Goal: Task Accomplishment & Management: Manage account settings

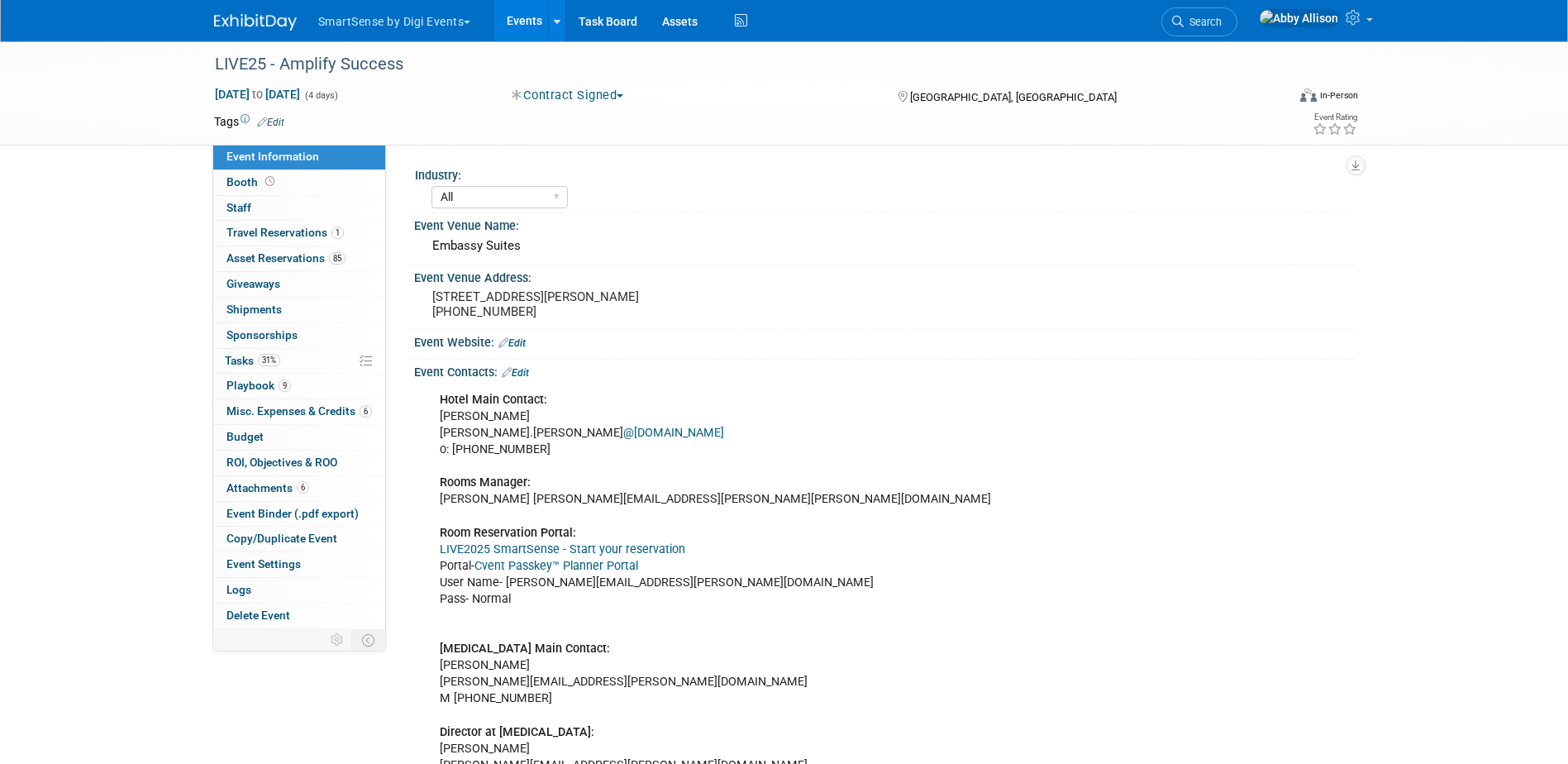
select select "All"
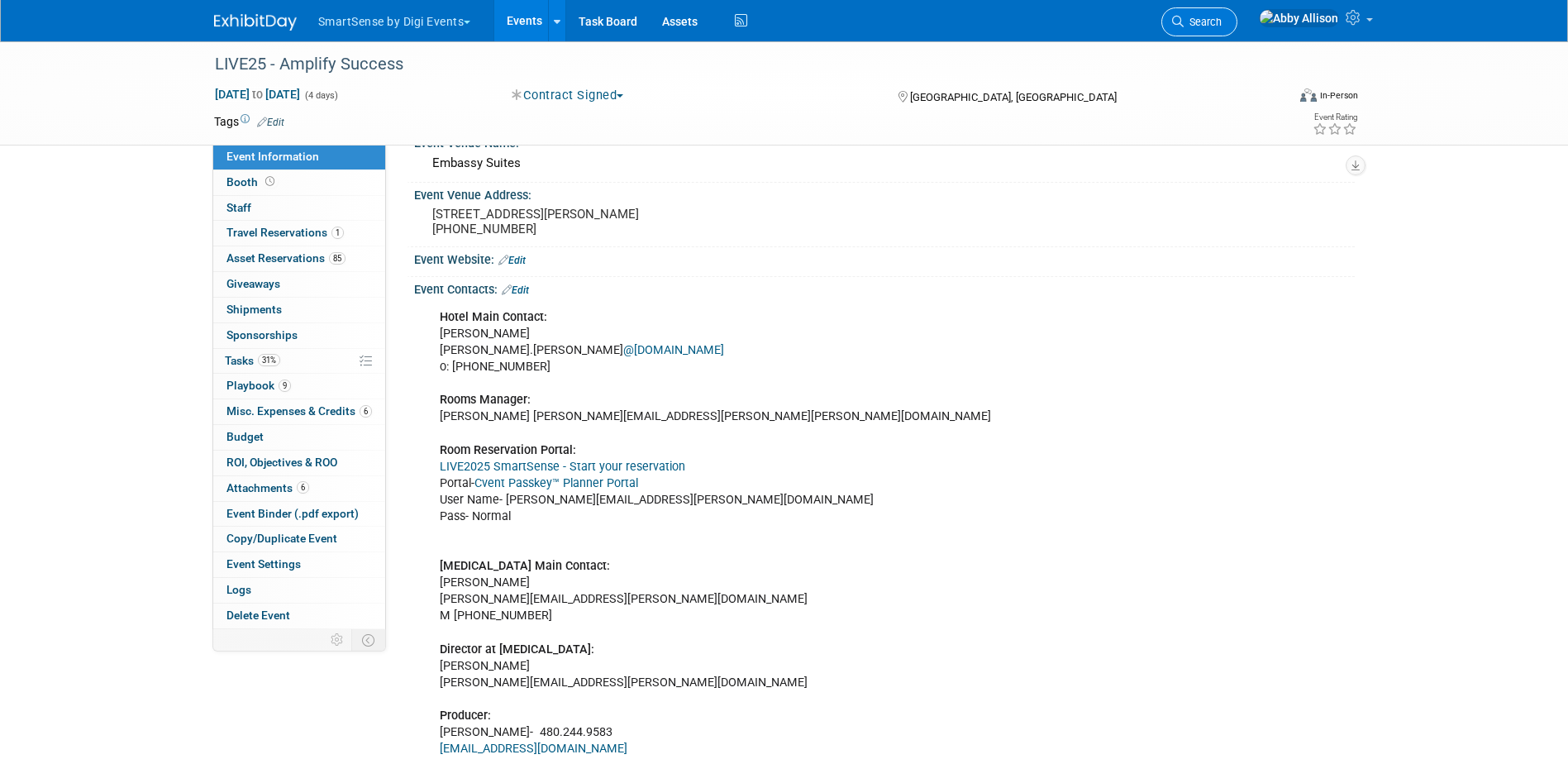
click at [1237, 32] on link "Search" at bounding box center [1199, 22] width 76 height 29
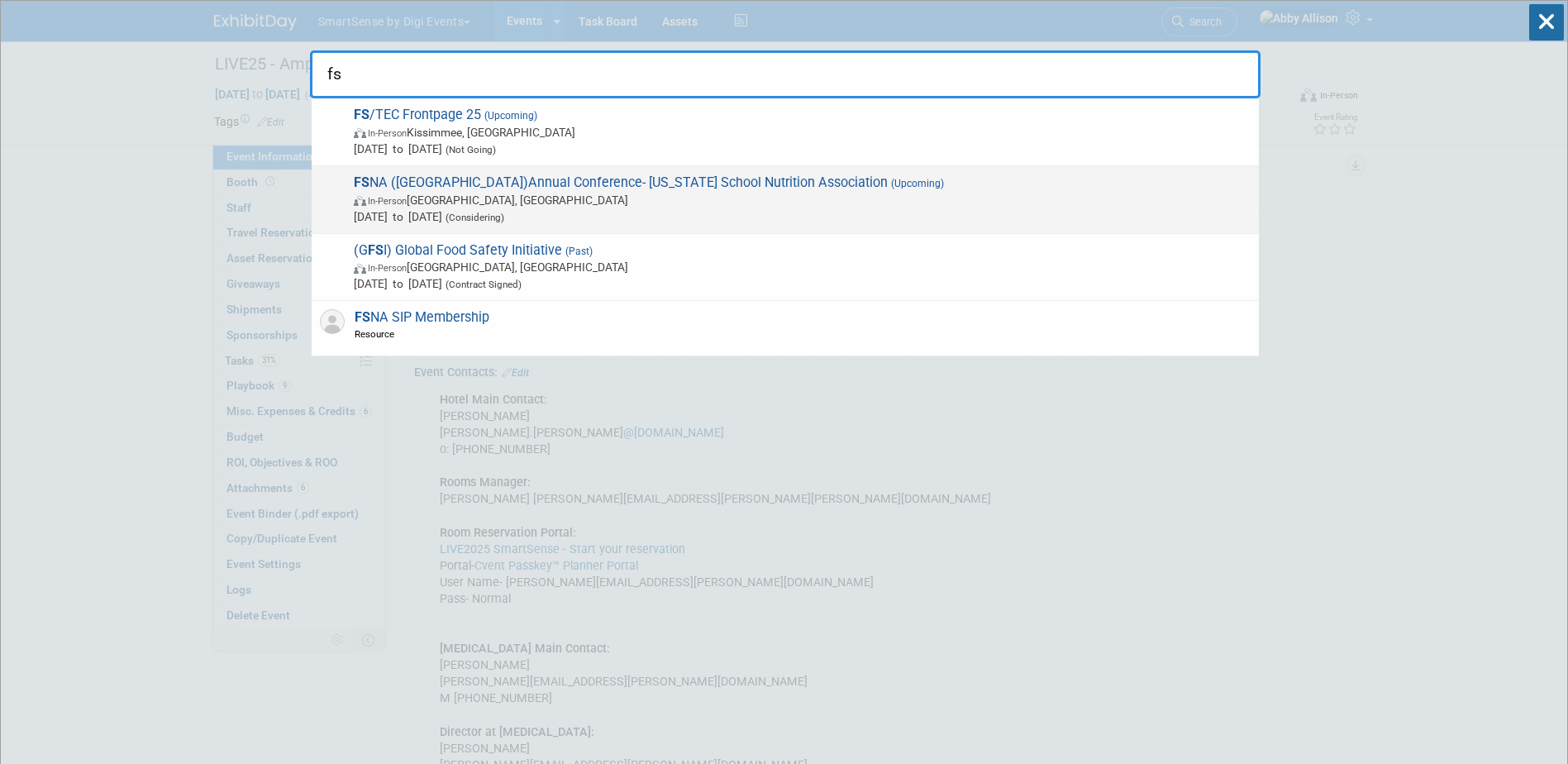
type input "fs"
click at [526, 191] on span "FS NA (FL)Annual Conference- Florida School Nutrition Association (Upcoming) In…" at bounding box center [800, 200] width 902 height 50
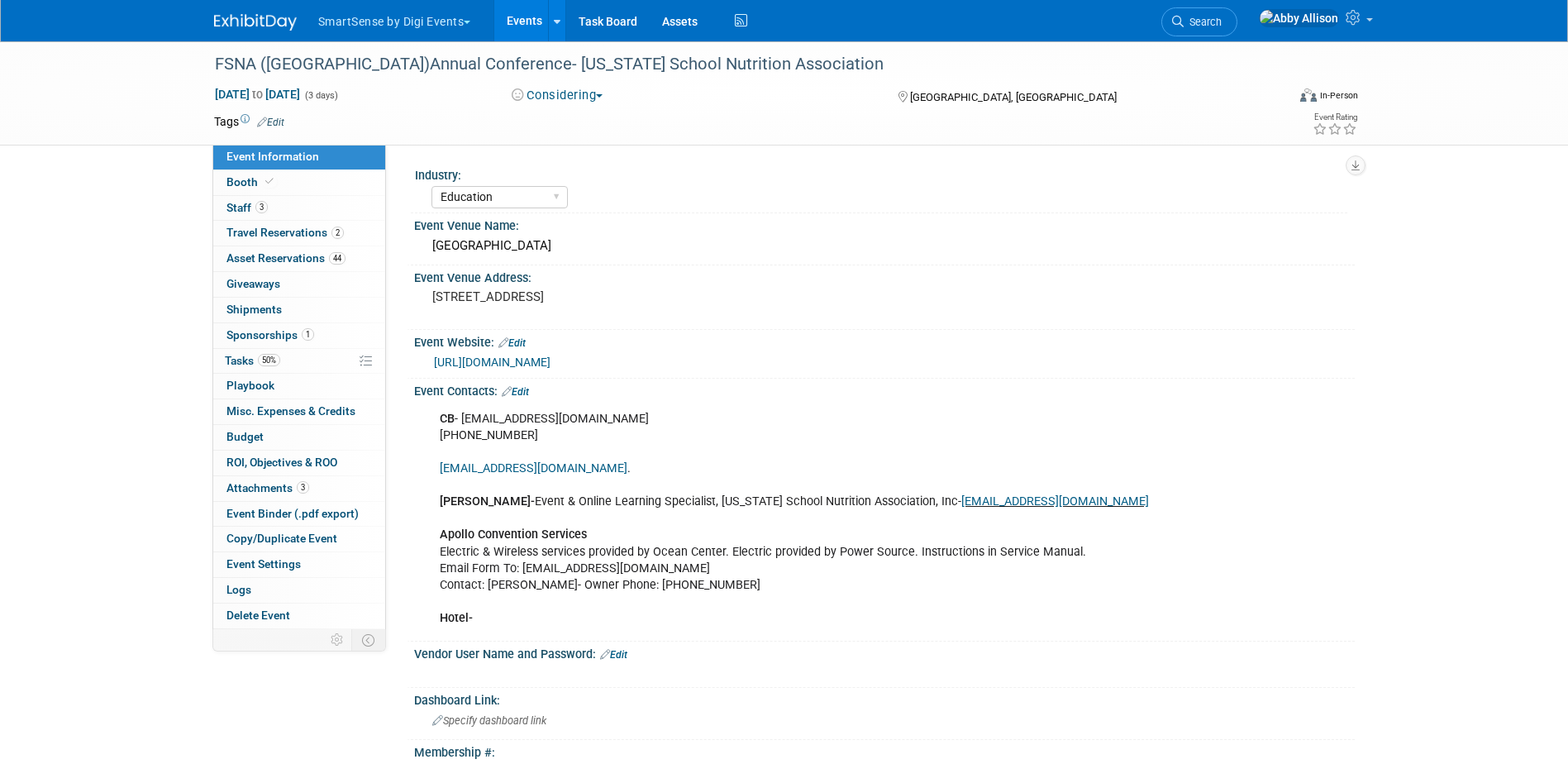
select select "Education"
click at [247, 230] on span "Travel Reservations 2" at bounding box center [285, 232] width 117 height 13
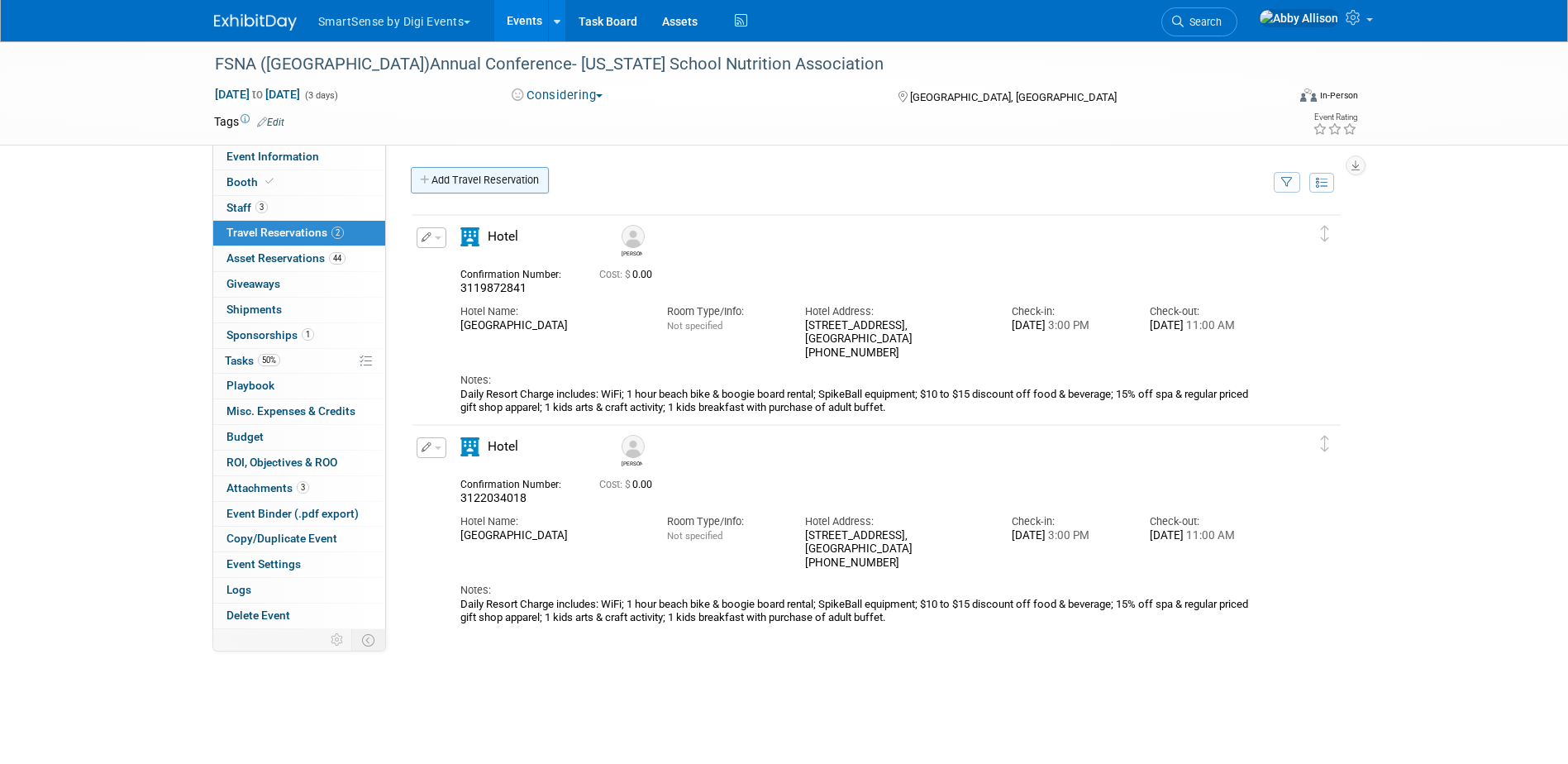
click at [468, 184] on link "Add Travel Reservation" at bounding box center [480, 180] width 138 height 27
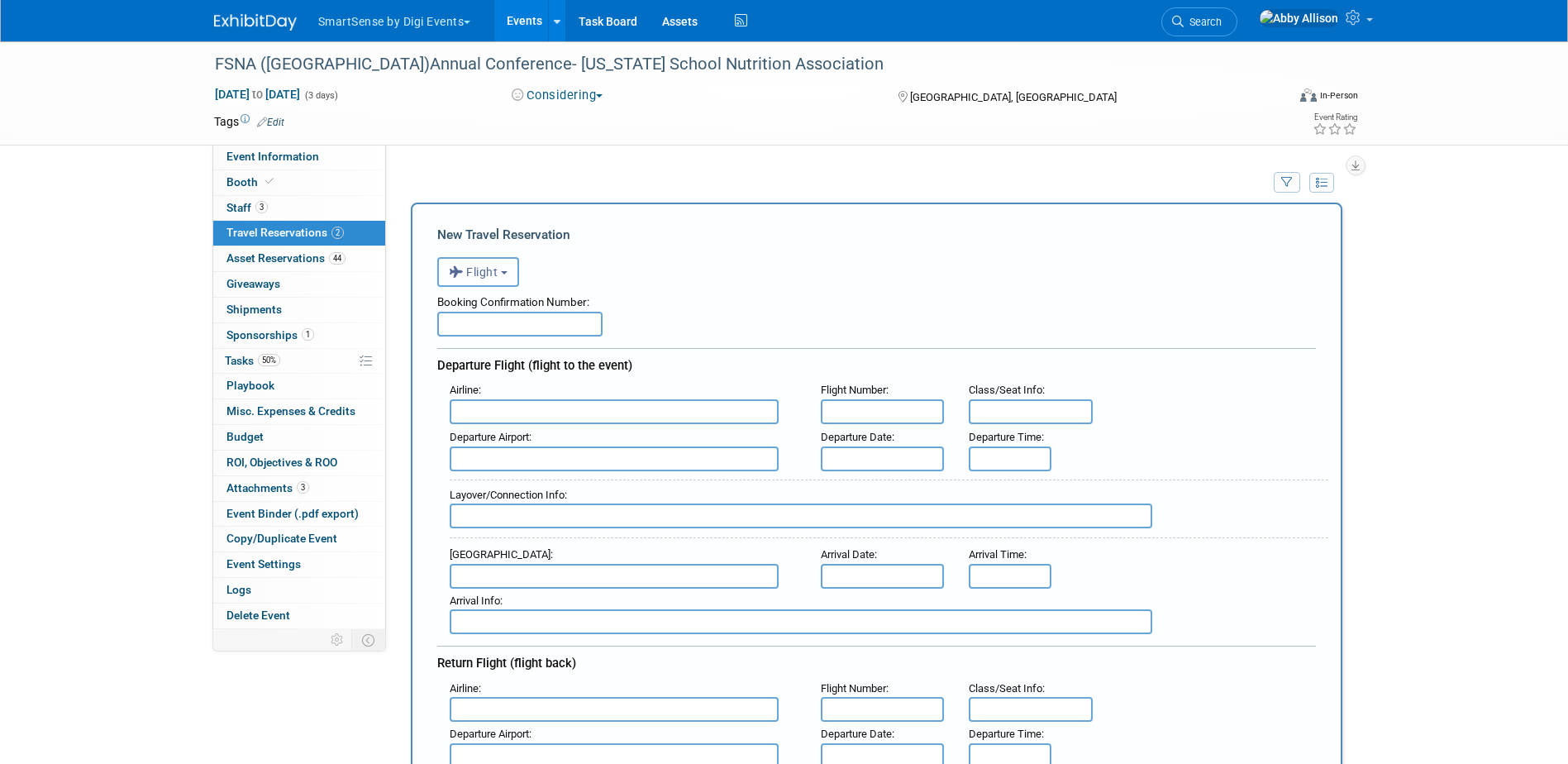
click at [500, 274] on button "Flight" at bounding box center [478, 272] width 82 height 30
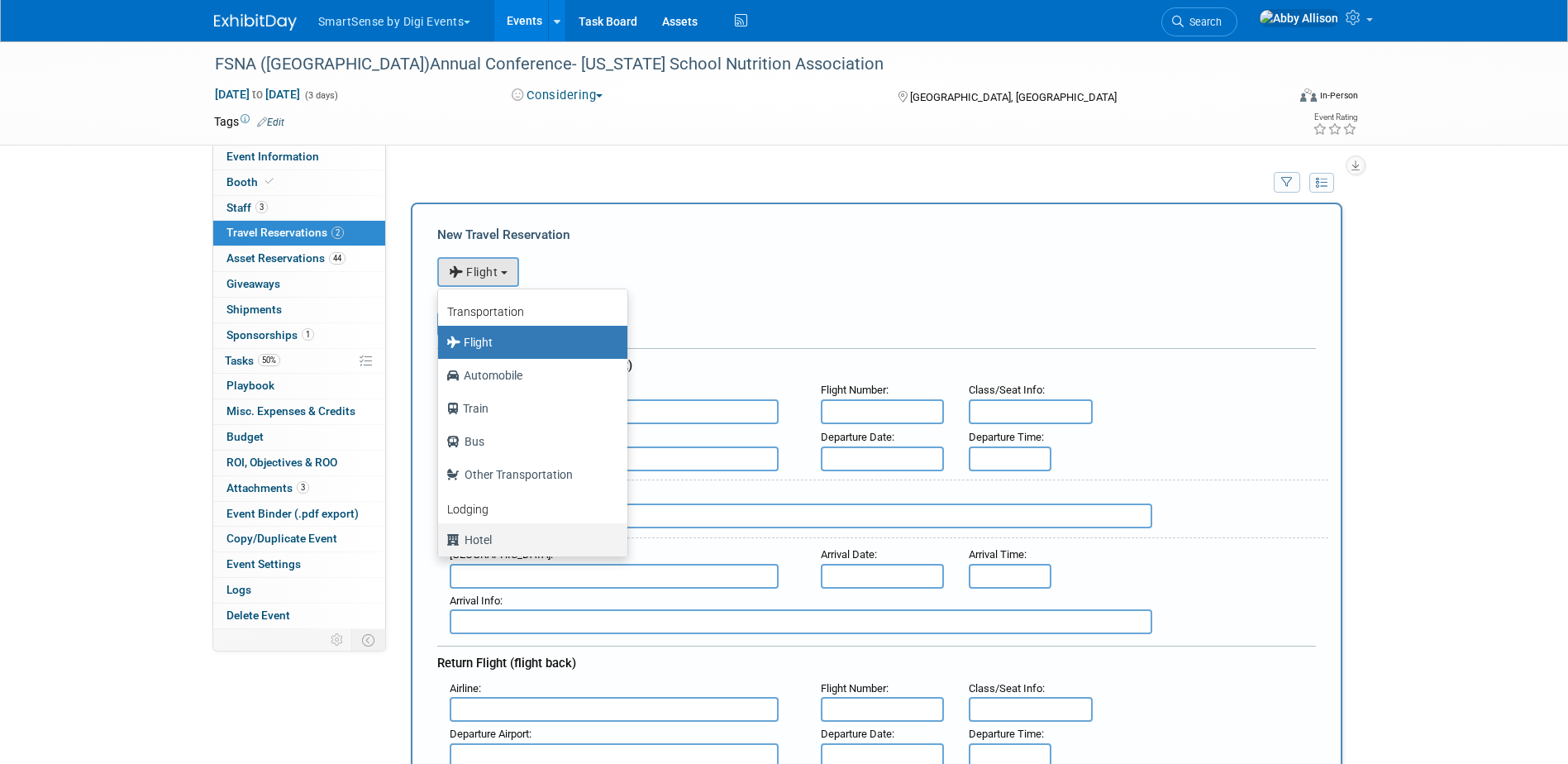
click at [491, 536] on label "Hotel" at bounding box center [528, 540] width 164 height 27
click at [440, 536] on input "Hotel" at bounding box center [435, 538] width 11 height 11
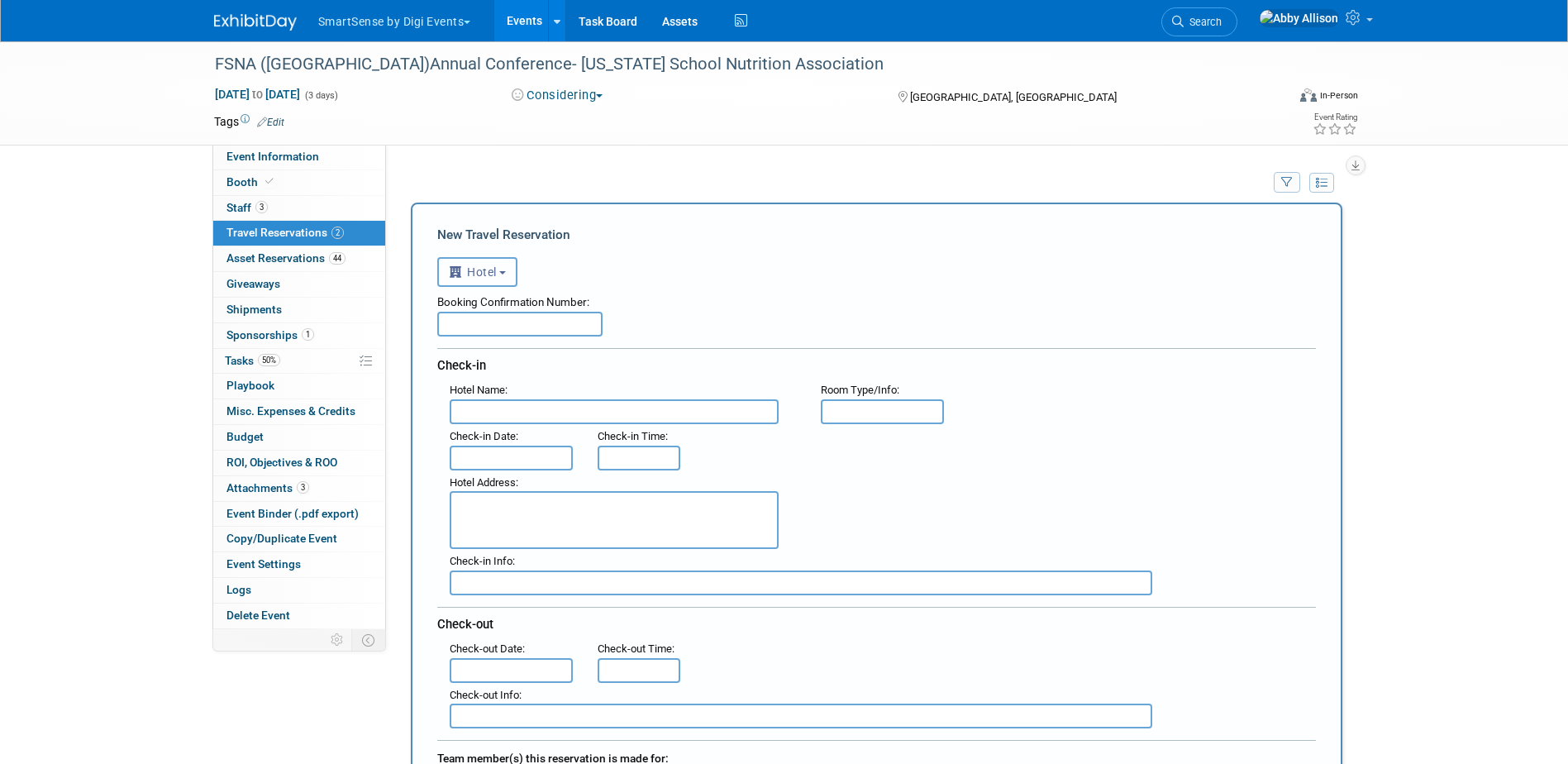
click at [499, 277] on button "Hotel" at bounding box center [478, 272] width 81 height 30
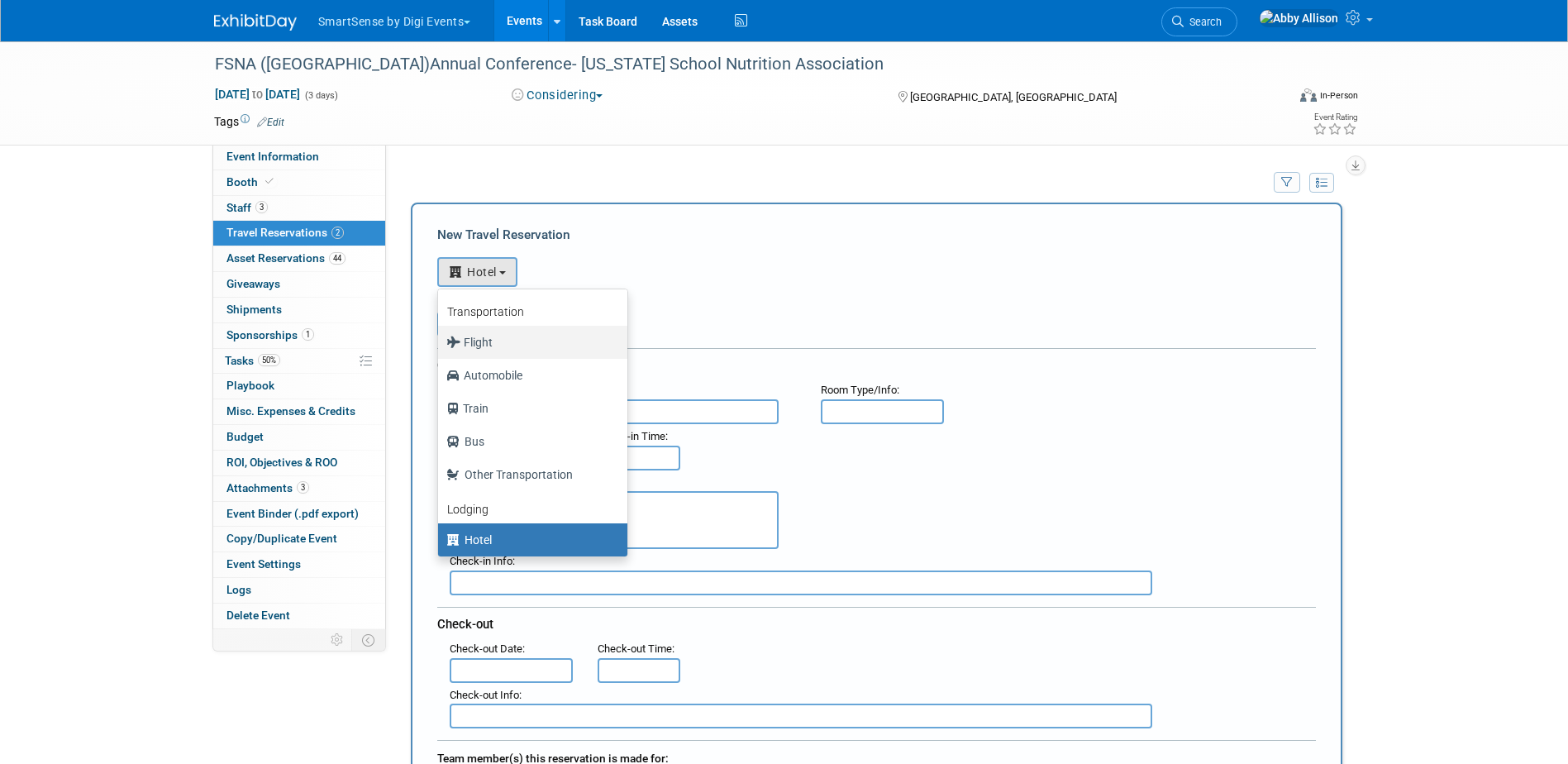
click at [504, 352] on label "Flight" at bounding box center [528, 343] width 164 height 27
click at [440, 345] on input "Flight" at bounding box center [435, 340] width 11 height 11
select select "1"
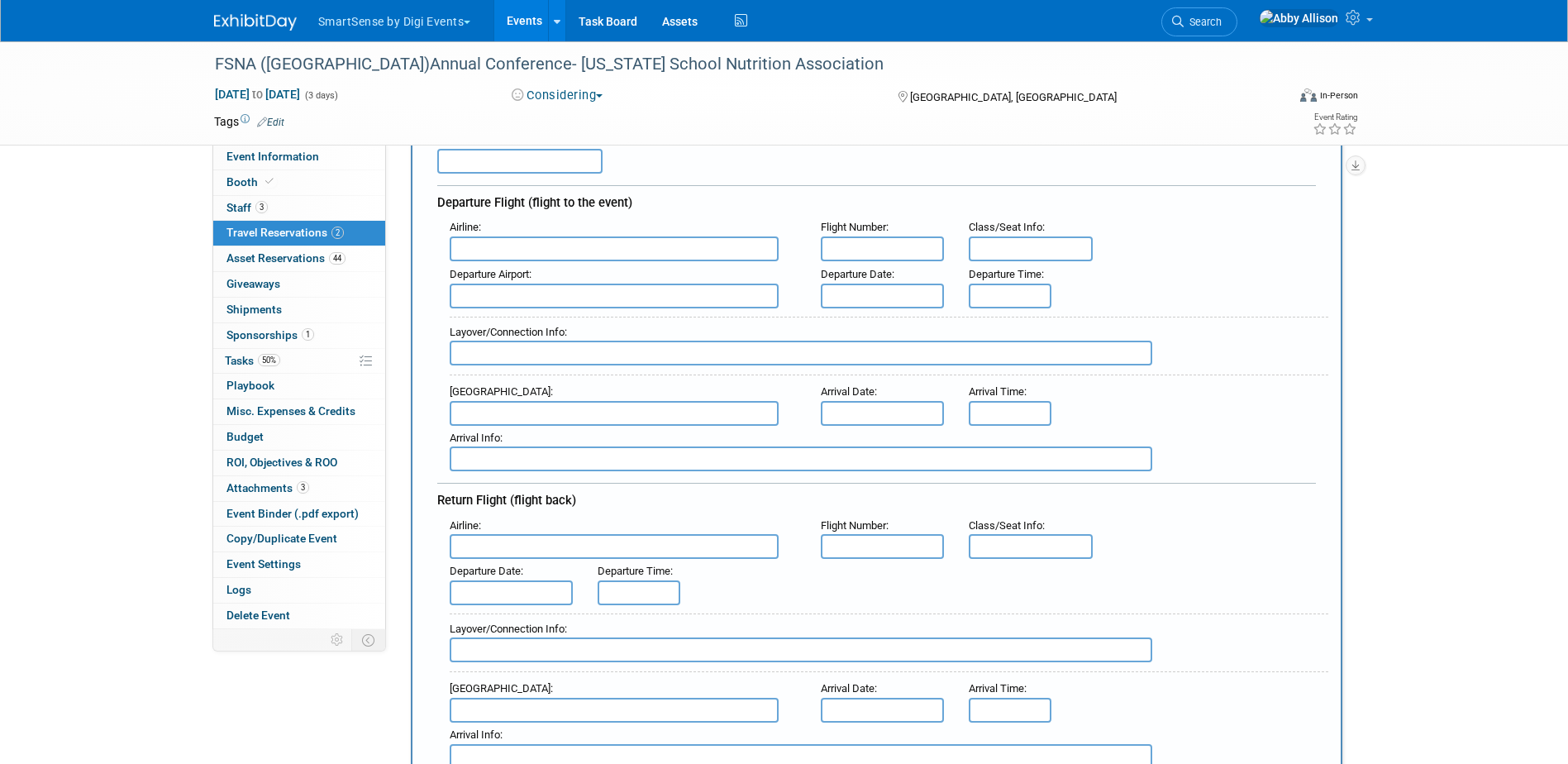
scroll to position [165, 0]
click at [507, 254] on input "text" at bounding box center [614, 247] width 329 height 25
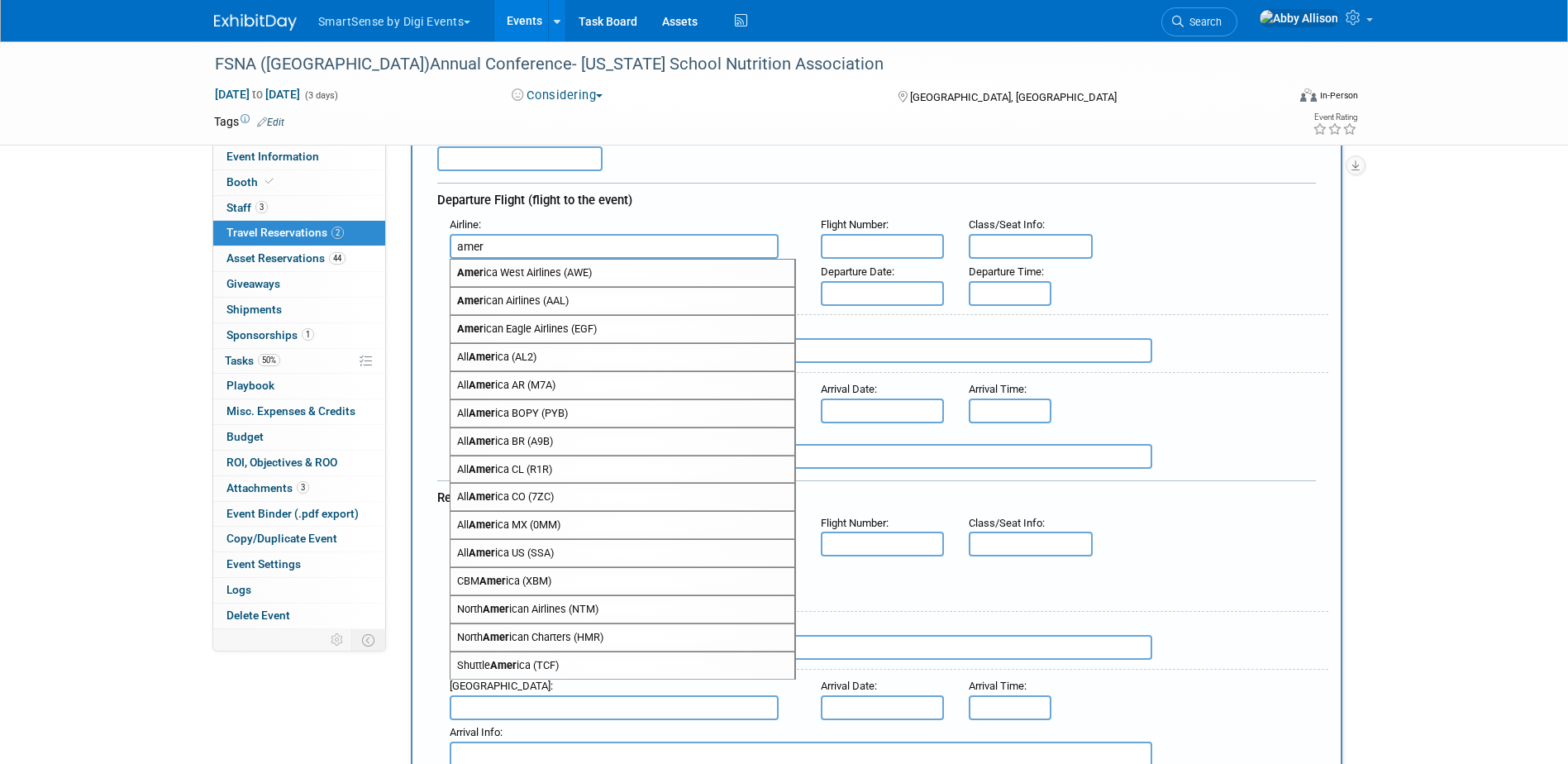
click at [527, 305] on span "Amer ican Airlines (AAL)" at bounding box center [622, 301] width 344 height 27
type input "American Airlines (AAL)"
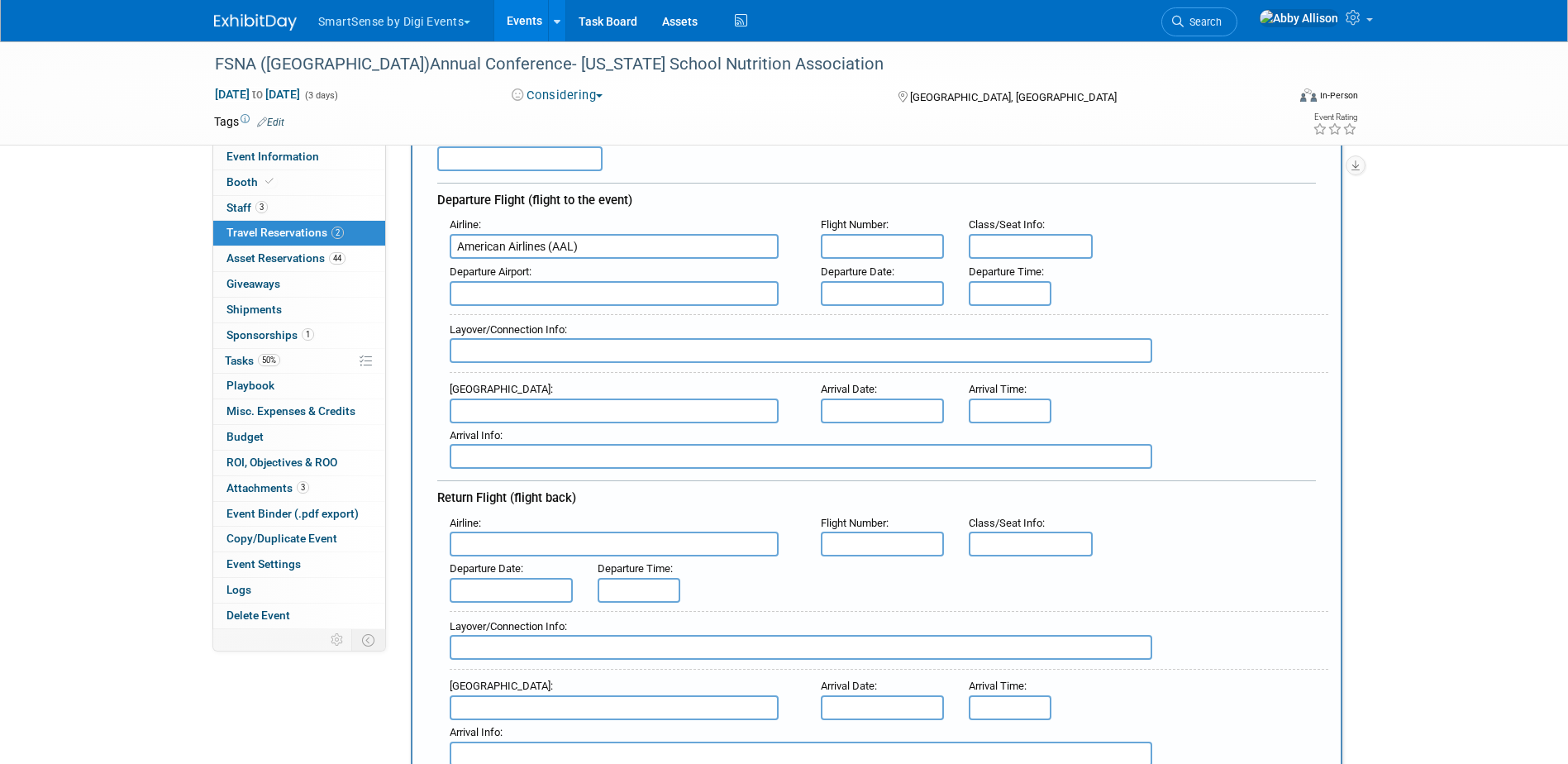
click at [862, 243] on input "text" at bounding box center [883, 247] width 124 height 25
type input "2136"
click at [539, 291] on input "text" at bounding box center [614, 293] width 329 height 25
click at [527, 321] on span "DFW - [GEOGRAPHIC_DATA]" at bounding box center [622, 320] width 344 height 27
type input "DFW - [GEOGRAPHIC_DATA]"
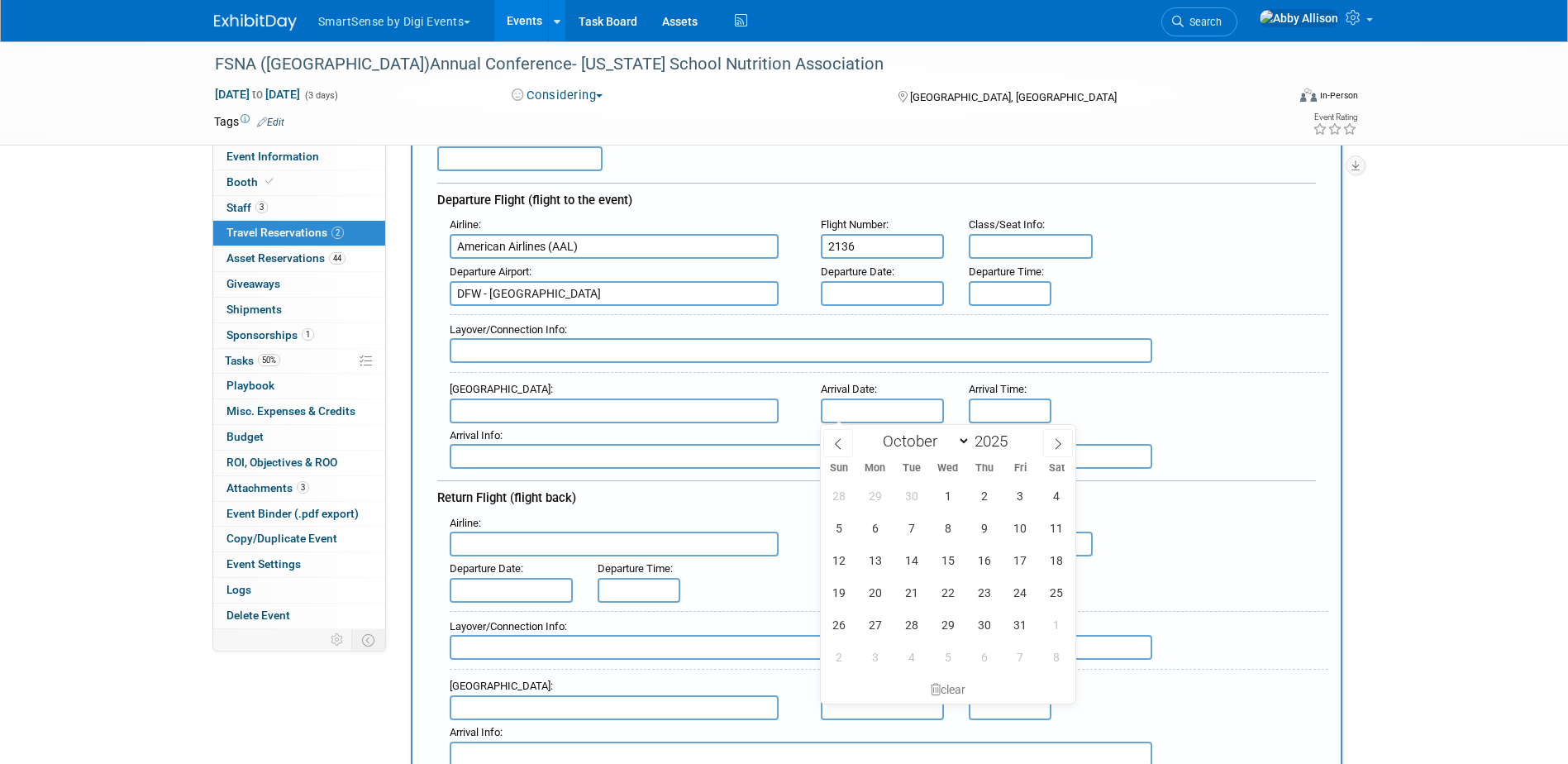
click at [869, 408] on input "text" at bounding box center [883, 411] width 124 height 25
click at [944, 588] on span "22" at bounding box center [948, 593] width 32 height 32
type input "[DATE]"
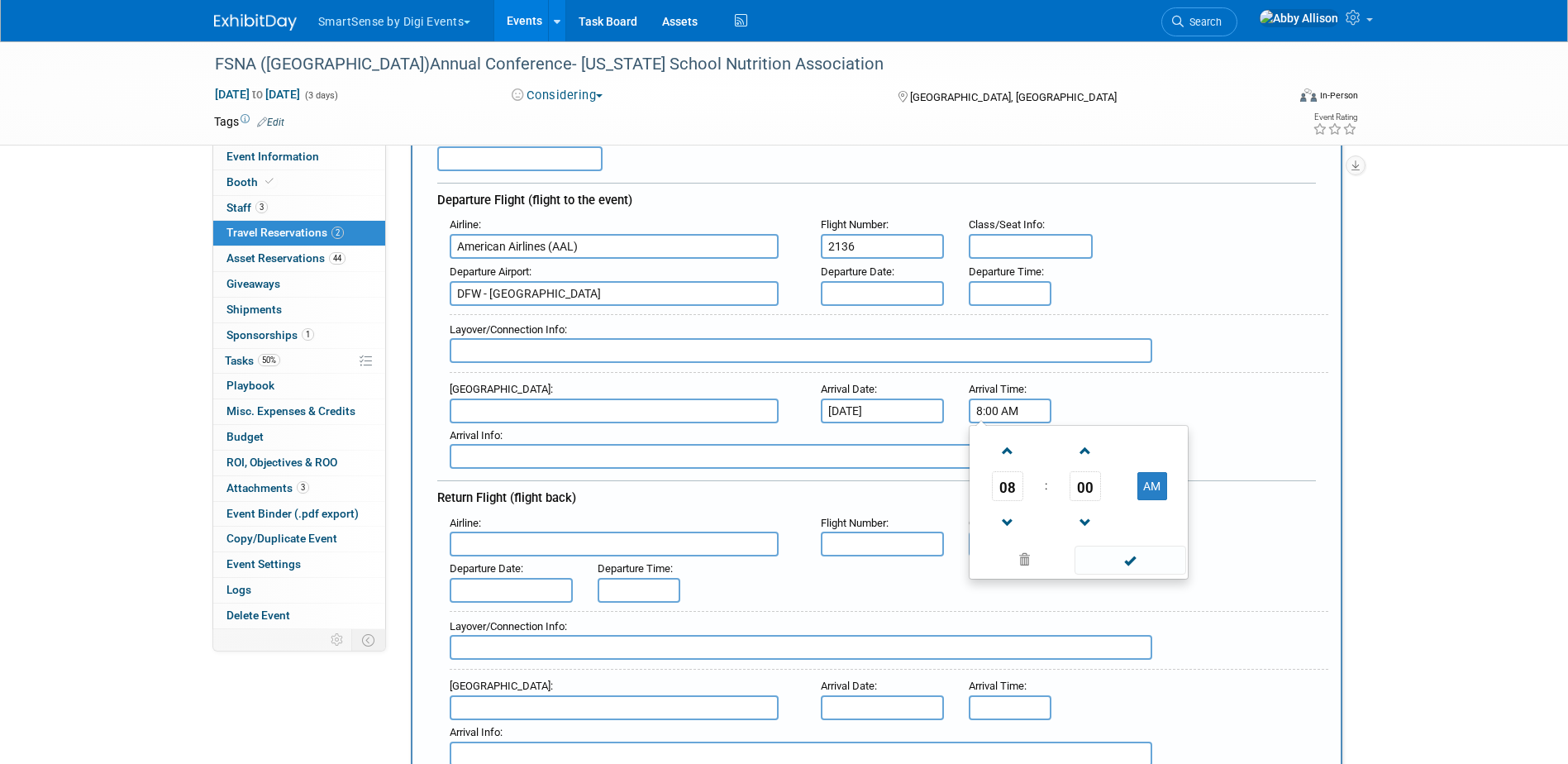
click at [994, 412] on input "8:00 AM" at bounding box center [1010, 411] width 82 height 25
click at [1011, 486] on span "08" at bounding box center [1007, 486] width 31 height 30
click at [1010, 453] on td "12" at bounding box center [999, 452] width 53 height 45
click at [1086, 496] on span "00" at bounding box center [1085, 486] width 31 height 30
click at [1150, 537] on td "55" at bounding box center [1157, 541] width 53 height 45
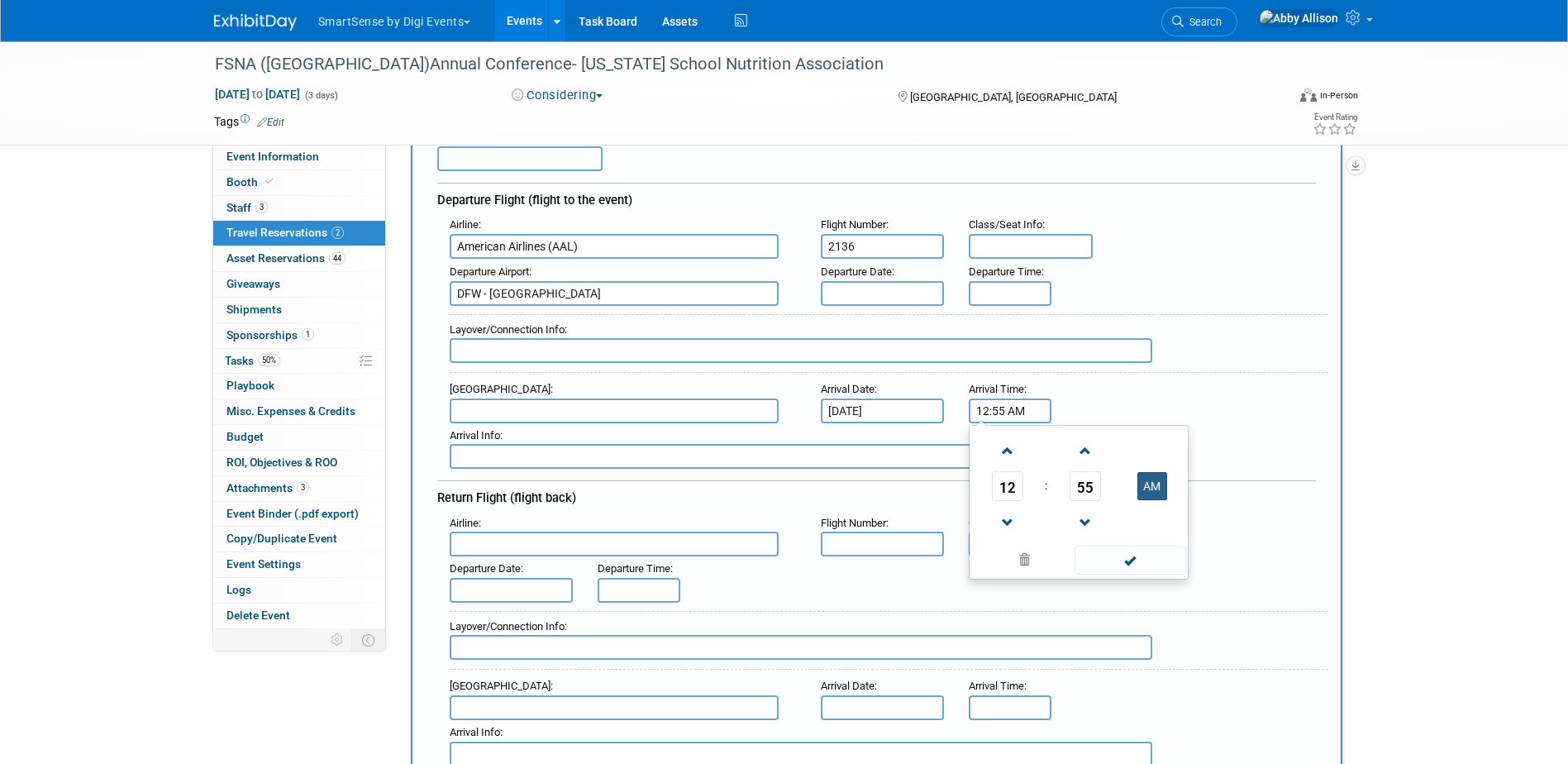
click at [1145, 491] on button "AM" at bounding box center [1152, 485] width 30 height 28
type input "12:55 PM"
click at [1128, 560] on span at bounding box center [1131, 560] width 111 height 29
click at [481, 408] on input "text" at bounding box center [614, 411] width 329 height 25
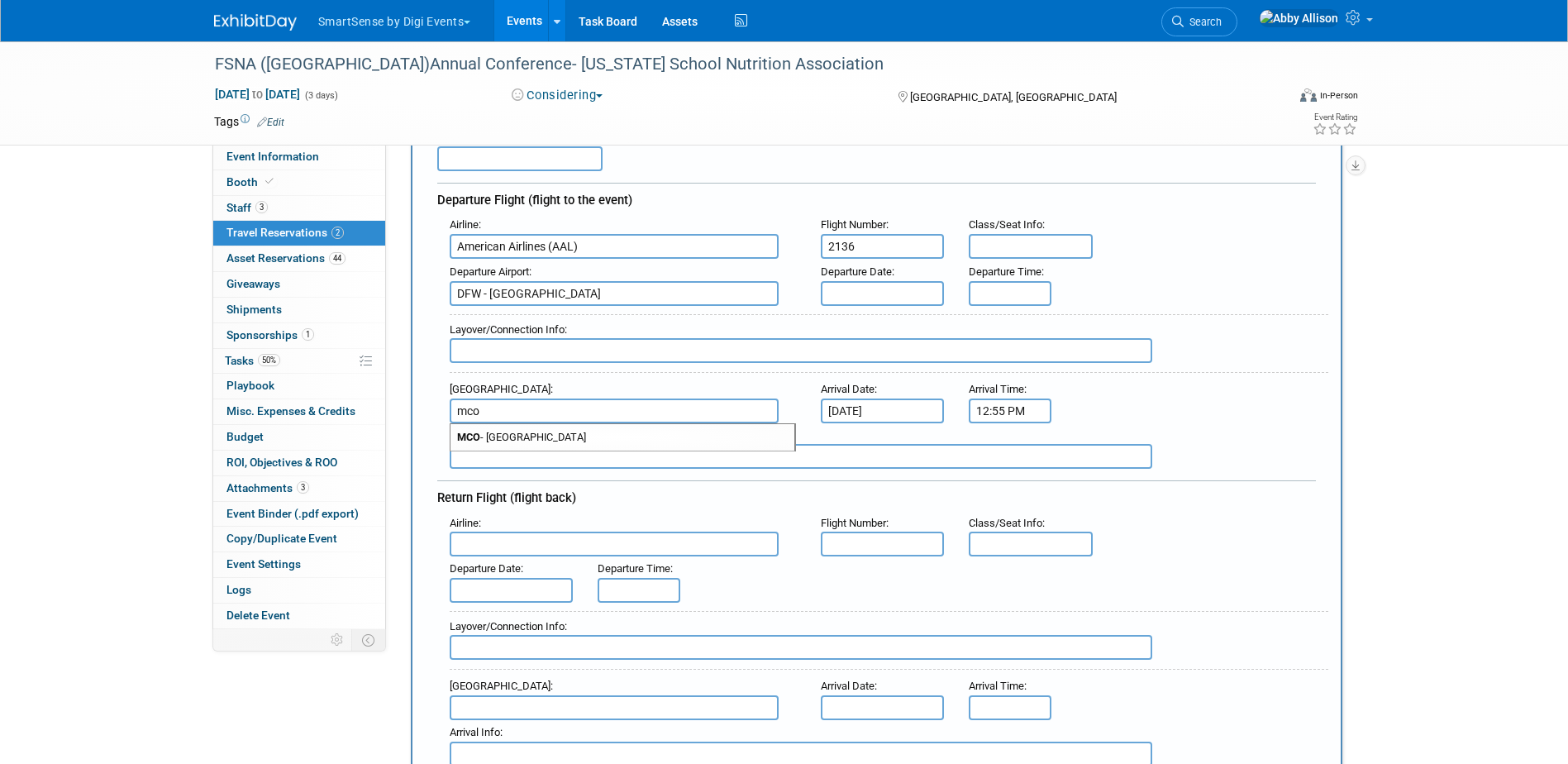
click at [512, 442] on span "MCO - [GEOGRAPHIC_DATA]" at bounding box center [622, 438] width 344 height 27
type input "MCO - [GEOGRAPHIC_DATA]"
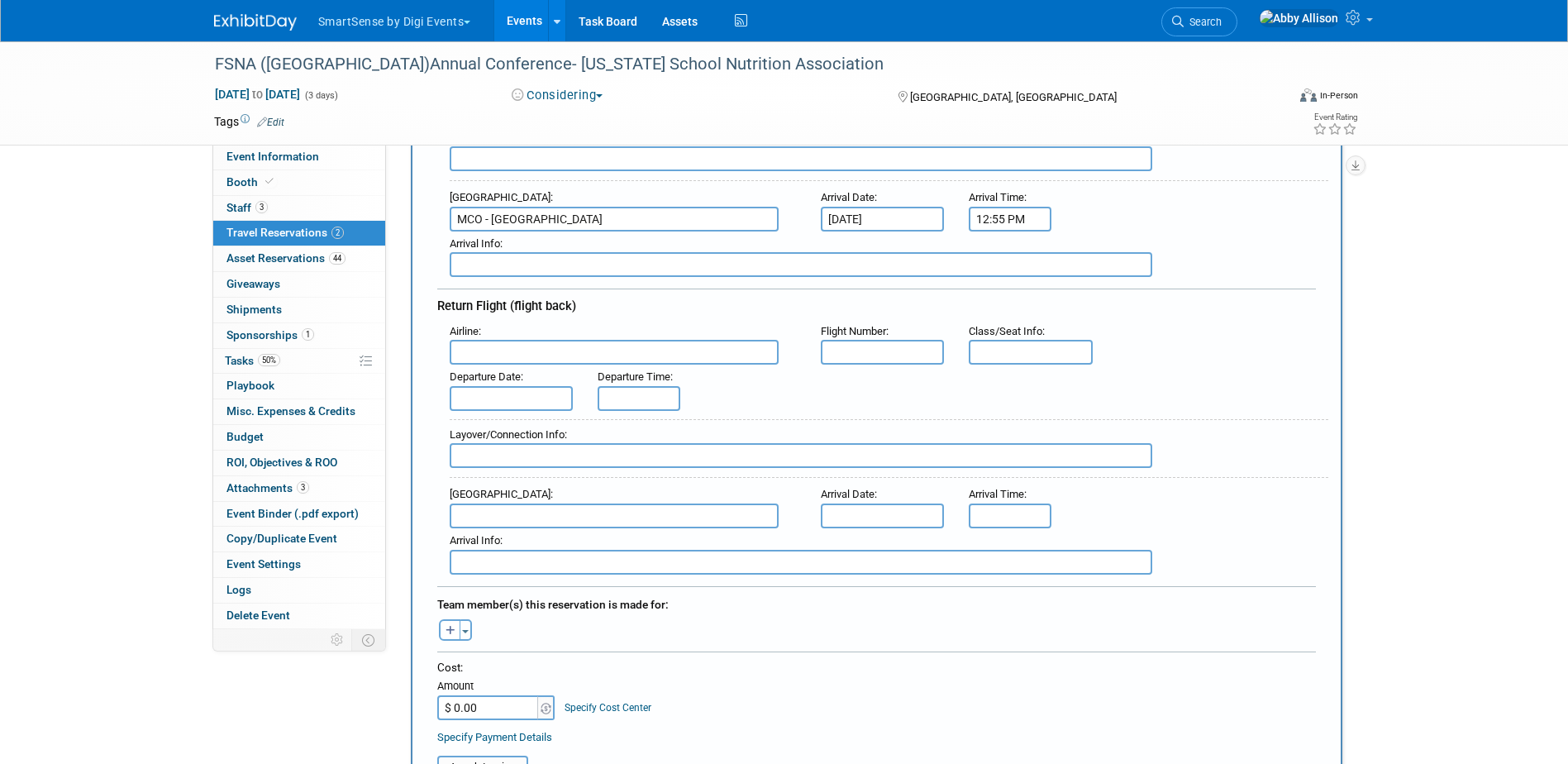
scroll to position [413, 0]
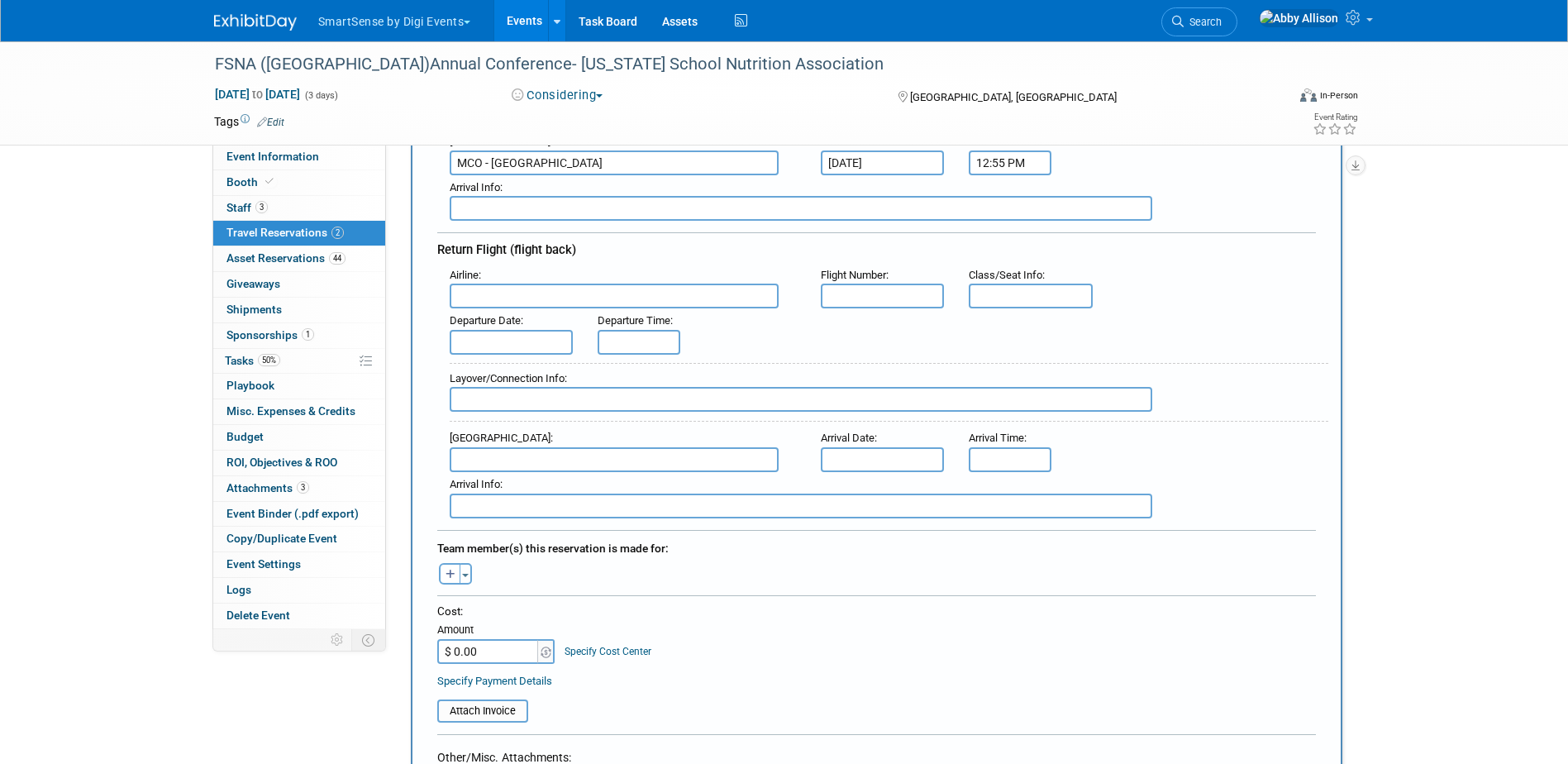
click at [487, 301] on input "text" at bounding box center [614, 296] width 329 height 25
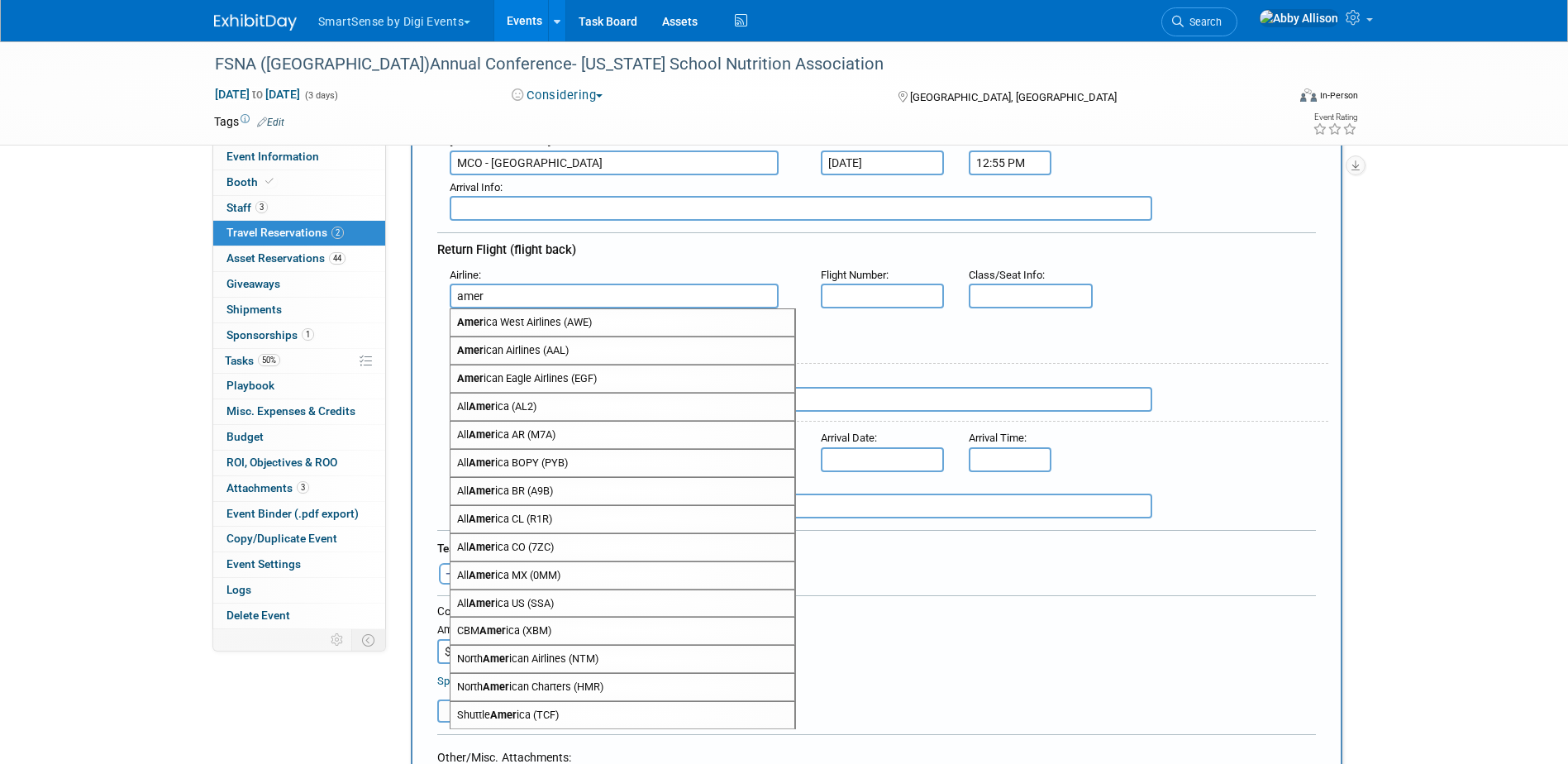
click at [492, 350] on span "Amer ican Airlines (AAL)" at bounding box center [622, 351] width 344 height 27
type input "American Airlines (AAL)"
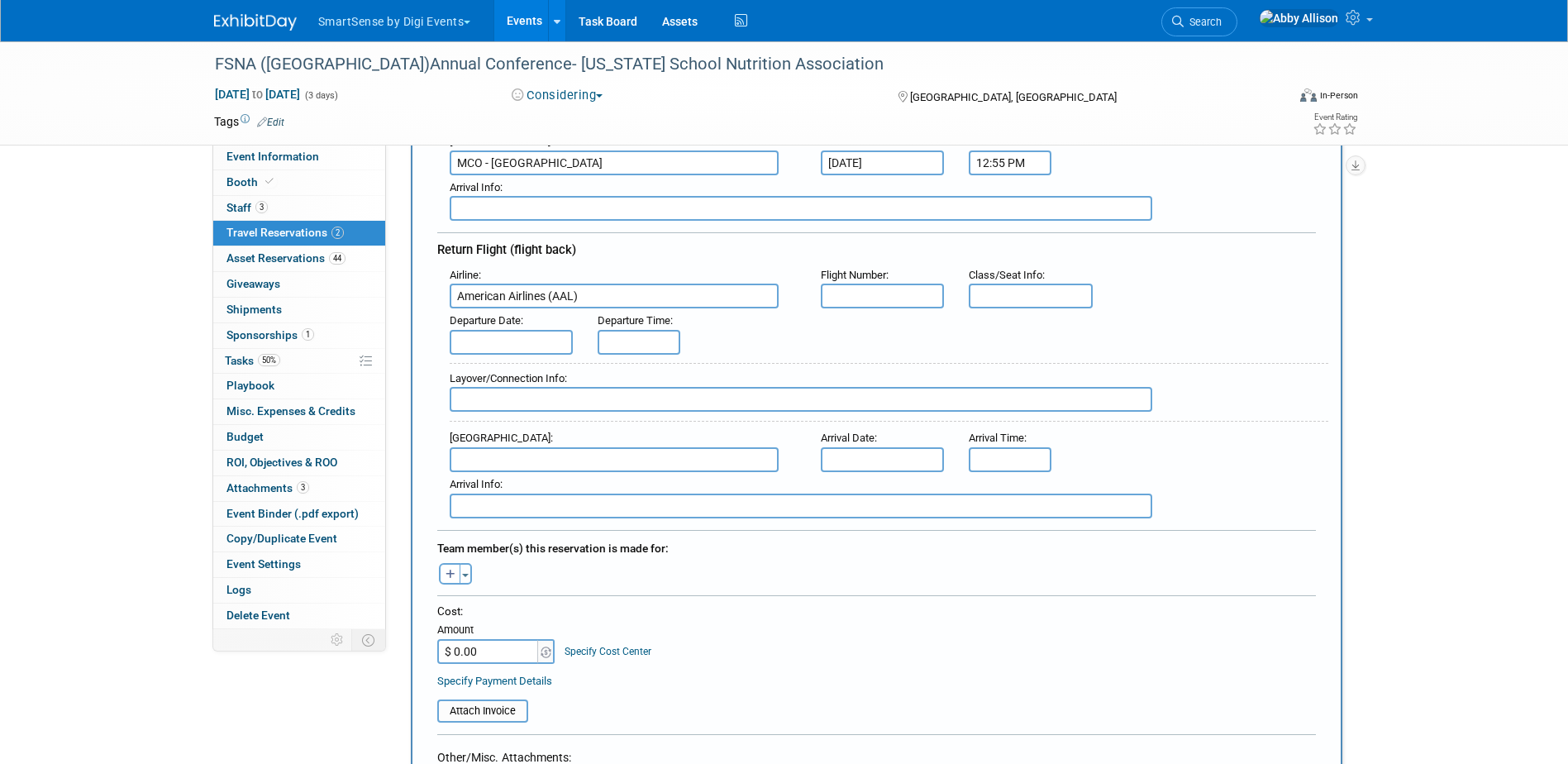
click at [871, 295] on input "text" at bounding box center [883, 296] width 124 height 25
type input "2714"
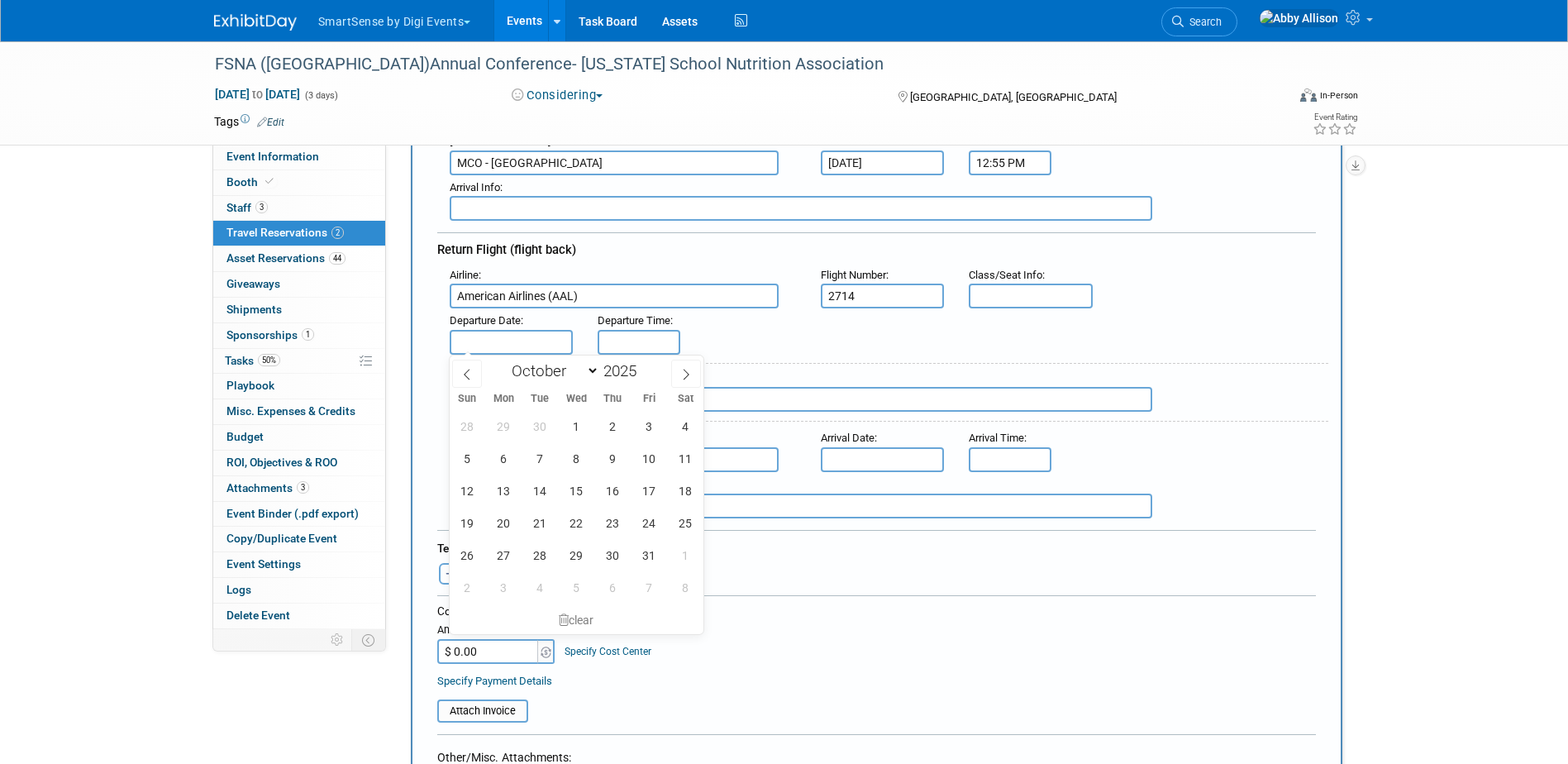
click at [531, 341] on input "text" at bounding box center [512, 343] width 124 height 25
click at [688, 521] on span "25" at bounding box center [686, 523] width 32 height 32
type input "[DATE]"
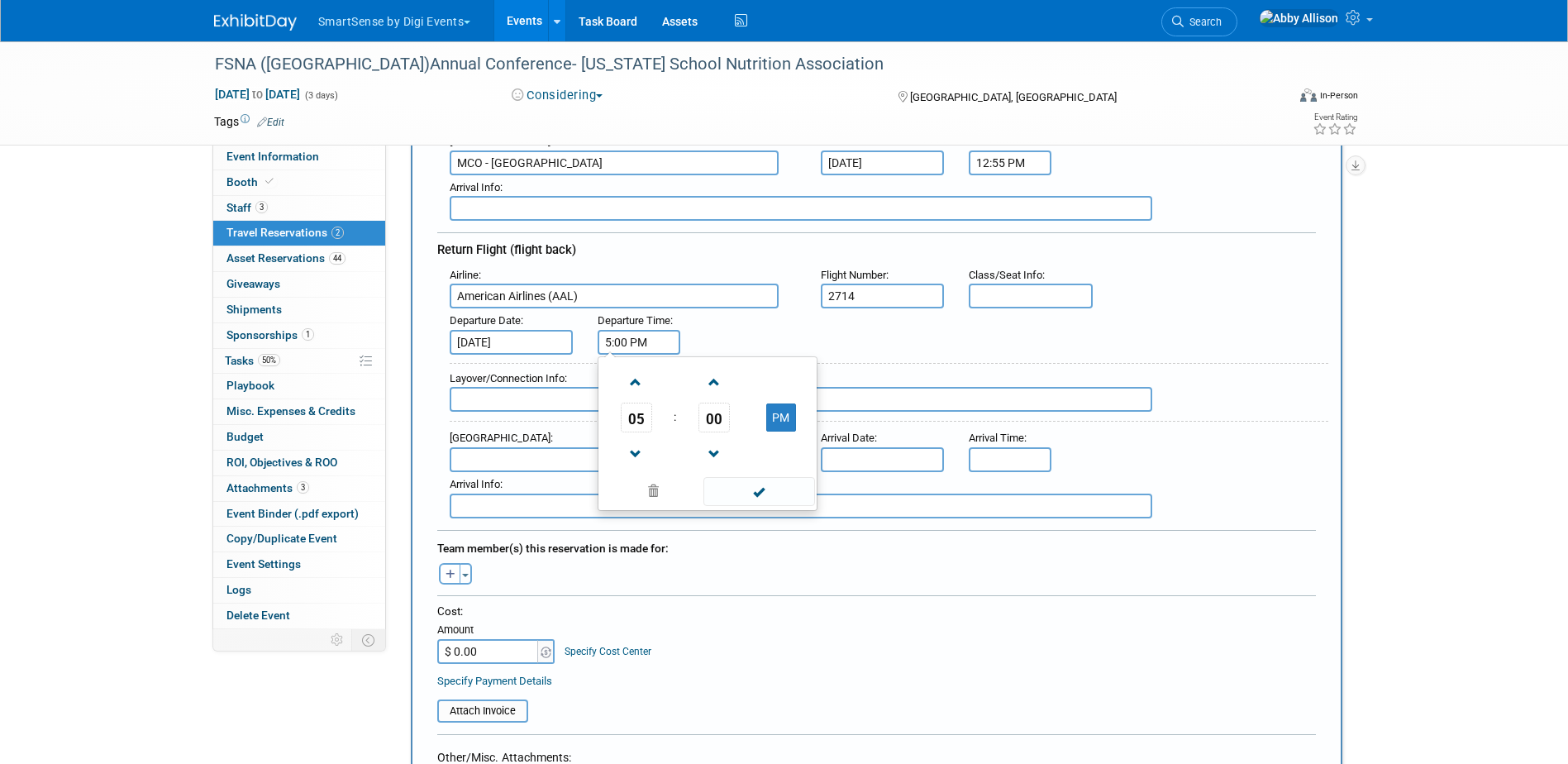
click at [635, 347] on input "5:00 PM" at bounding box center [639, 343] width 82 height 25
click at [710, 421] on span "00" at bounding box center [714, 417] width 31 height 30
click at [798, 482] on td "55" at bounding box center [786, 473] width 53 height 45
type input "5:55 PM"
click at [779, 491] on span at bounding box center [759, 491] width 111 height 29
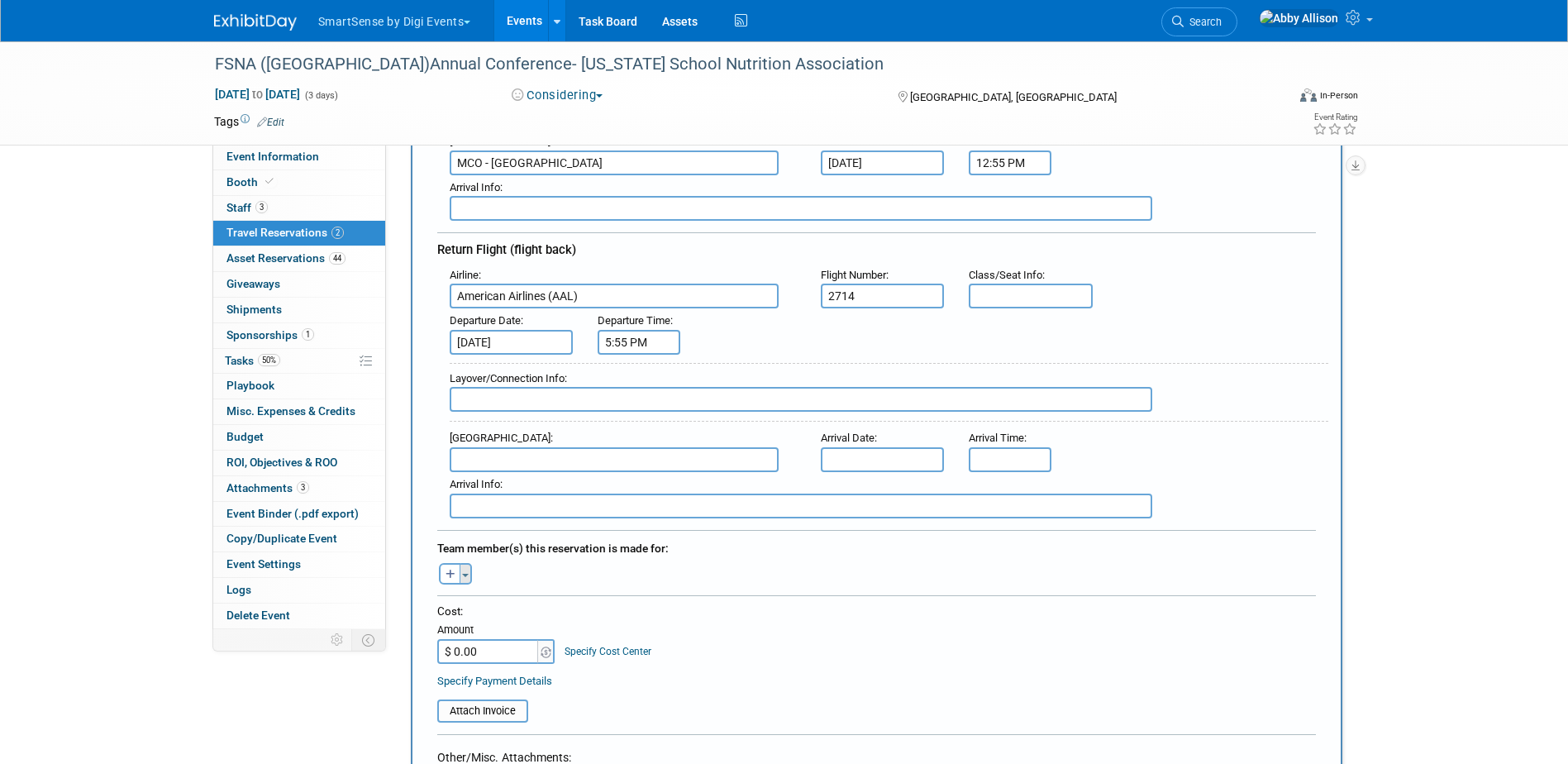
click at [470, 576] on button "Toggle Dropdown" at bounding box center [466, 574] width 13 height 22
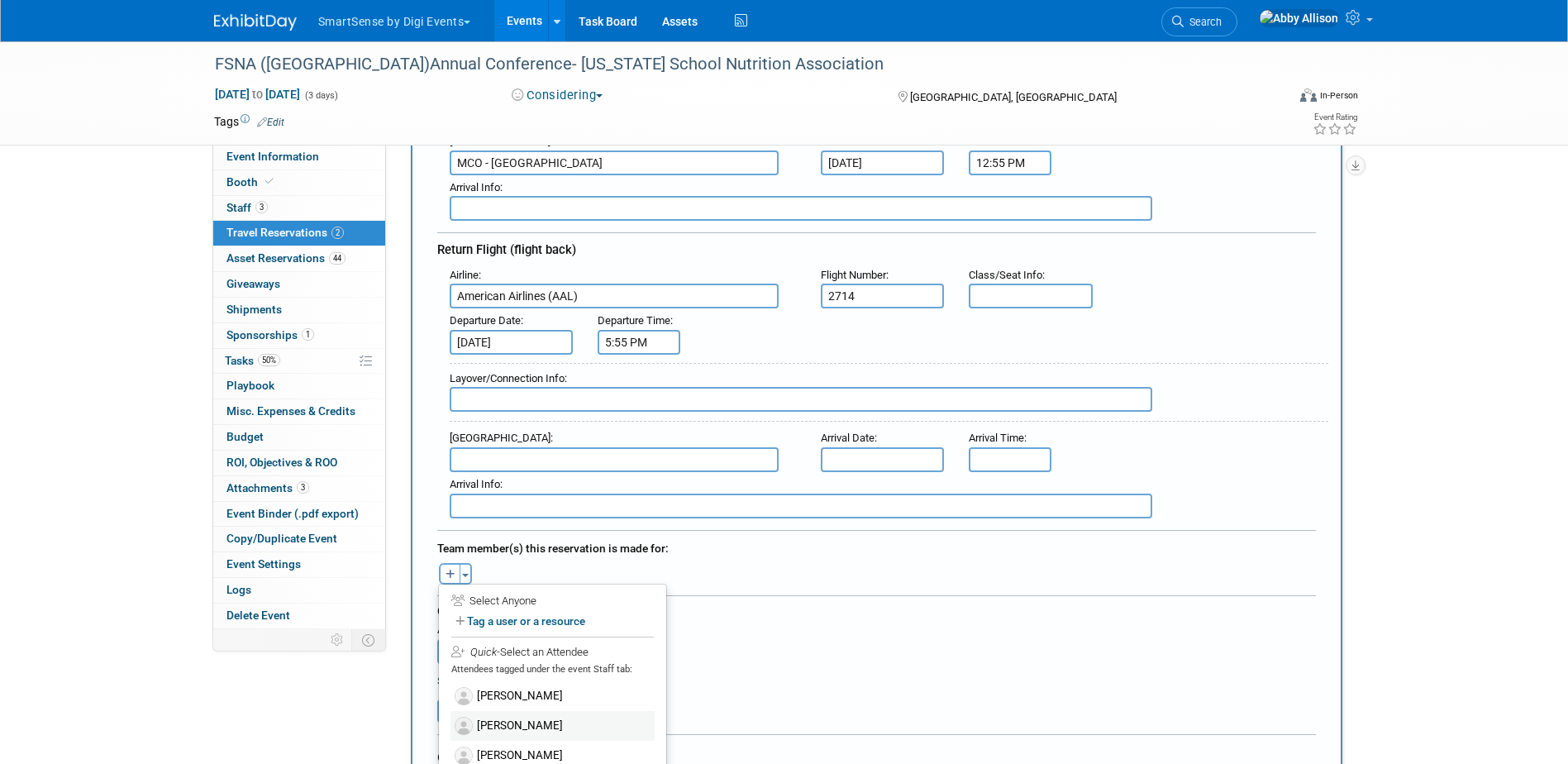
click at [529, 725] on label "[PERSON_NAME]" at bounding box center [552, 725] width 204 height 30
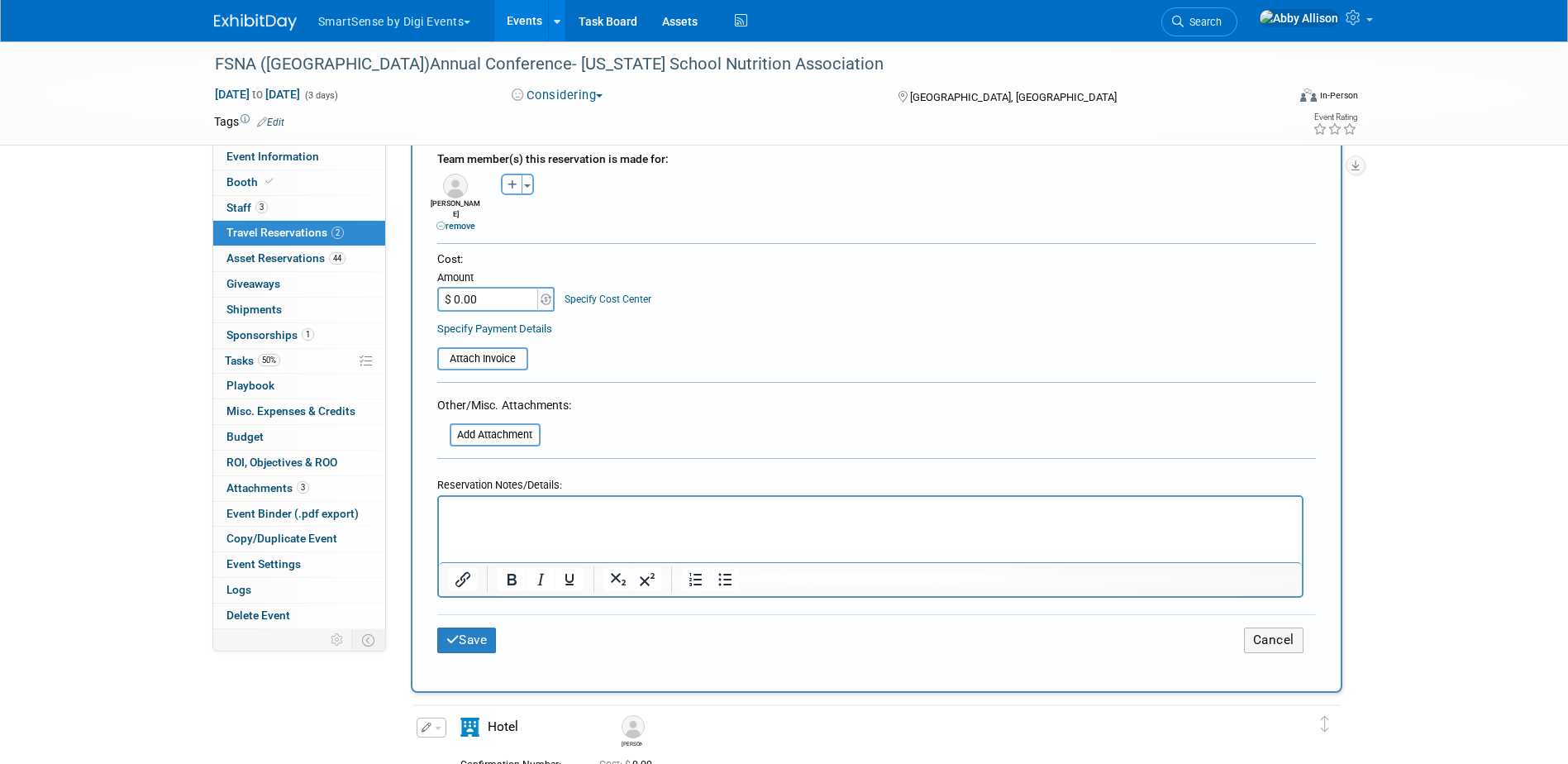
scroll to position [827, 0]
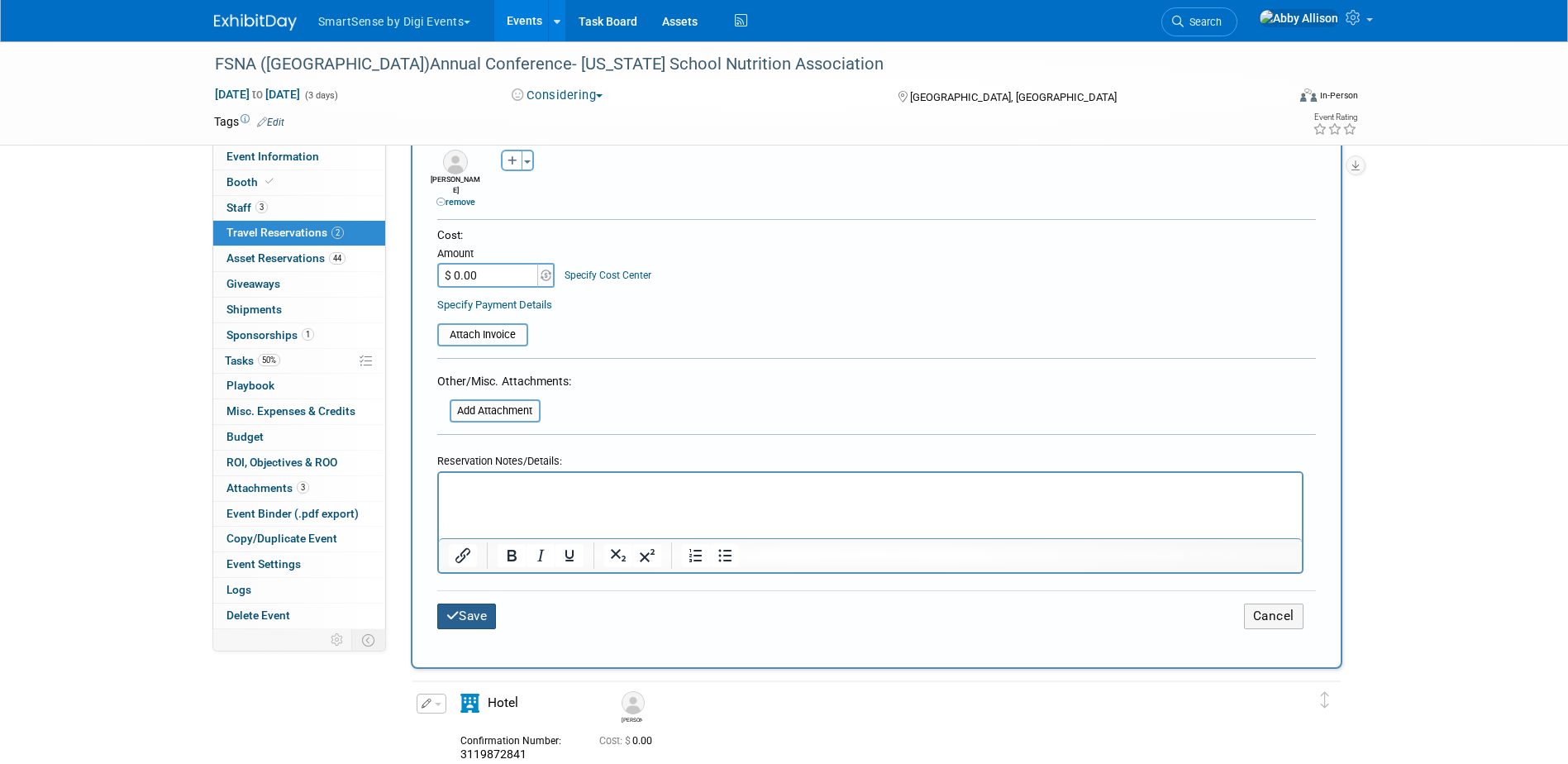
click at [469, 609] on button "Save" at bounding box center [467, 616] width 59 height 26
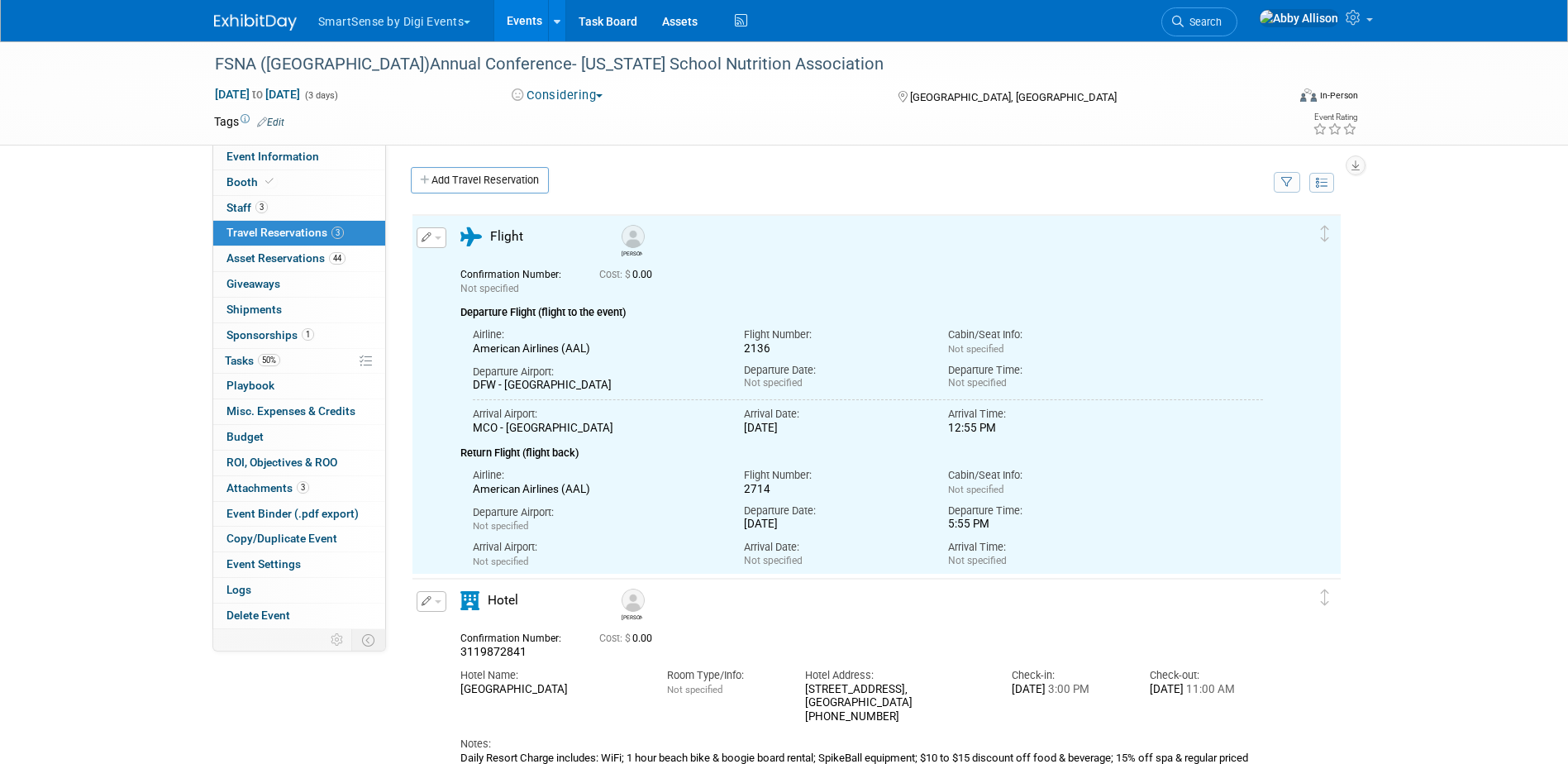
scroll to position [0, 0]
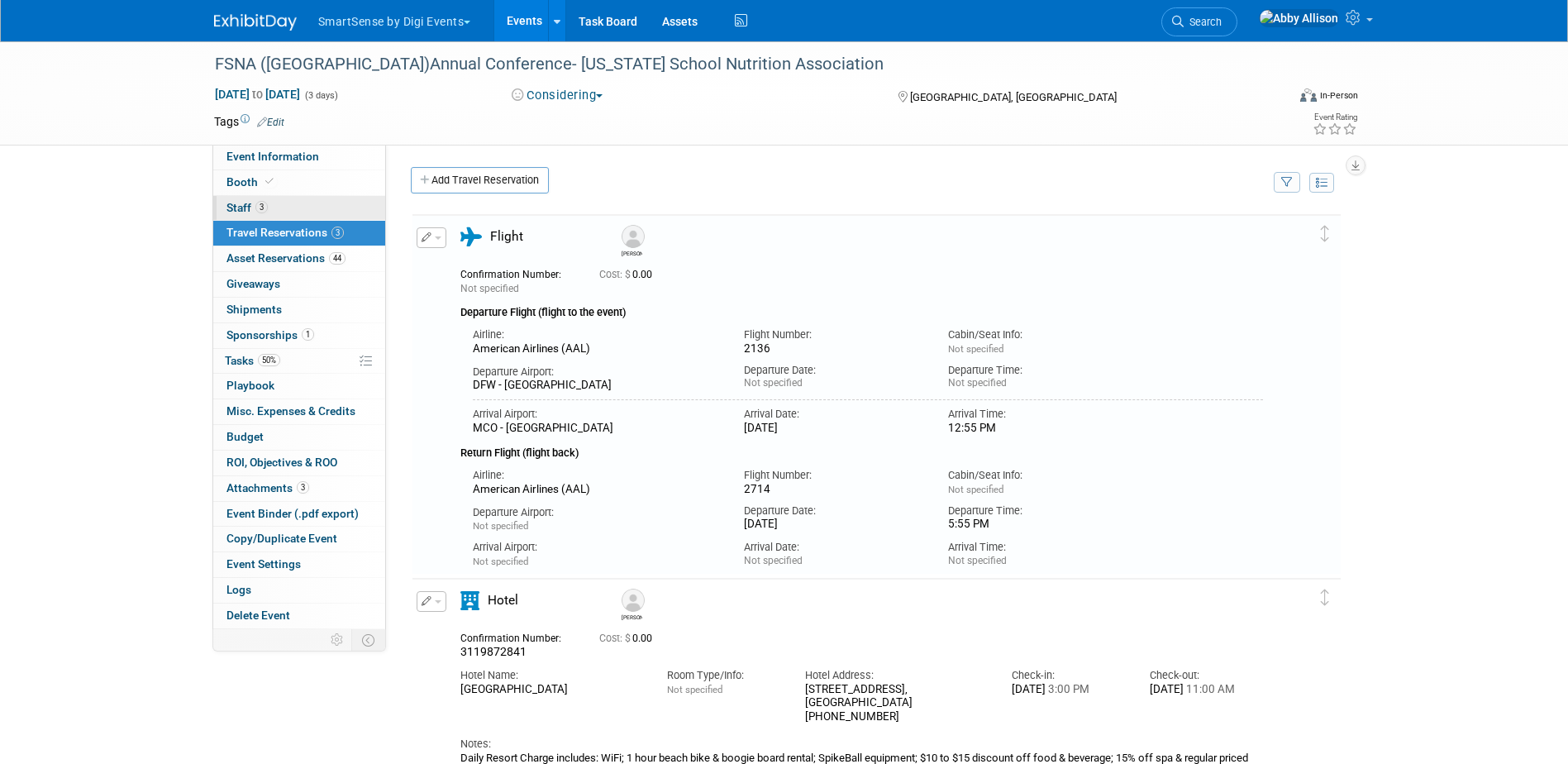
click at [249, 204] on span "Staff 3" at bounding box center [247, 207] width 41 height 13
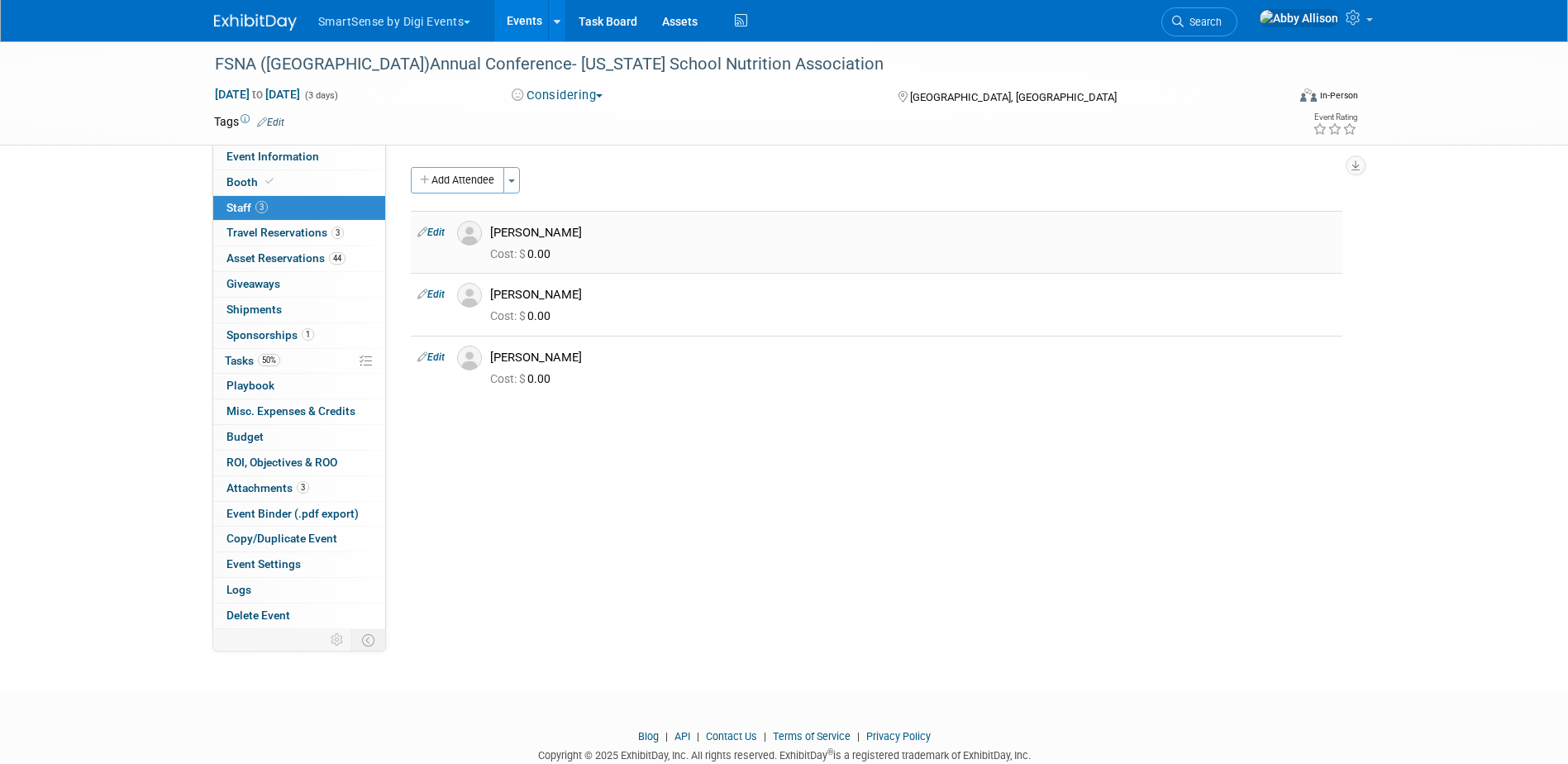
click at [439, 235] on link "Edit" at bounding box center [431, 232] width 27 height 12
select select "75f64ed6-e3af-40a2-b4ed-094b52d507c6"
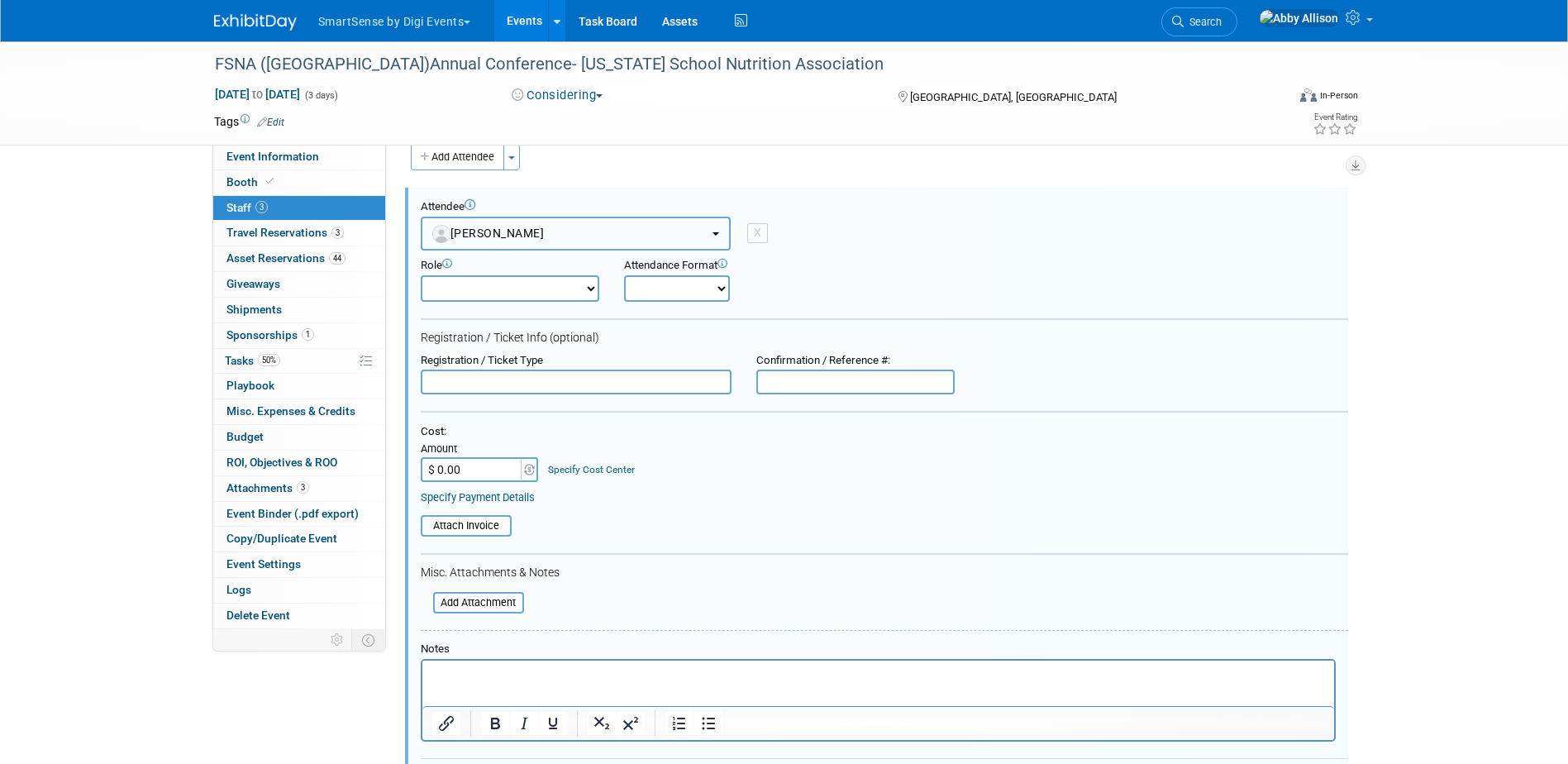
click at [527, 230] on span "[PERSON_NAME]" at bounding box center [488, 233] width 112 height 13
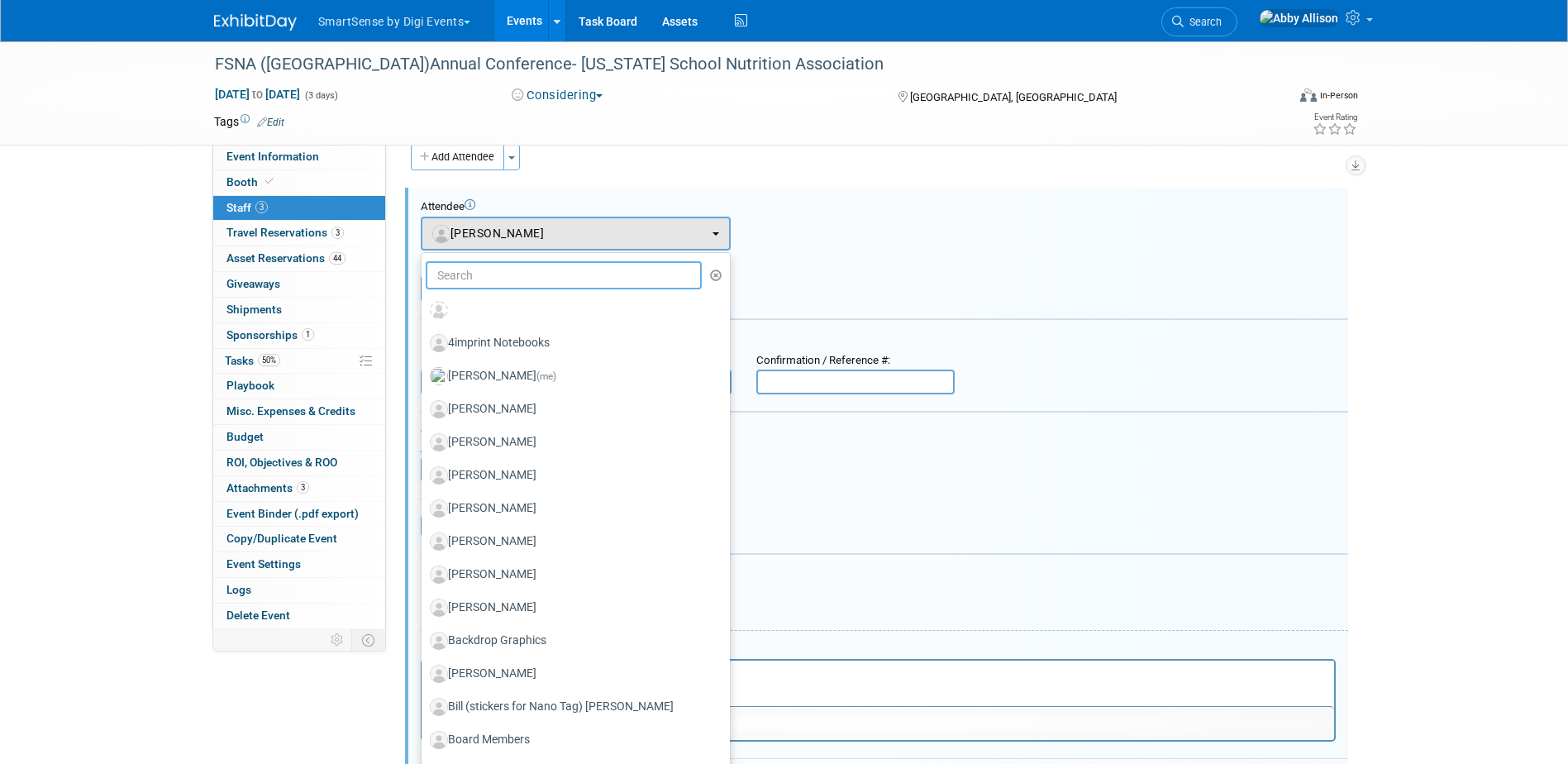
click at [546, 284] on input "text" at bounding box center [564, 274] width 277 height 28
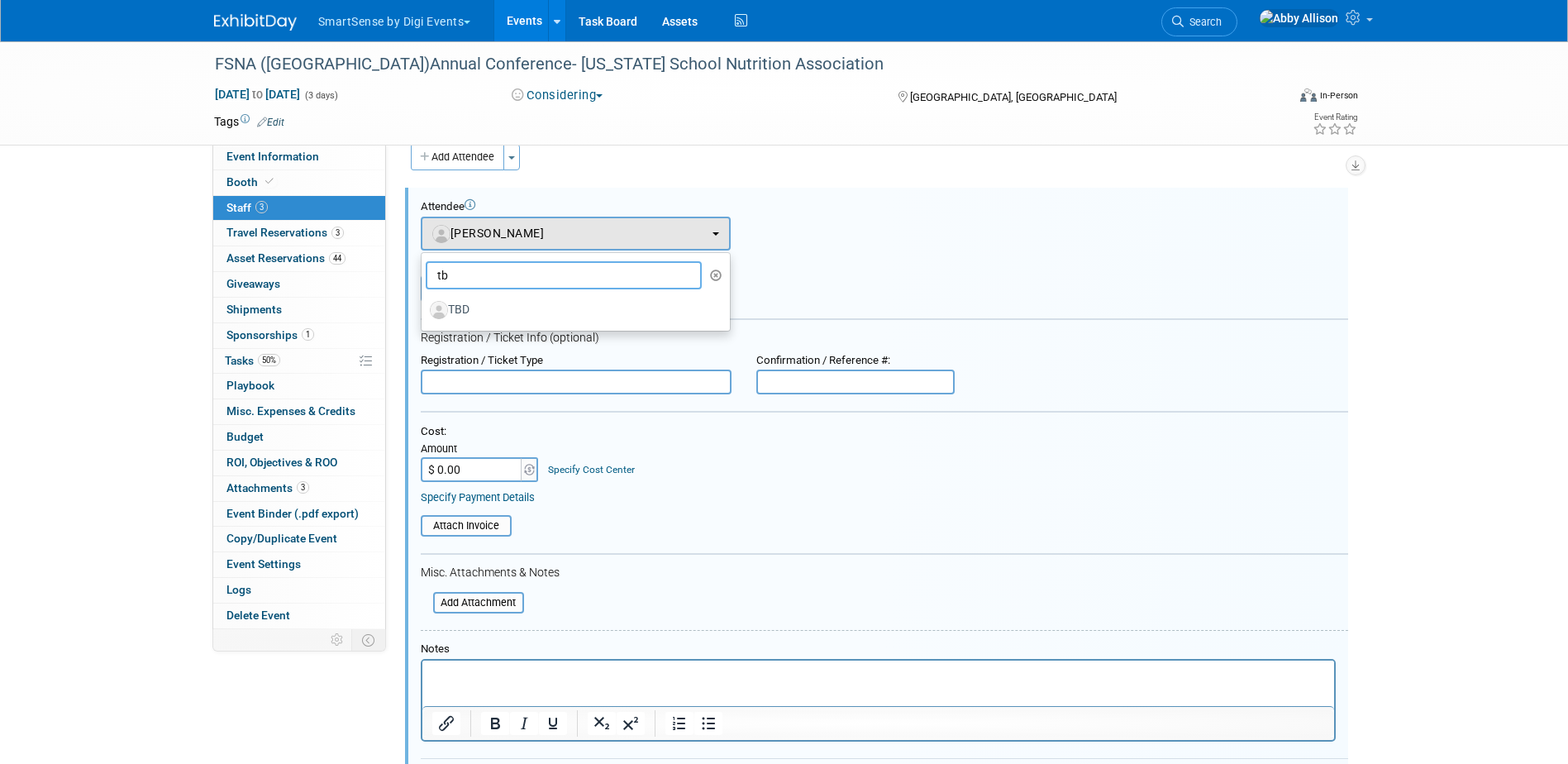
type input "t"
type input "k"
type input "tb"
click at [459, 304] on label "TBD" at bounding box center [571, 310] width 283 height 27
click at [424, 304] on input "TBD" at bounding box center [419, 308] width 11 height 11
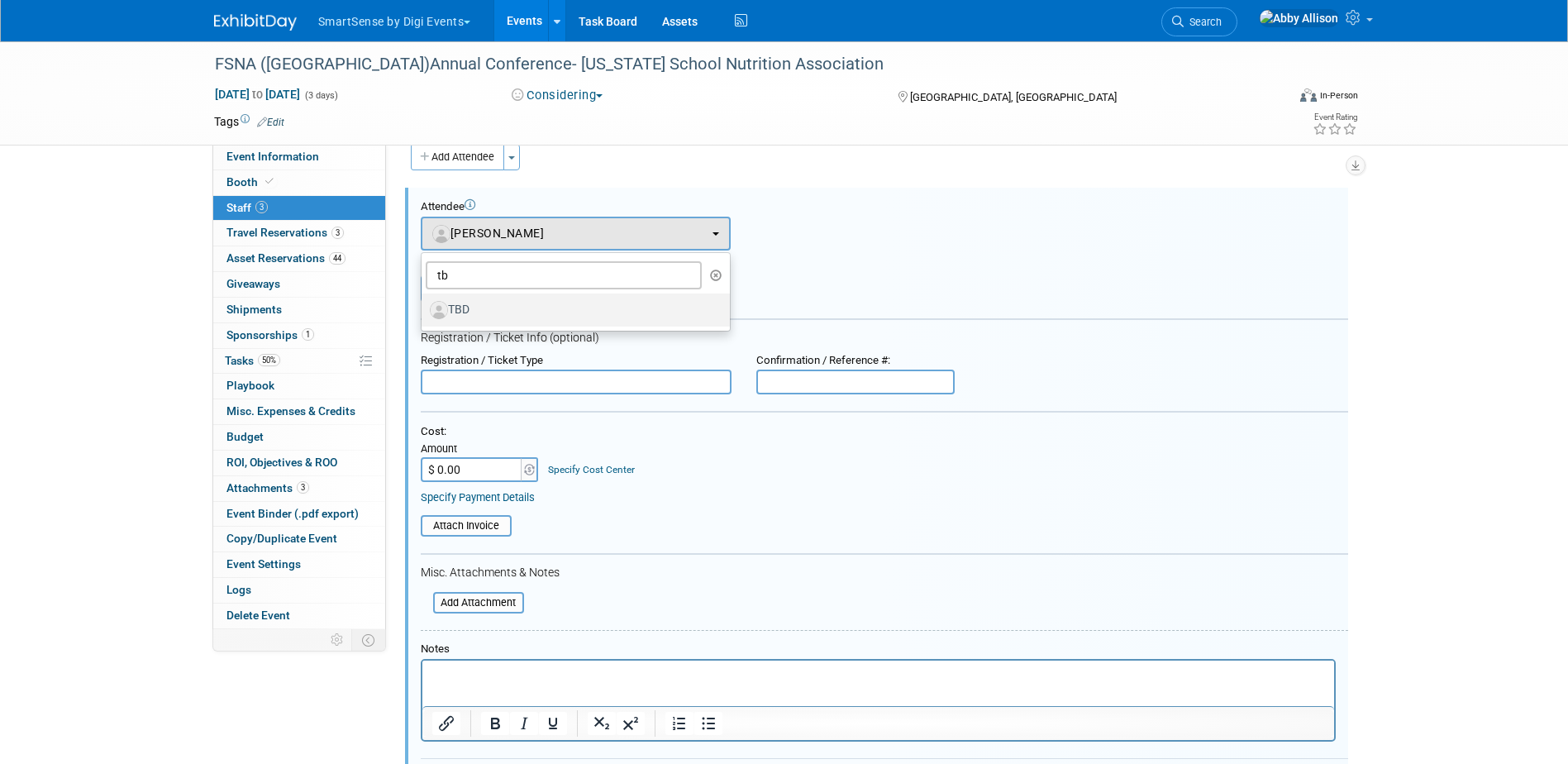
select select "6da6030a-9959-44e1-93d7-7cc745385c53"
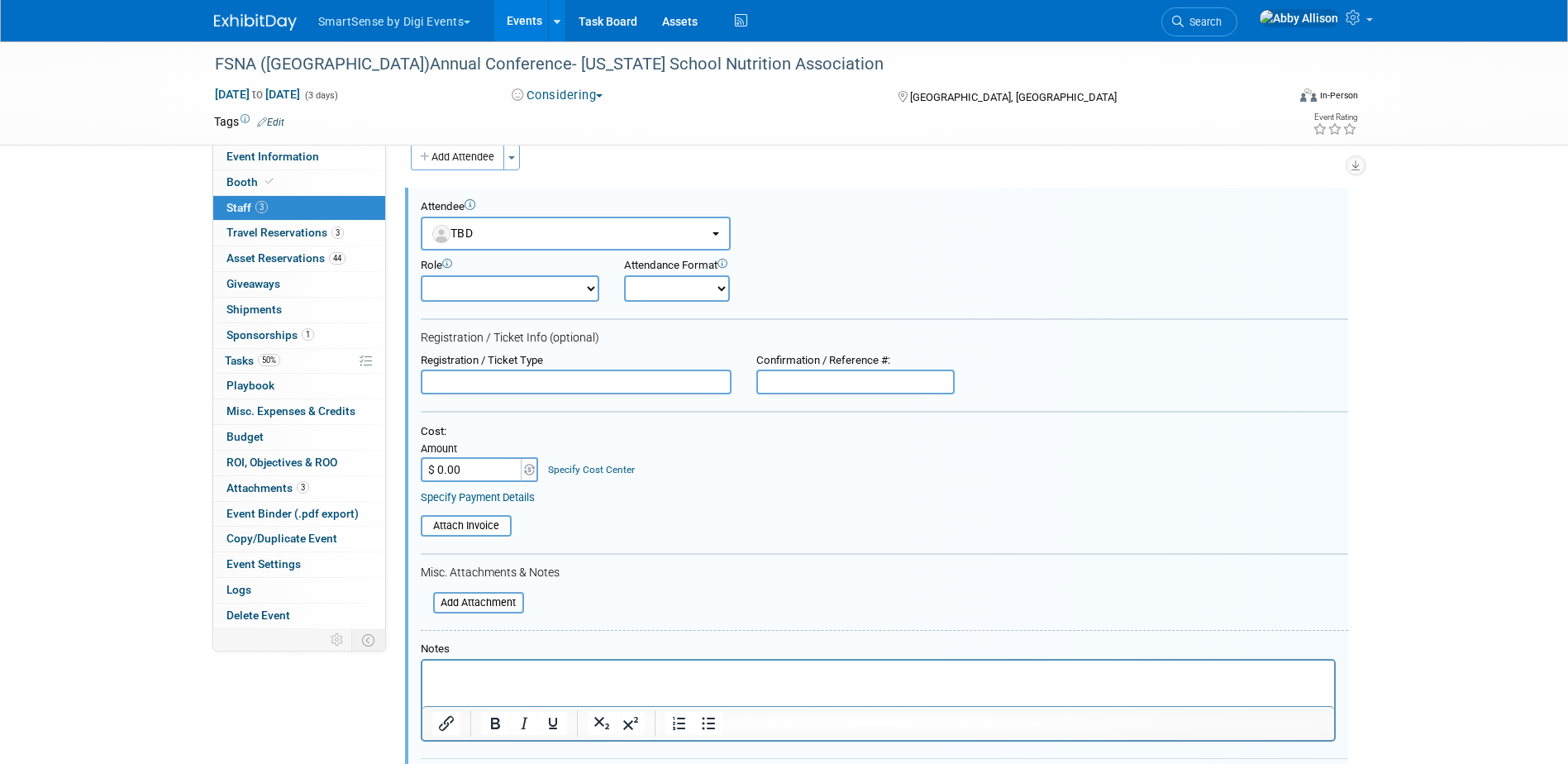
click at [513, 676] on p "Rich Text Area. Press ALT-0 for help." at bounding box center [878, 675] width 893 height 16
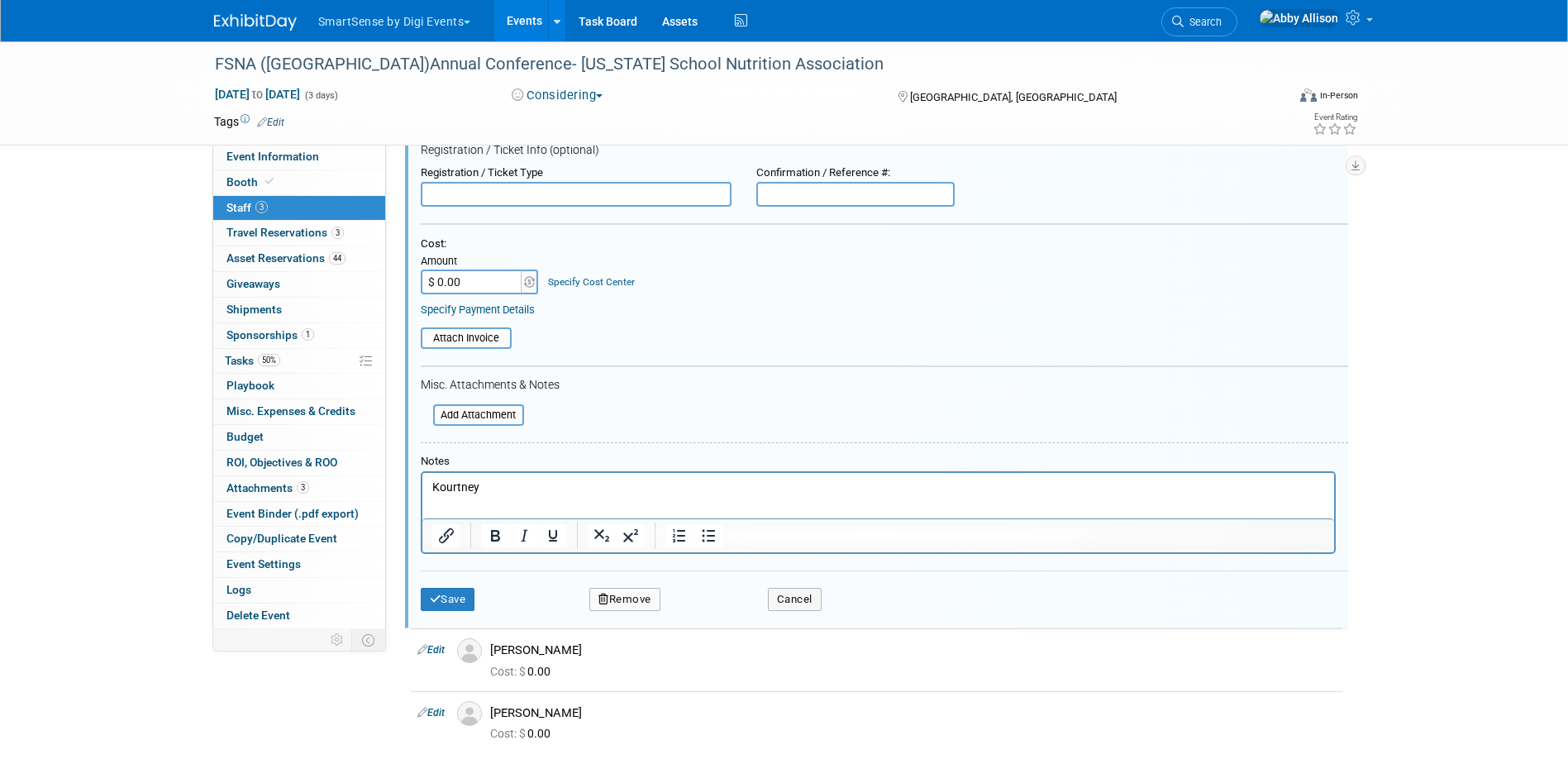
scroll to position [271, 0]
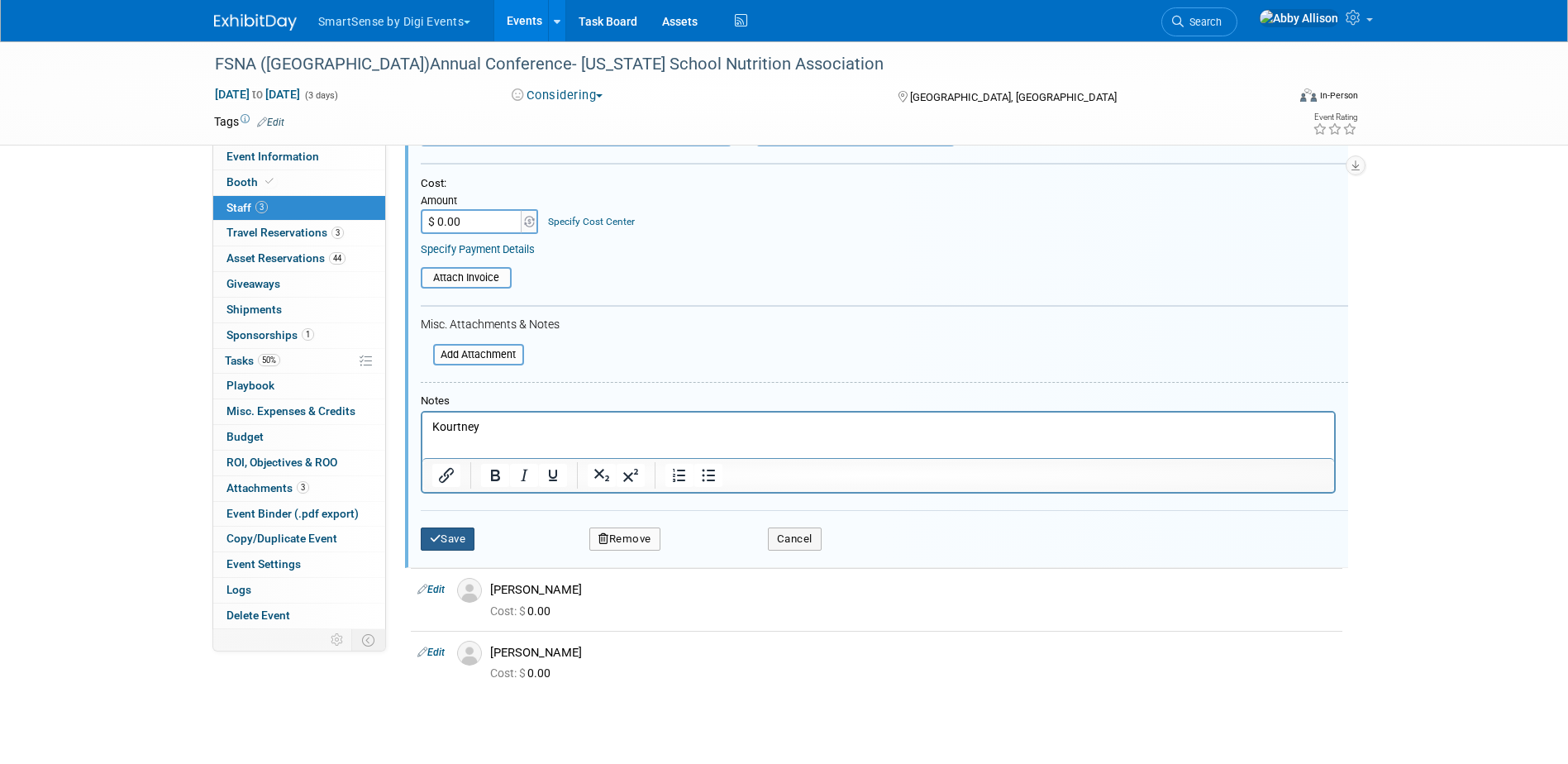
click at [465, 542] on button "Save" at bounding box center [447, 539] width 55 height 23
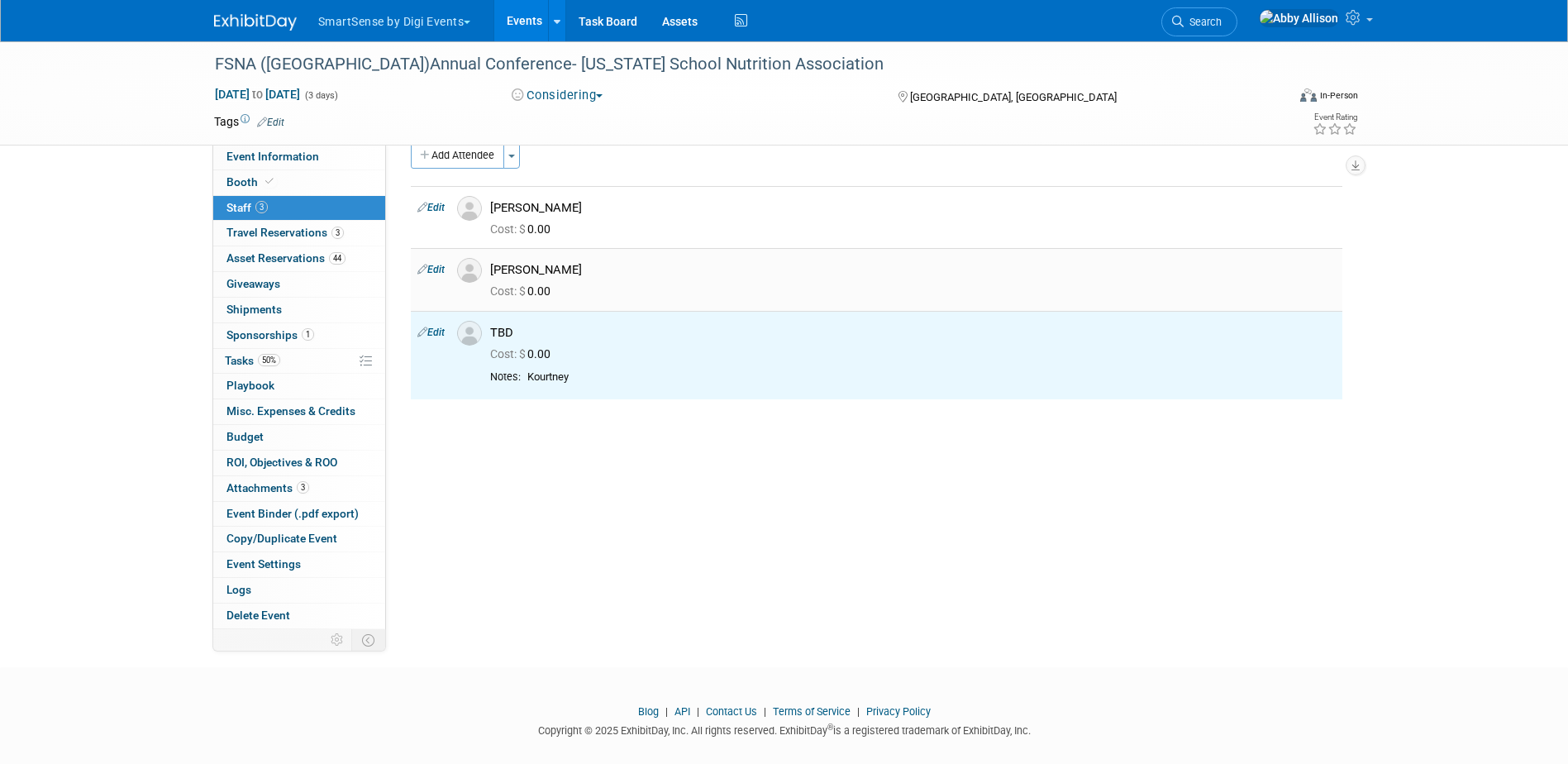
scroll to position [0, 0]
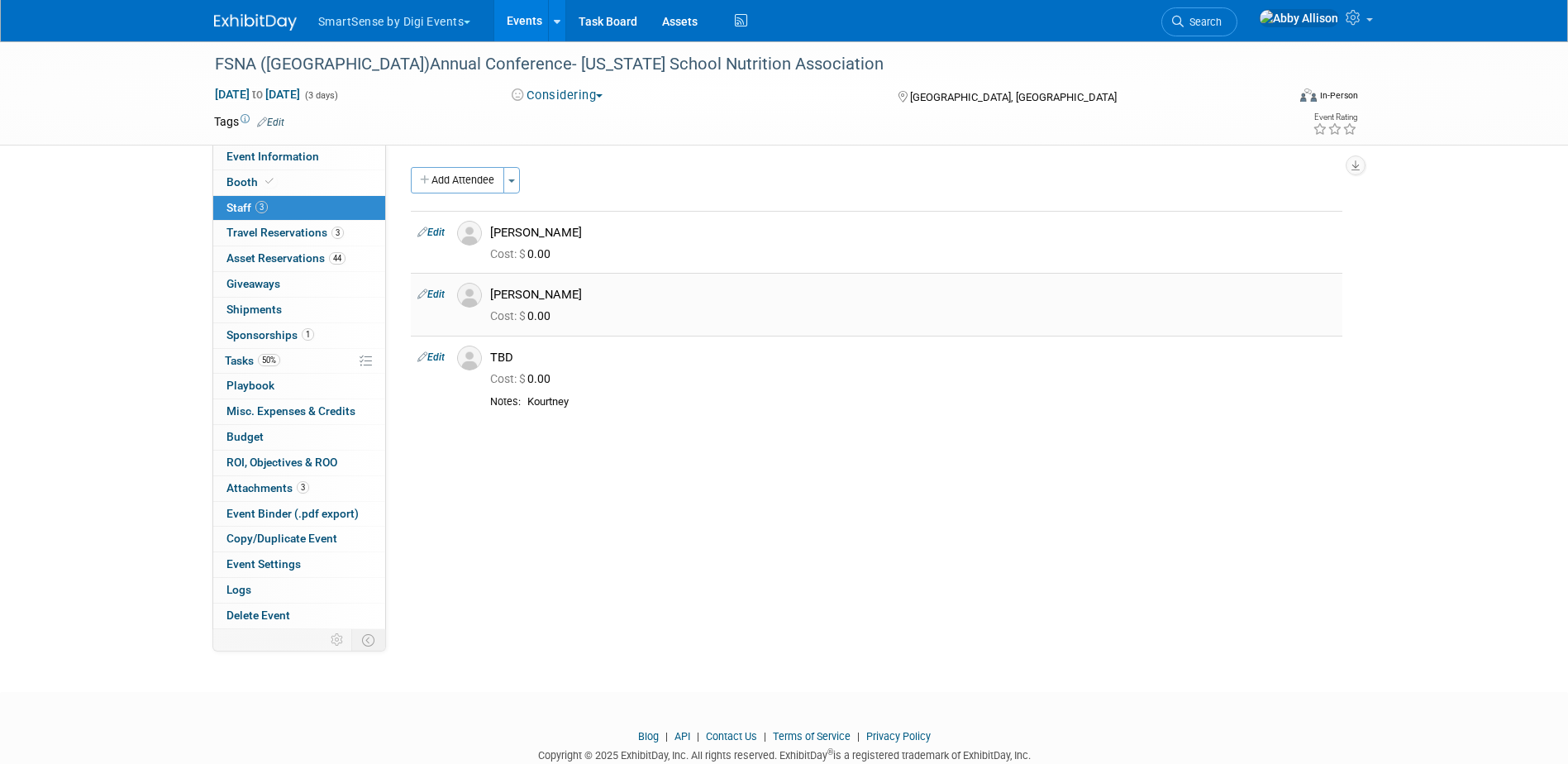
click at [431, 291] on link "Edit" at bounding box center [431, 294] width 27 height 12
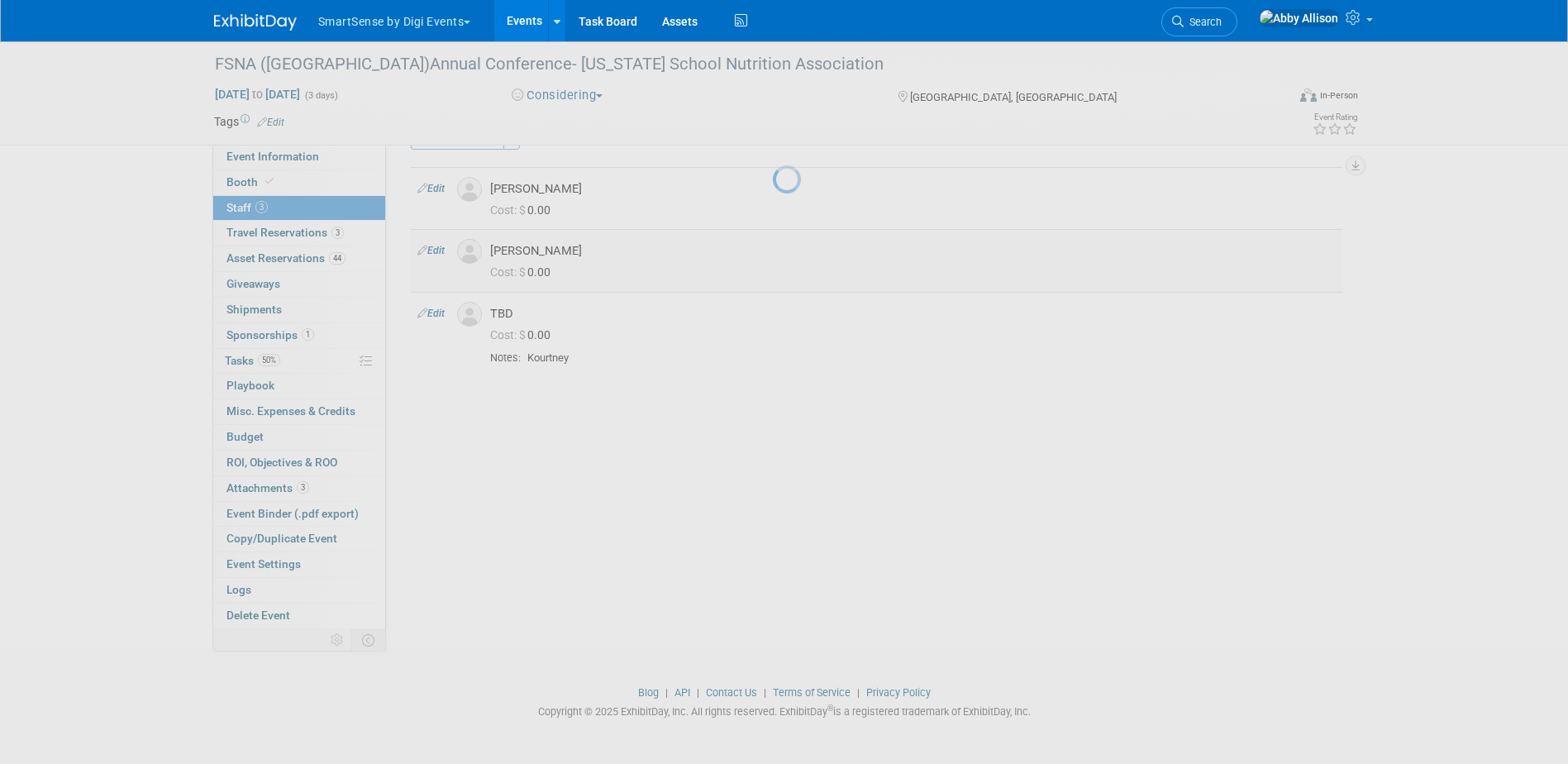
select select "3778b5b7-0a8a-40f9-96ba-cabfa39c8892"
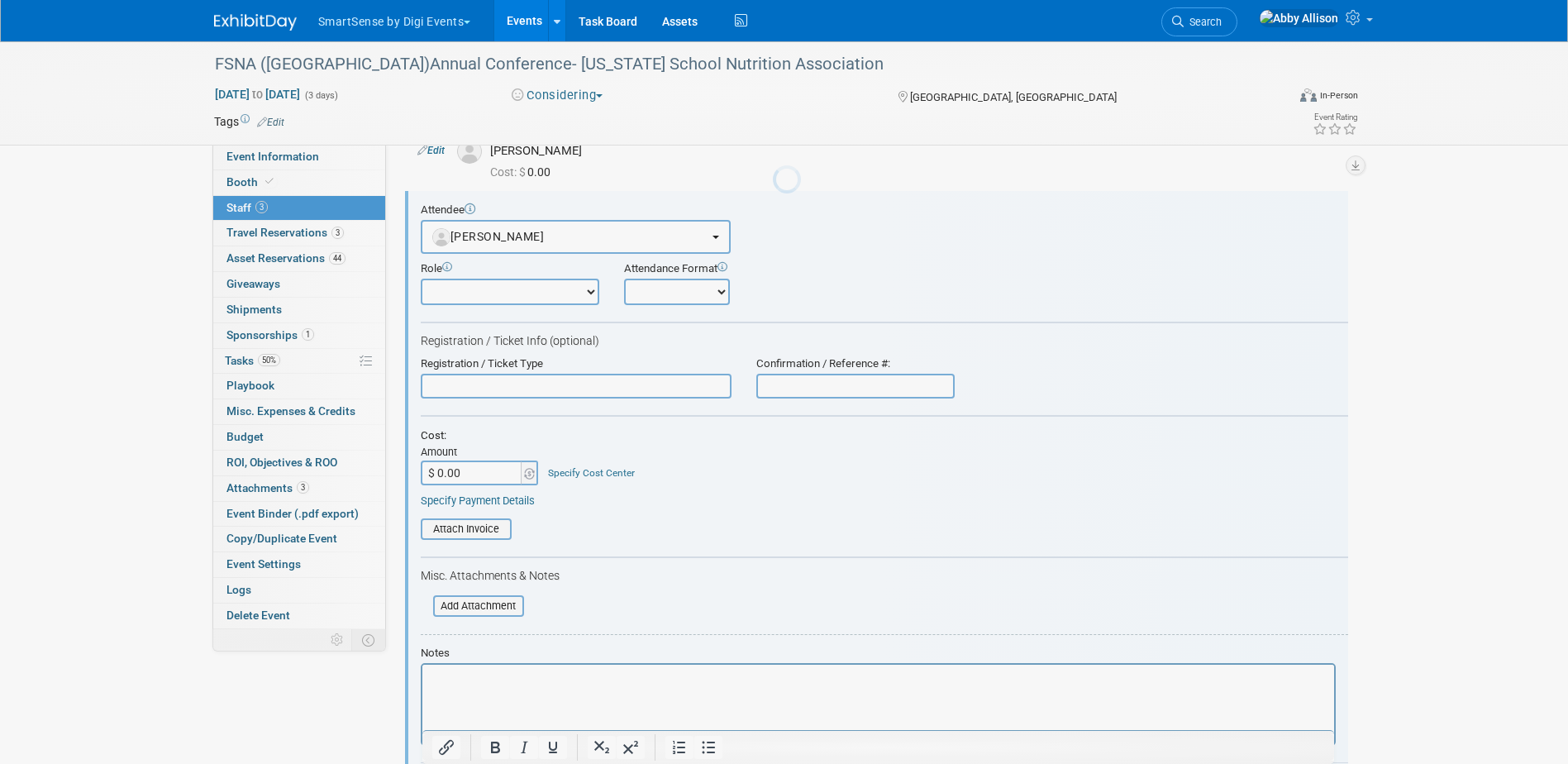
scroll to position [85, 0]
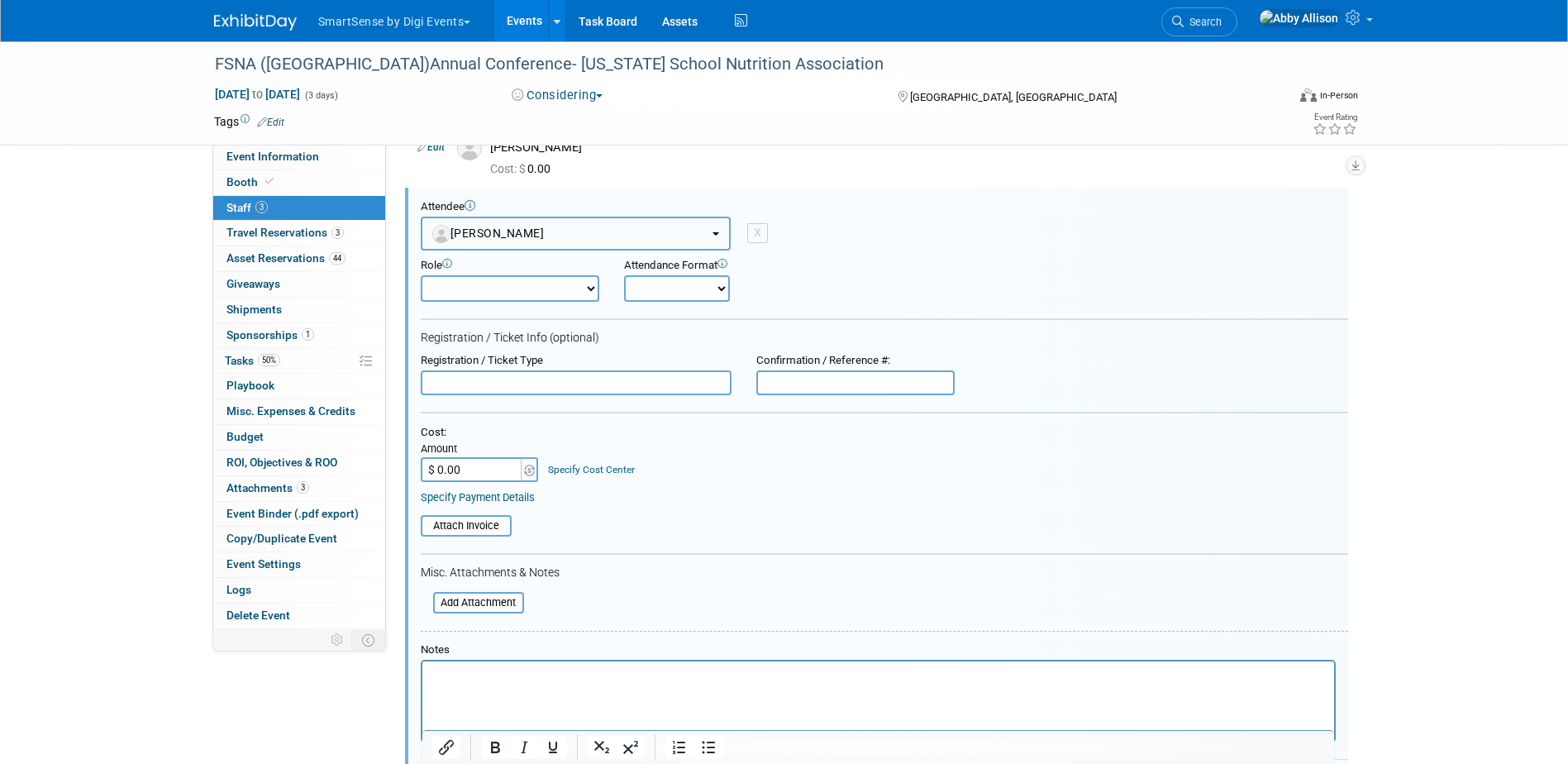
click at [477, 230] on span "[PERSON_NAME]" at bounding box center [488, 233] width 112 height 13
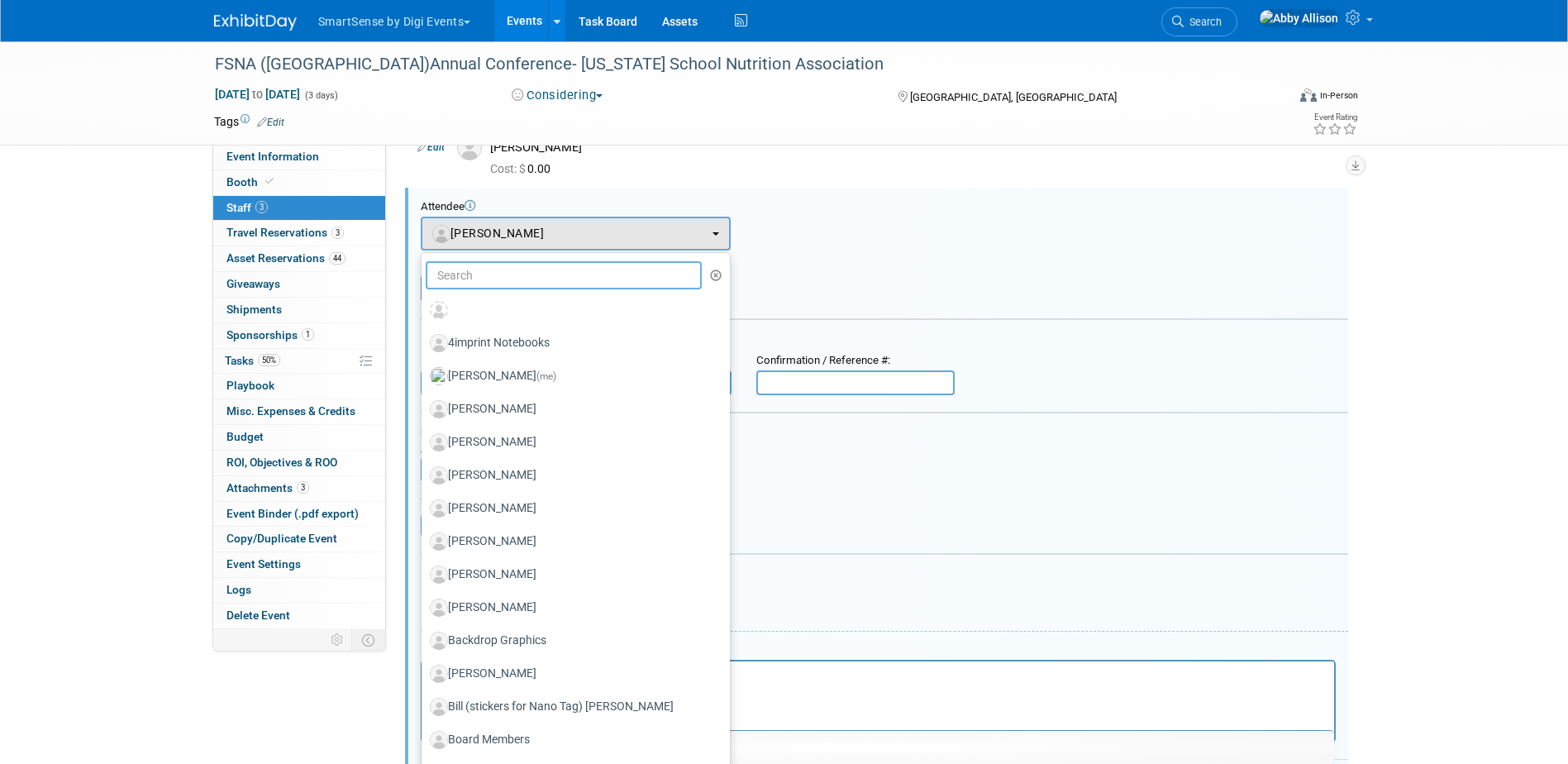
click at [482, 277] on input "text" at bounding box center [564, 274] width 277 height 28
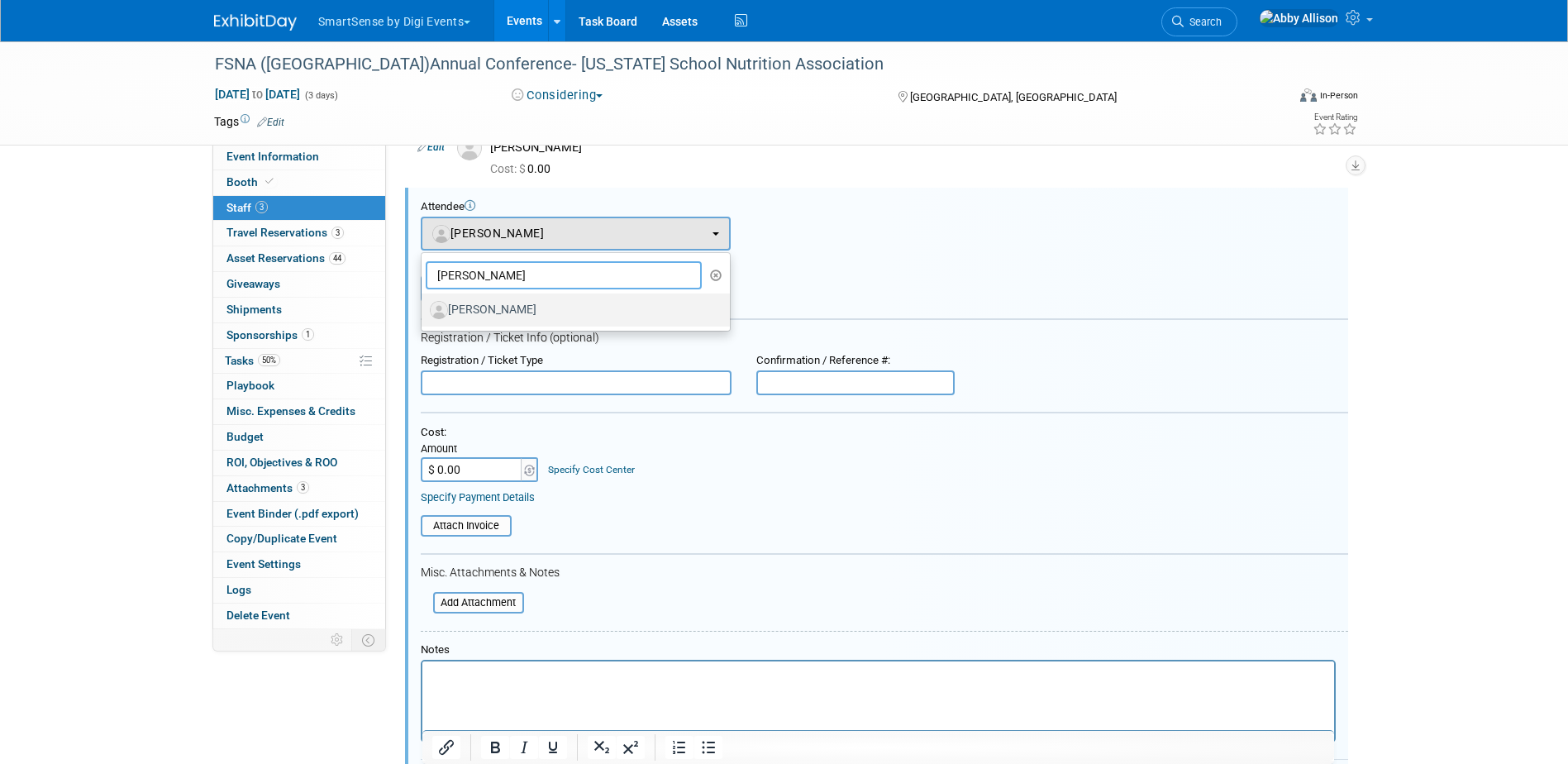
type input "[PERSON_NAME]"
click at [472, 307] on label "[PERSON_NAME]" at bounding box center [571, 310] width 283 height 27
click at [424, 307] on input "[PERSON_NAME]" at bounding box center [419, 308] width 11 height 11
select select "5d38df9e-f232-4b5c-b80c-c48a607a6ee6"
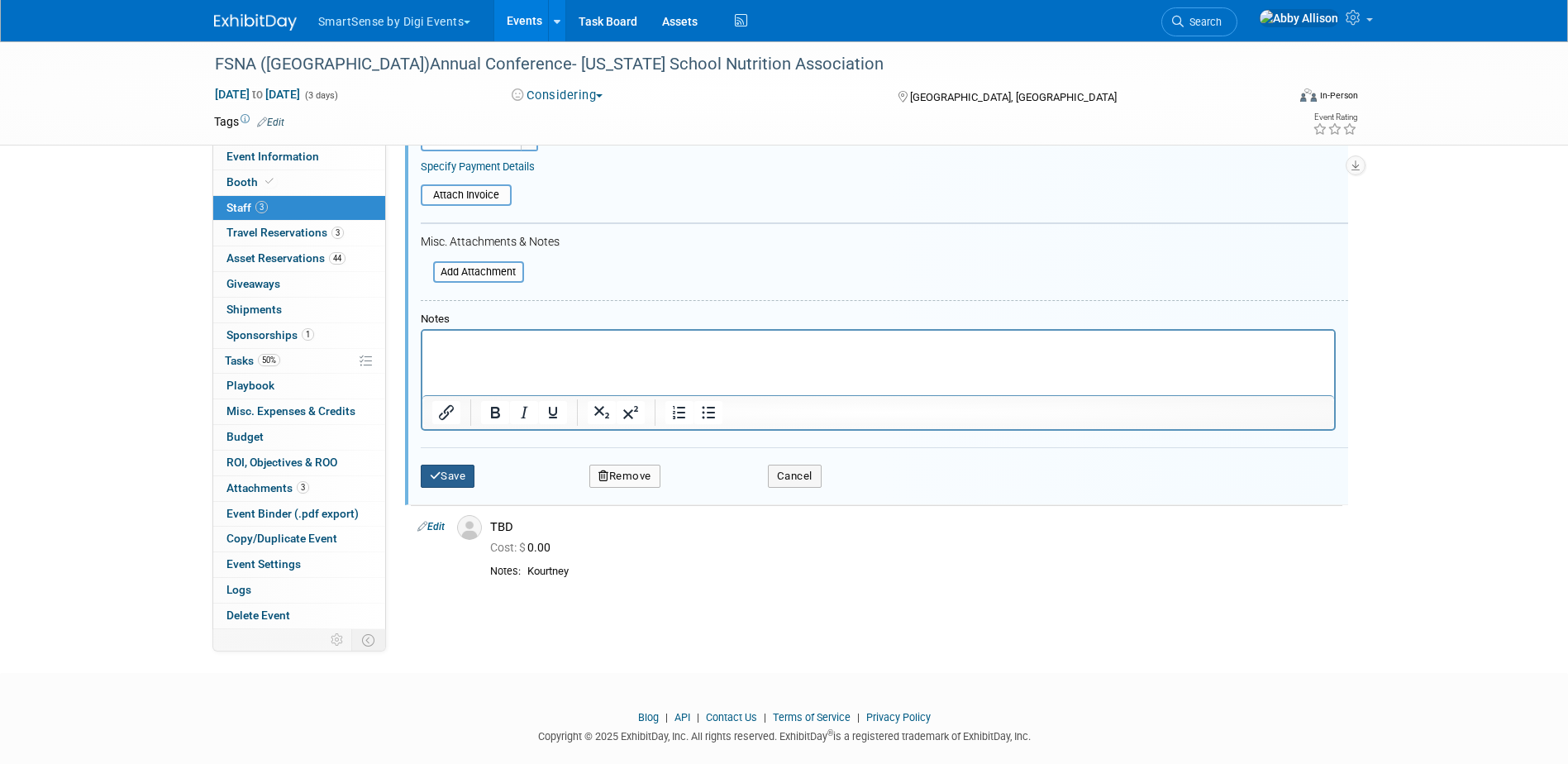
click at [454, 472] on button "Save" at bounding box center [447, 476] width 55 height 23
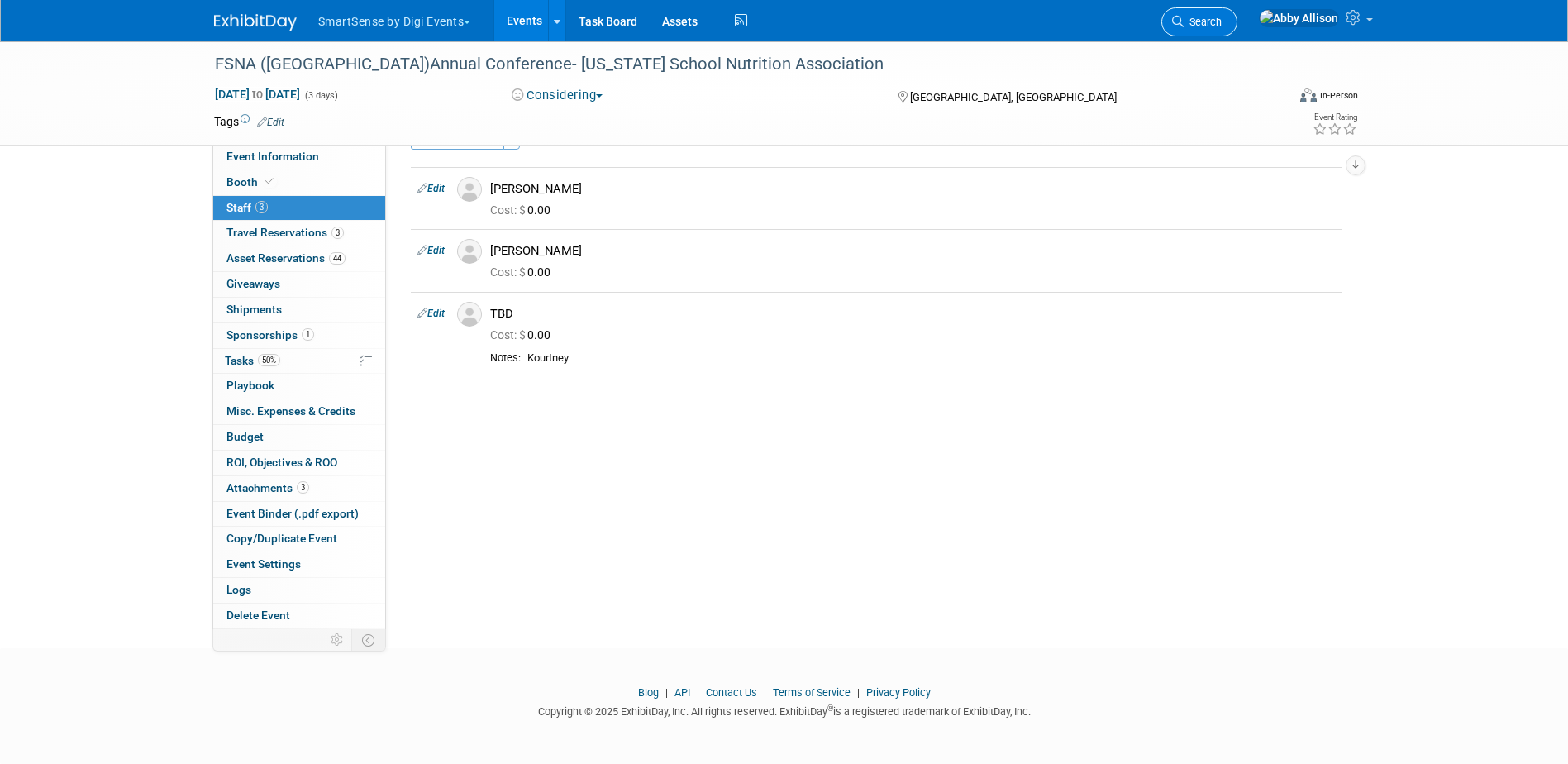
click at [1222, 16] on span "Search" at bounding box center [1202, 22] width 38 height 13
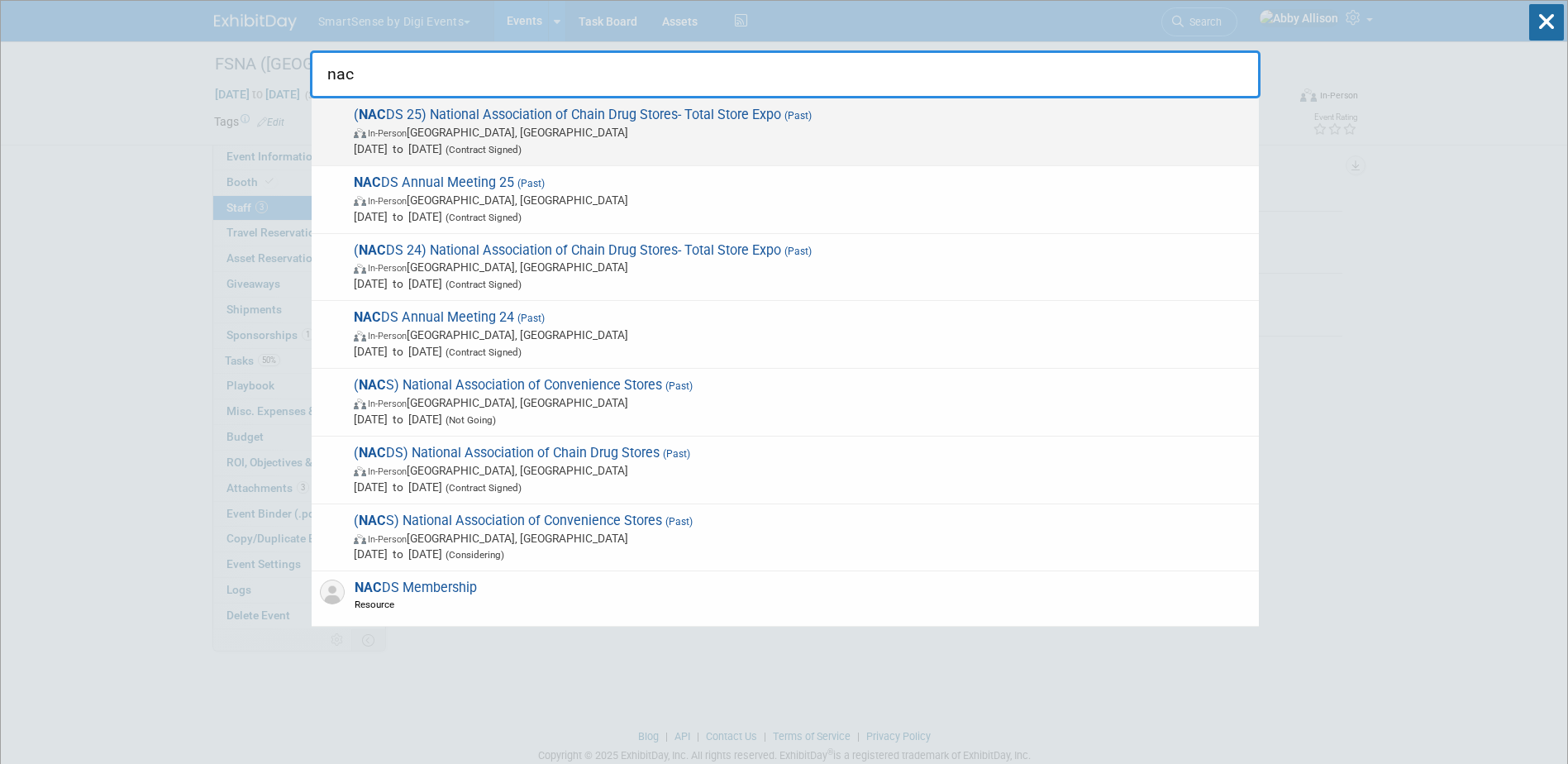
type input "nac"
click at [509, 141] on span "[DATE] to [DATE] (Contract Signed)" at bounding box center [802, 149] width 897 height 16
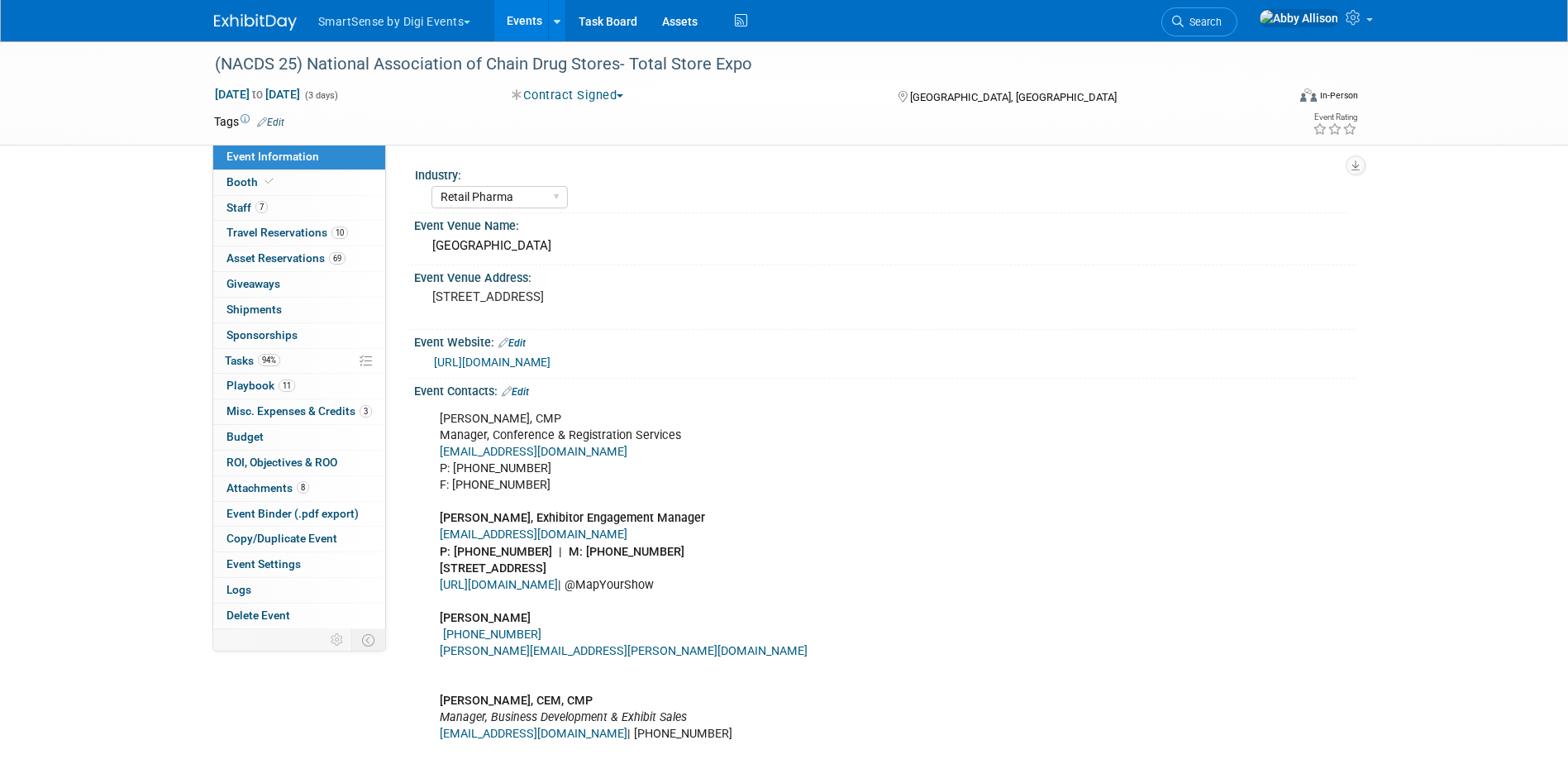
select select "Retail Pharma"
click at [241, 362] on span "Tasks 94%" at bounding box center [253, 360] width 56 height 13
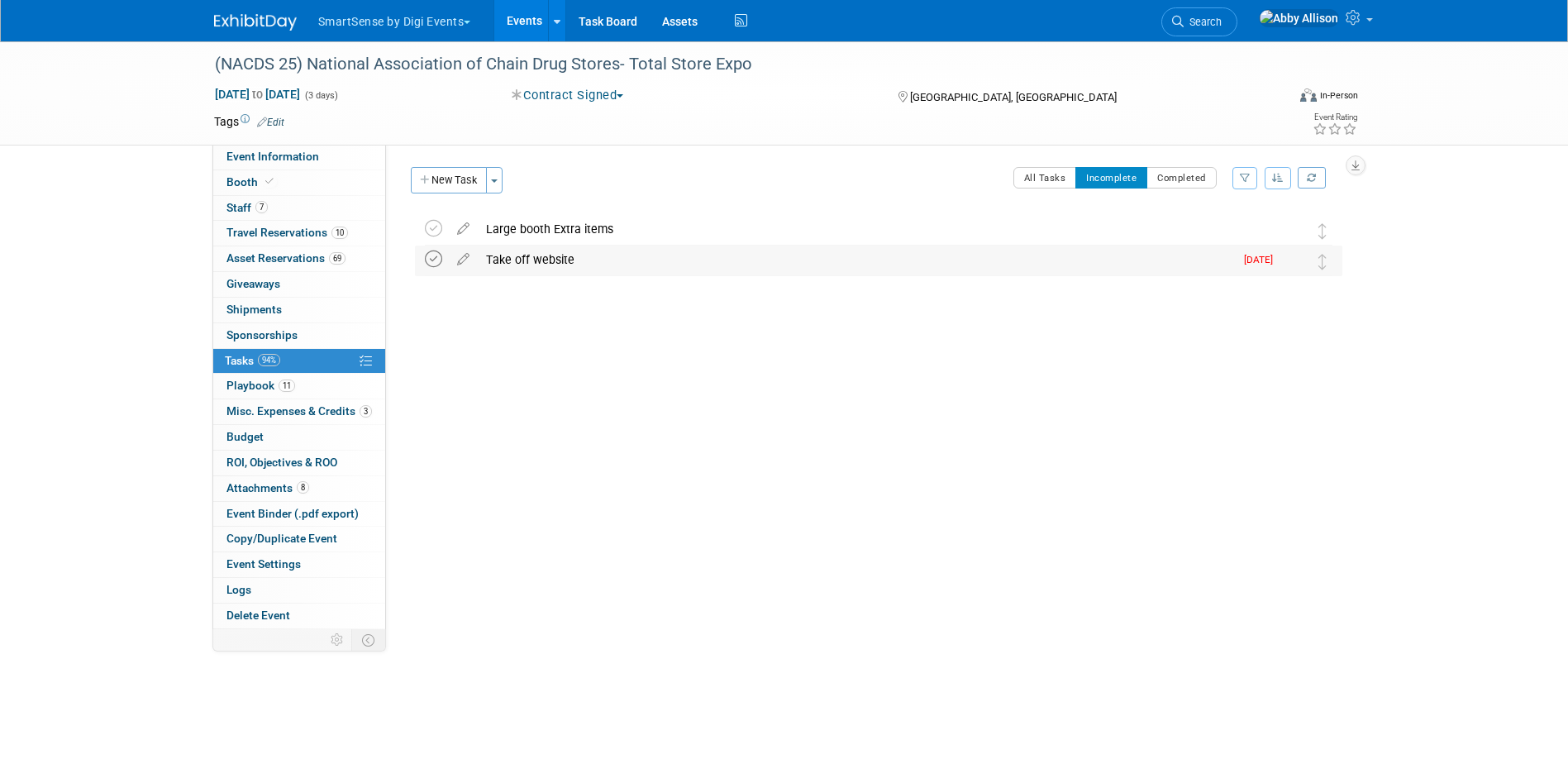
click at [429, 261] on icon at bounding box center [433, 258] width 17 height 17
click at [1222, 20] on span "Search" at bounding box center [1202, 22] width 38 height 13
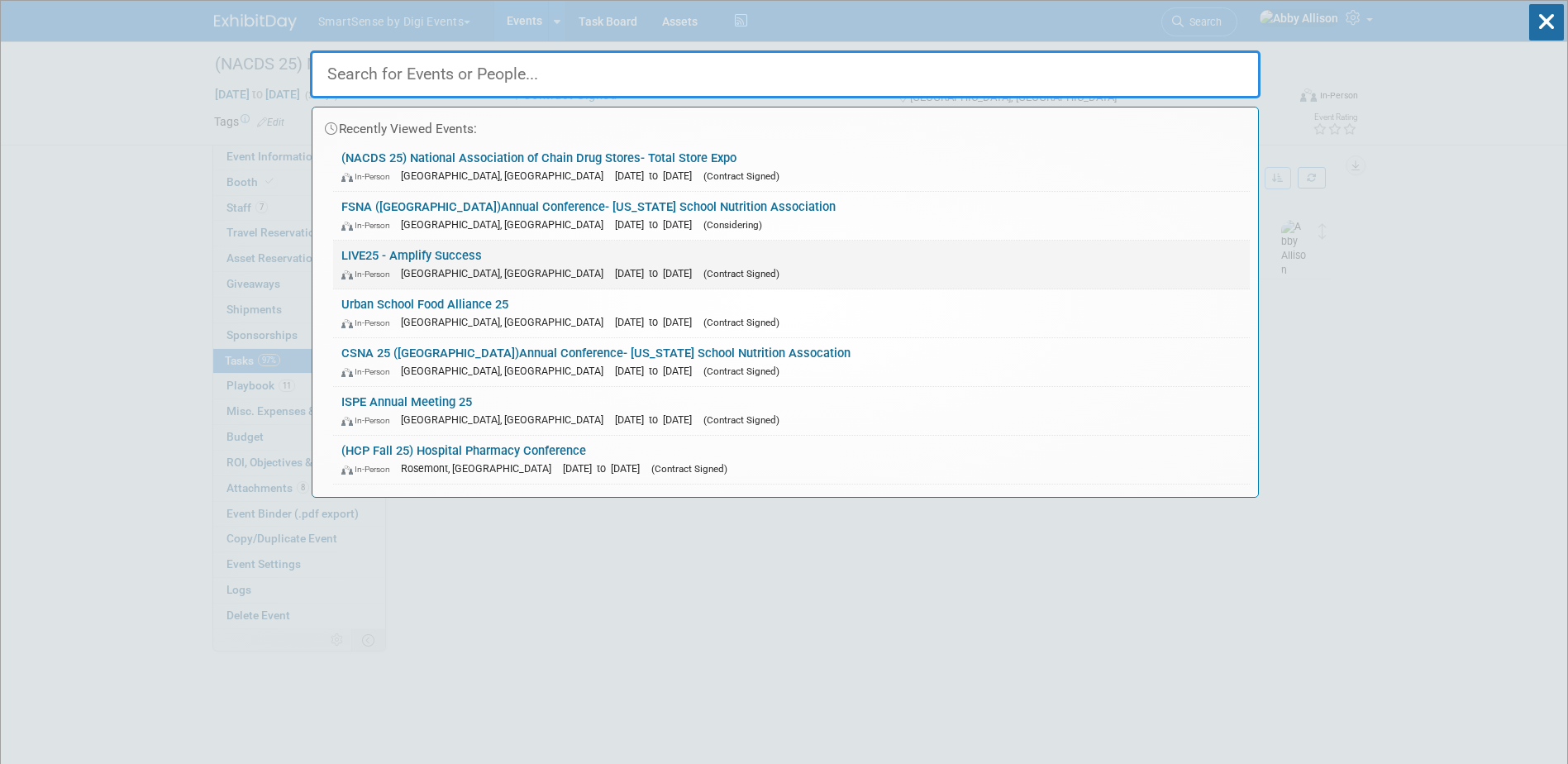
click at [383, 258] on link "LIVE25 - Amplify Success In-Person Nashville, TN Oct 21, 2025 to Oct 24, 2025 (…" at bounding box center [792, 264] width 916 height 48
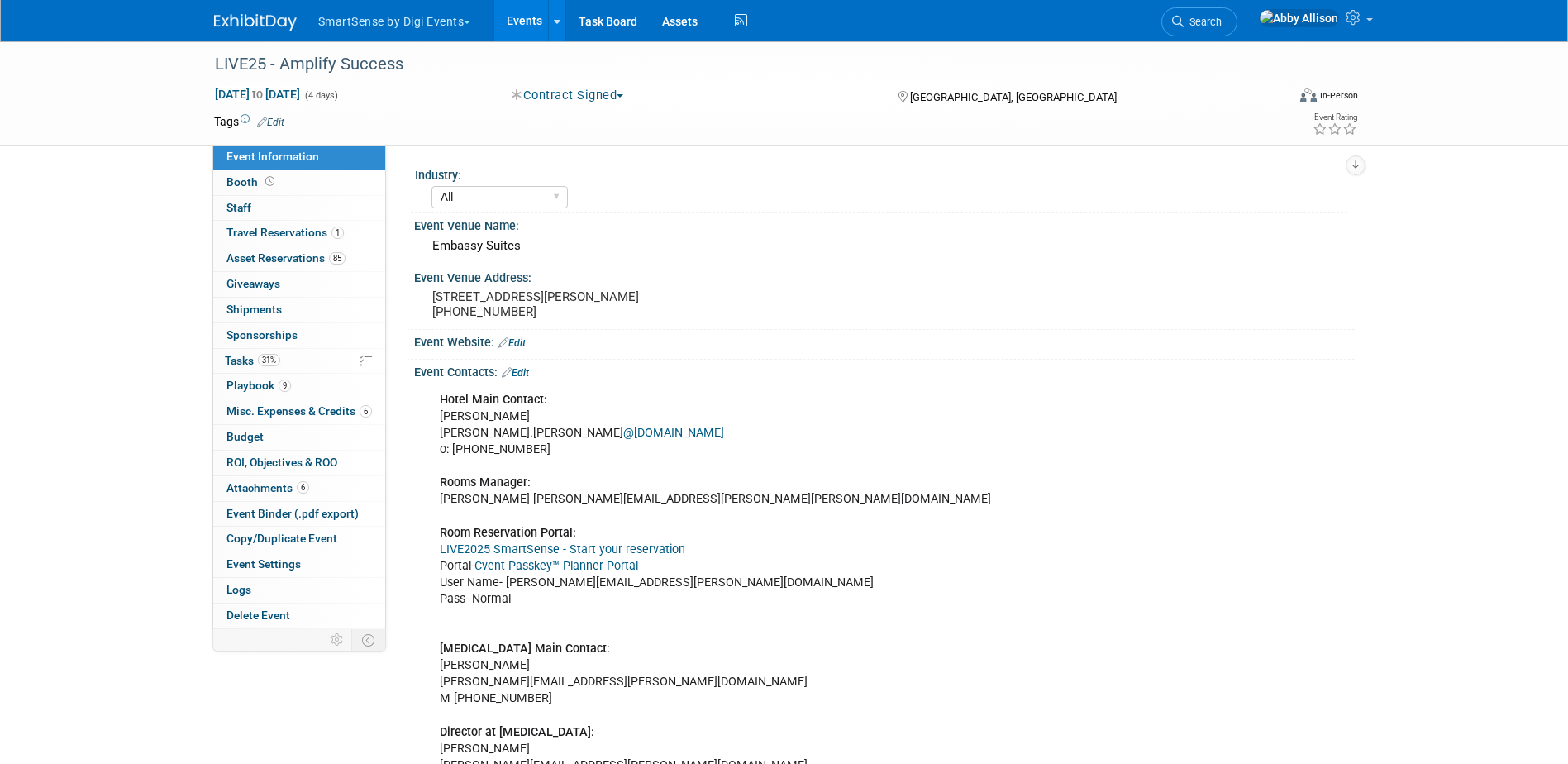
select select "All"
click at [250, 362] on span "Tasks 31%" at bounding box center [253, 360] width 56 height 13
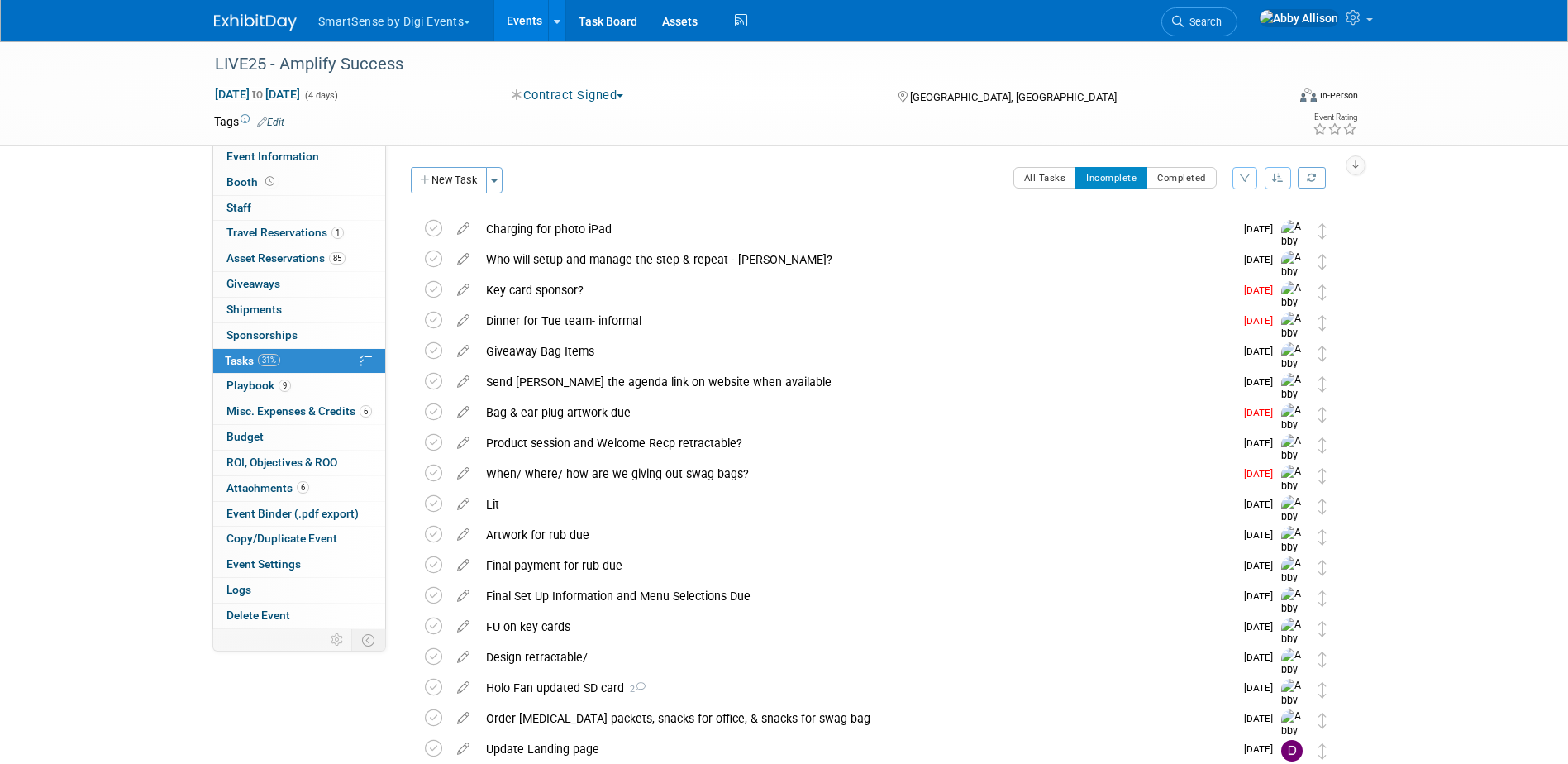
click at [1277, 169] on button "button" at bounding box center [1278, 178] width 27 height 22
click at [1208, 257] on link "By Due Date" at bounding box center [1231, 254] width 118 height 23
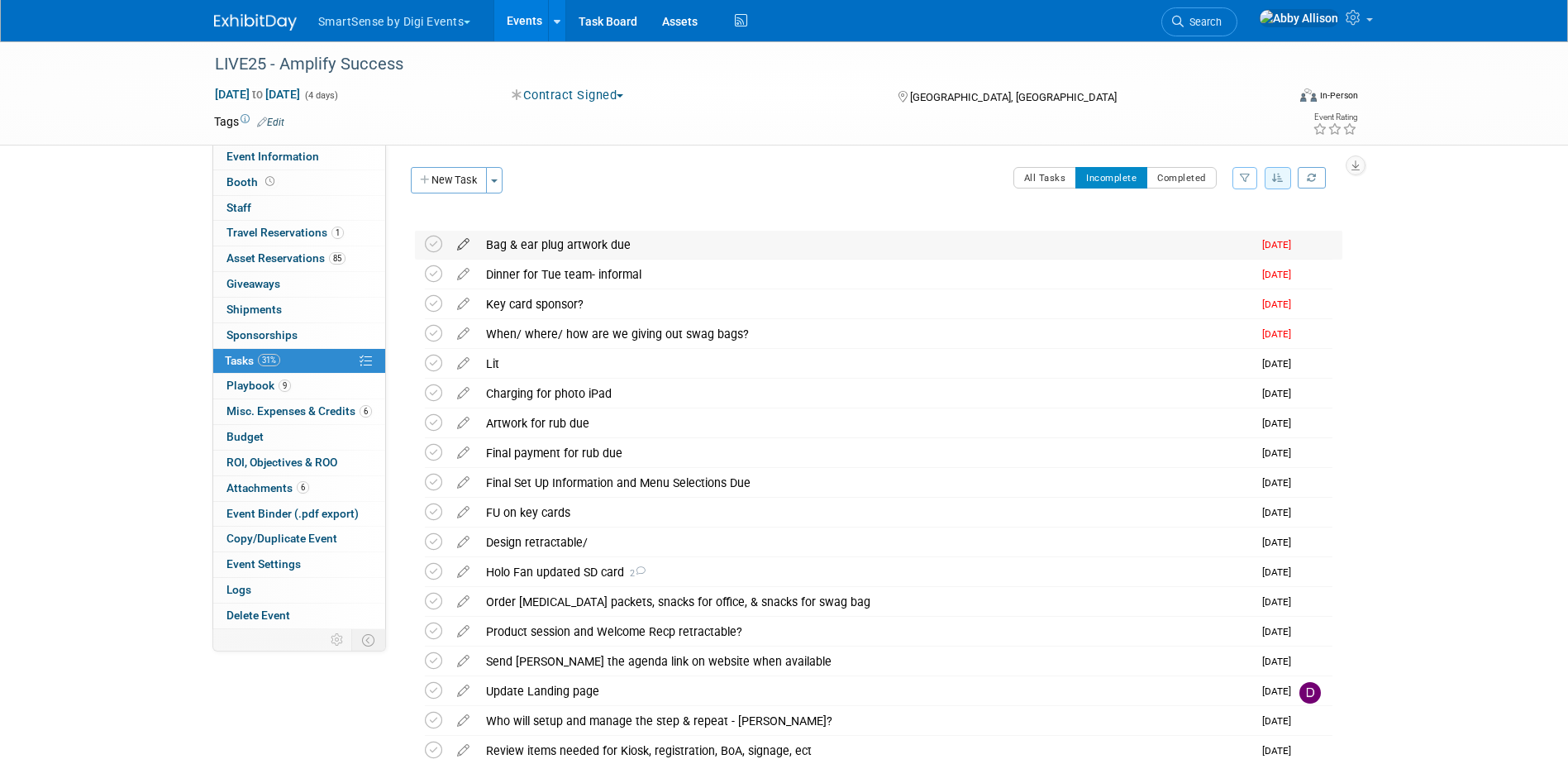
click at [465, 241] on icon at bounding box center [463, 240] width 29 height 21
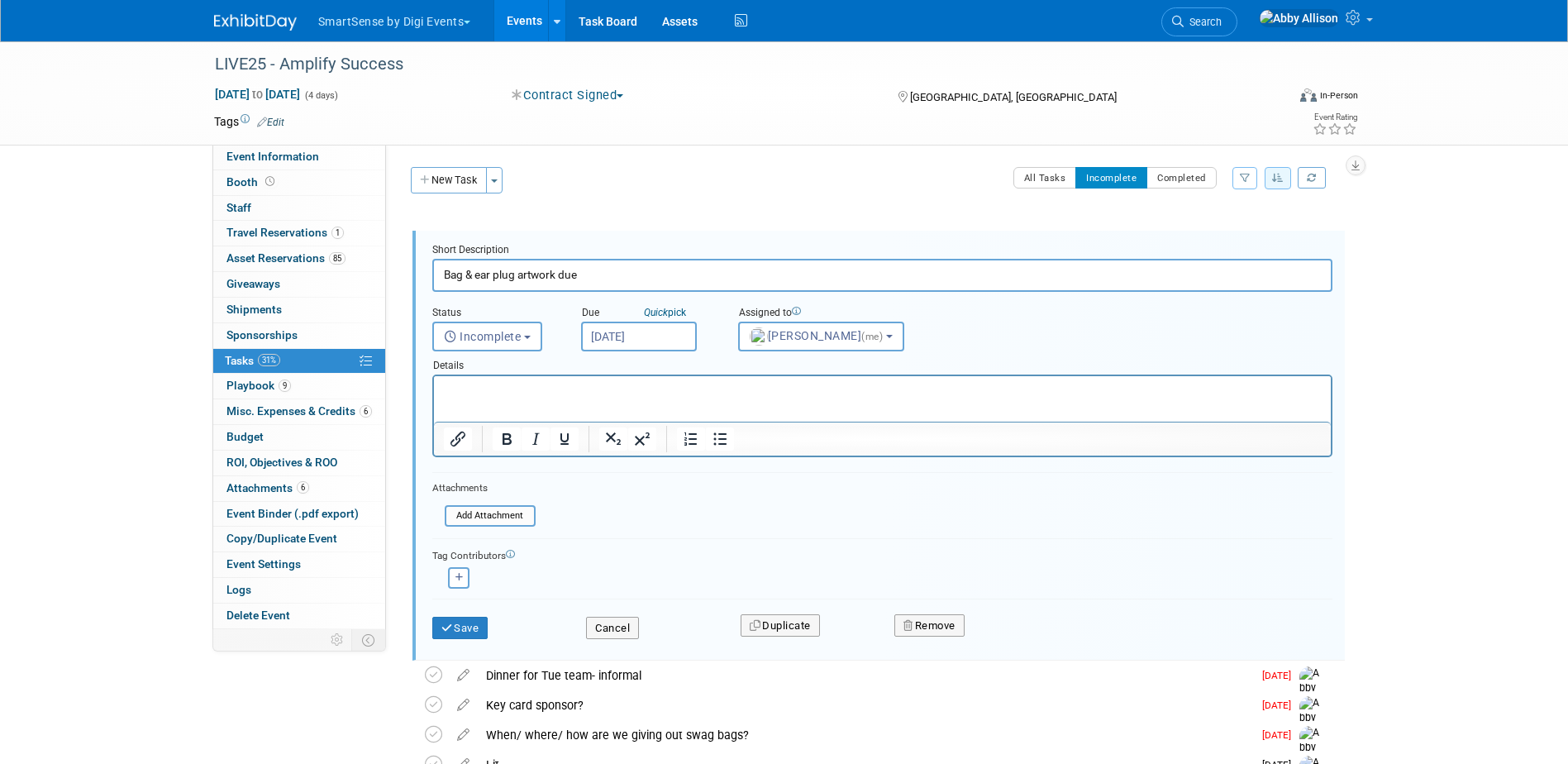
click at [491, 277] on input "Bag & ear plug artwork due" at bounding box center [882, 275] width 900 height 32
type input "Bag artwork due"
click at [634, 333] on input "Aug 25, 2025" at bounding box center [638, 336] width 116 height 30
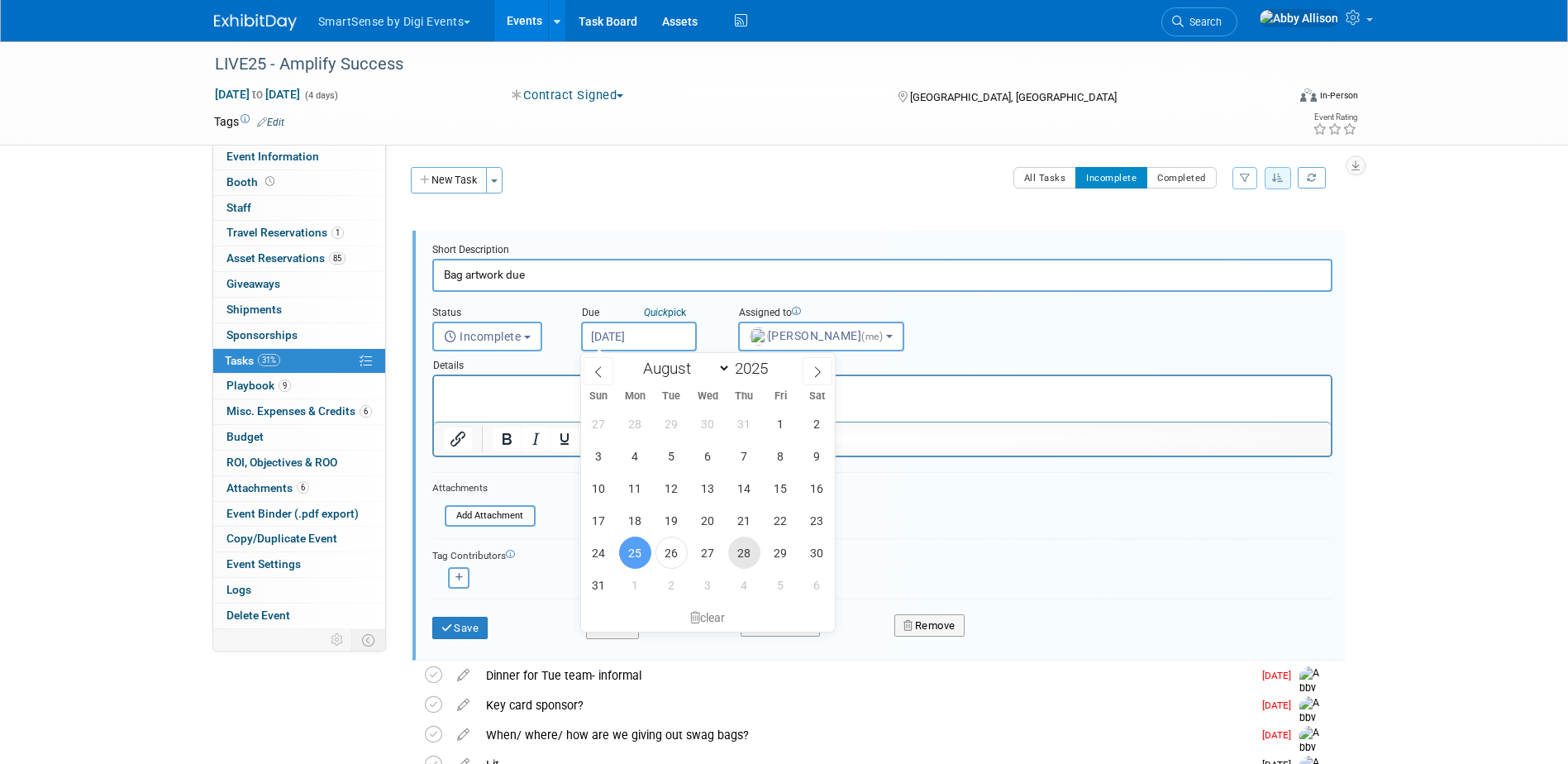
click at [748, 556] on span "28" at bounding box center [744, 552] width 32 height 32
type input "Aug 28, 2025"
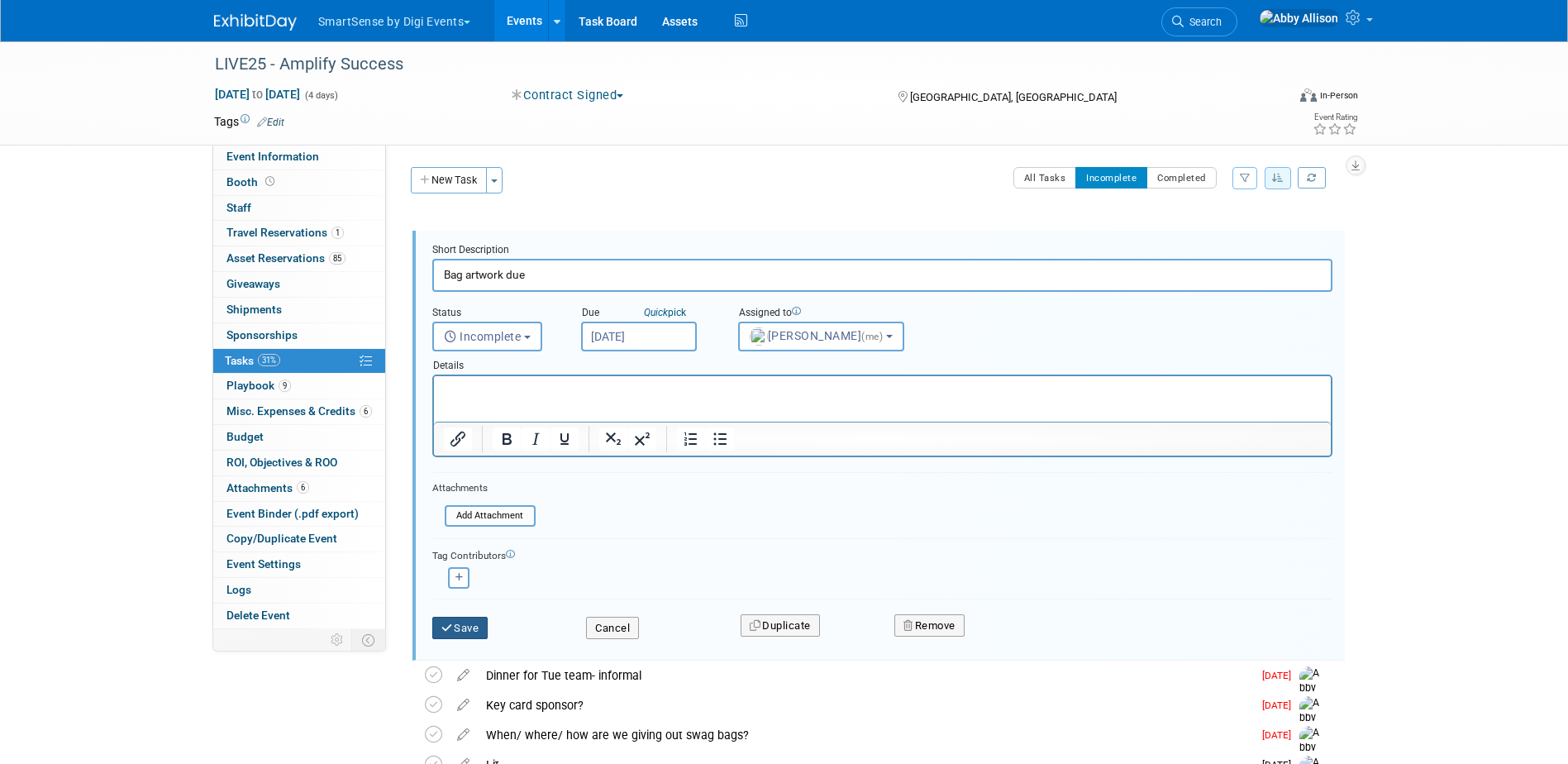
click at [456, 635] on button "Save" at bounding box center [460, 629] width 56 height 23
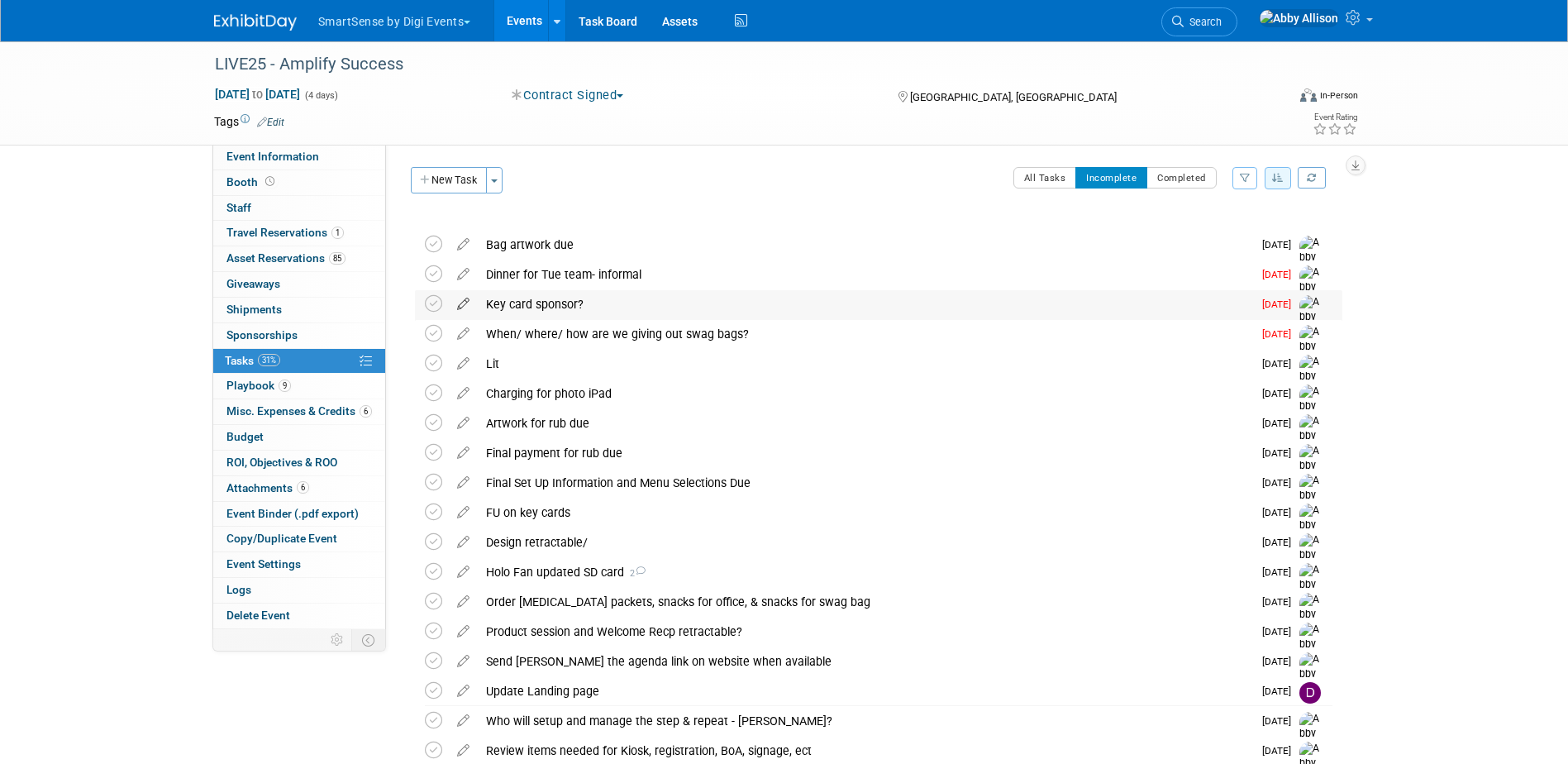
click at [460, 296] on icon at bounding box center [463, 300] width 29 height 21
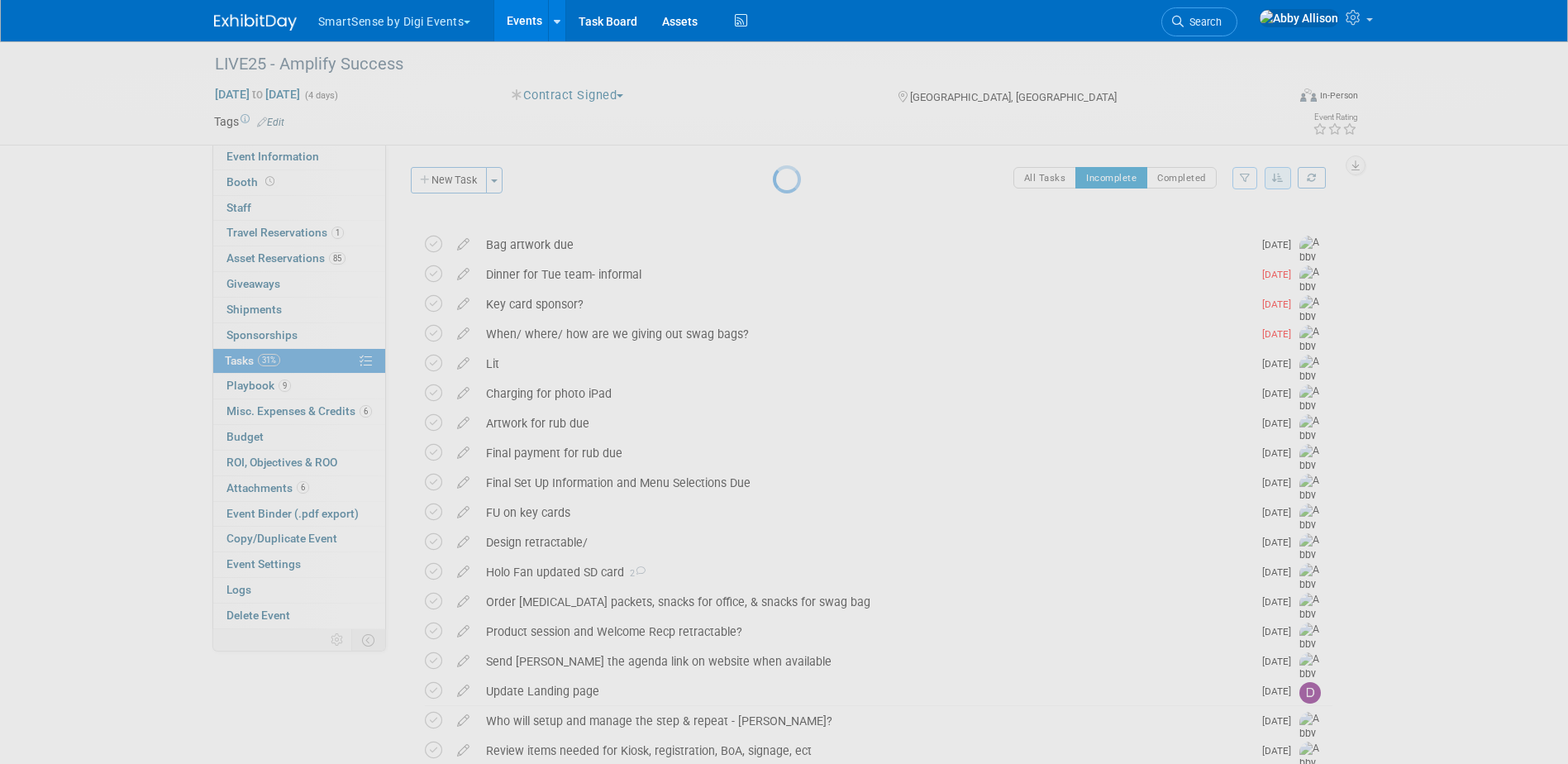
select select "7"
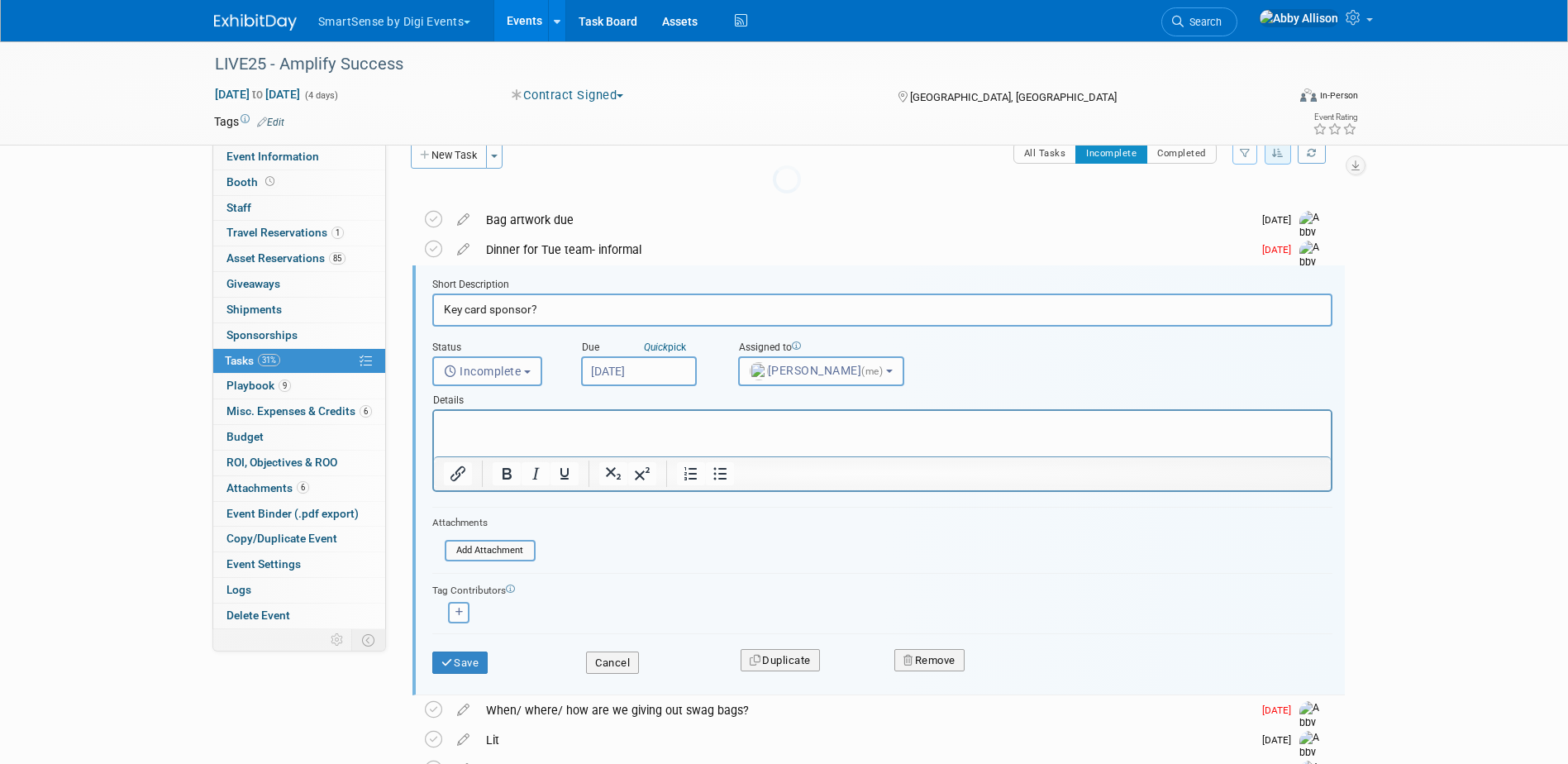
scroll to position [48, 0]
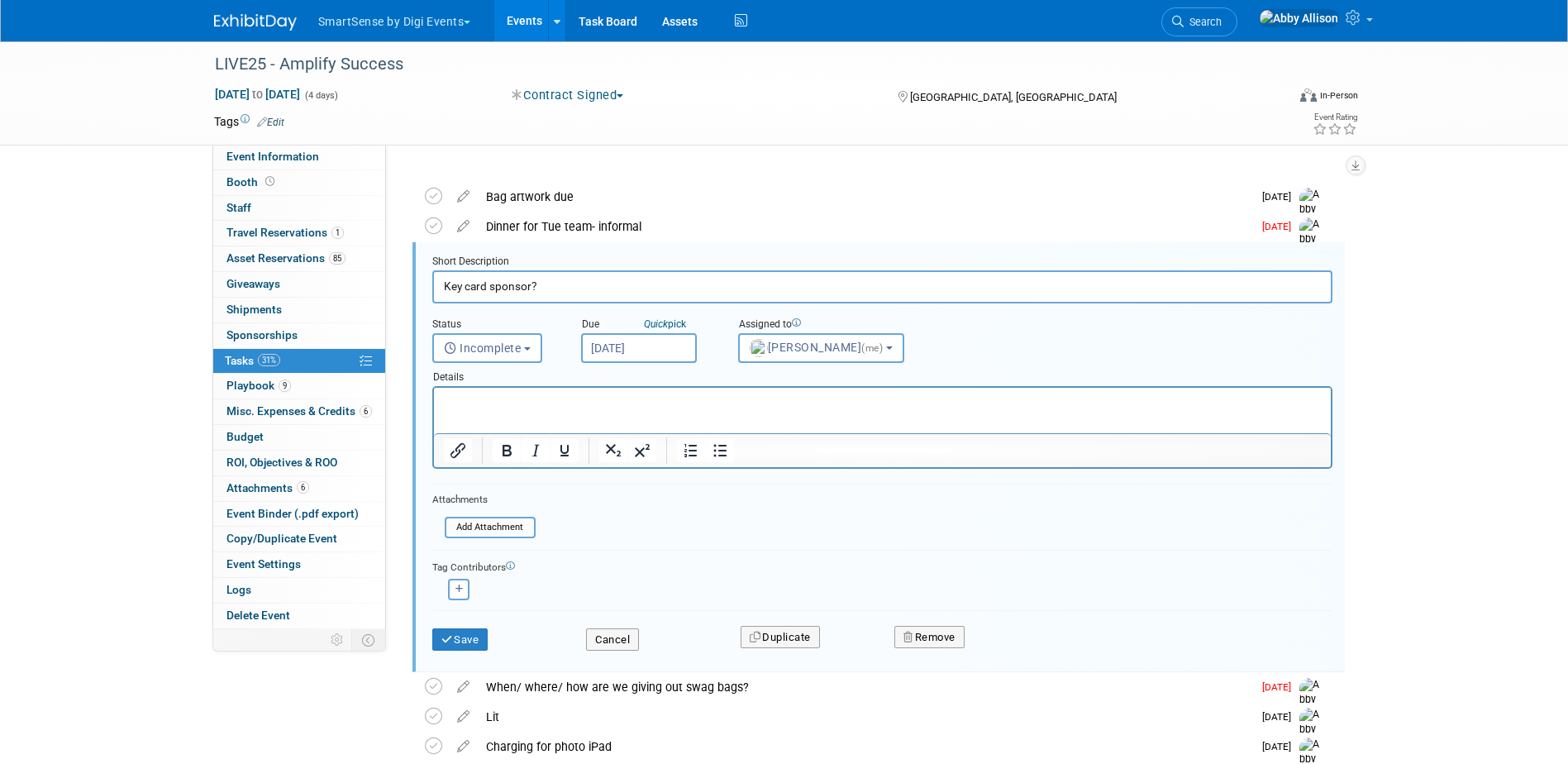
click at [615, 346] on input "Aug 25, 2025" at bounding box center [638, 348] width 116 height 30
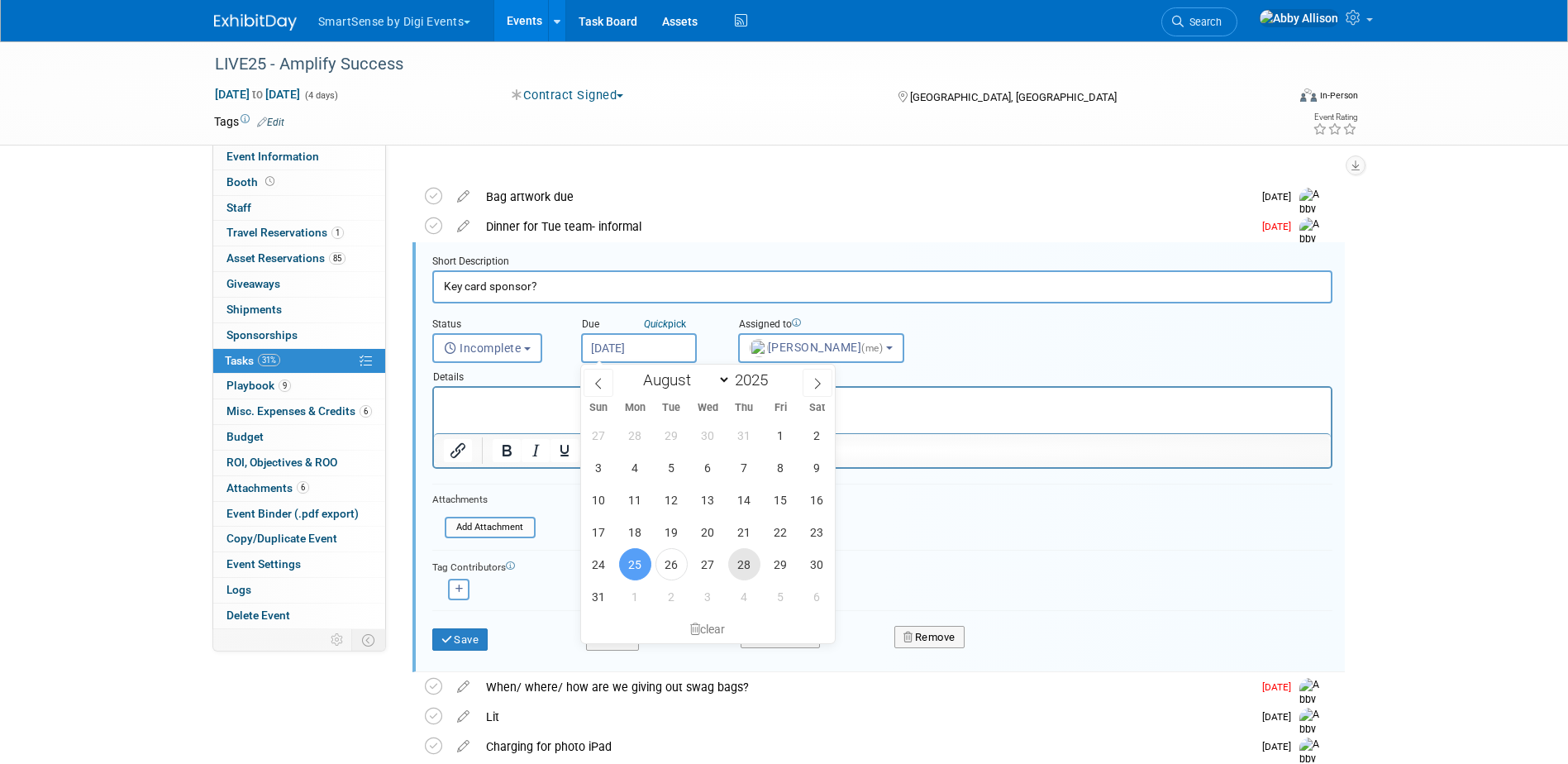
click at [747, 566] on span "28" at bounding box center [744, 564] width 32 height 32
type input "Aug 28, 2025"
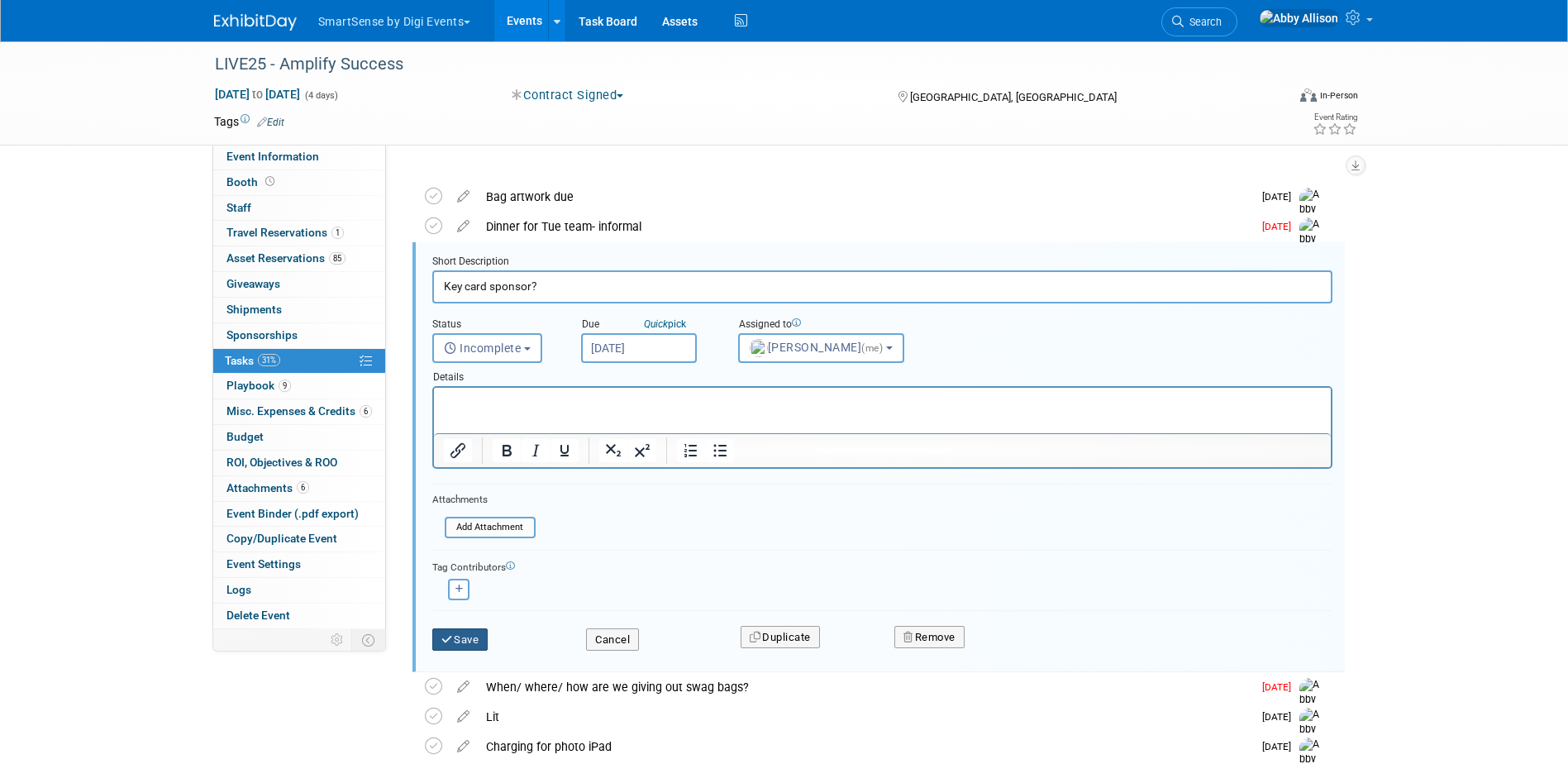
click at [444, 632] on button "Save" at bounding box center [460, 640] width 56 height 23
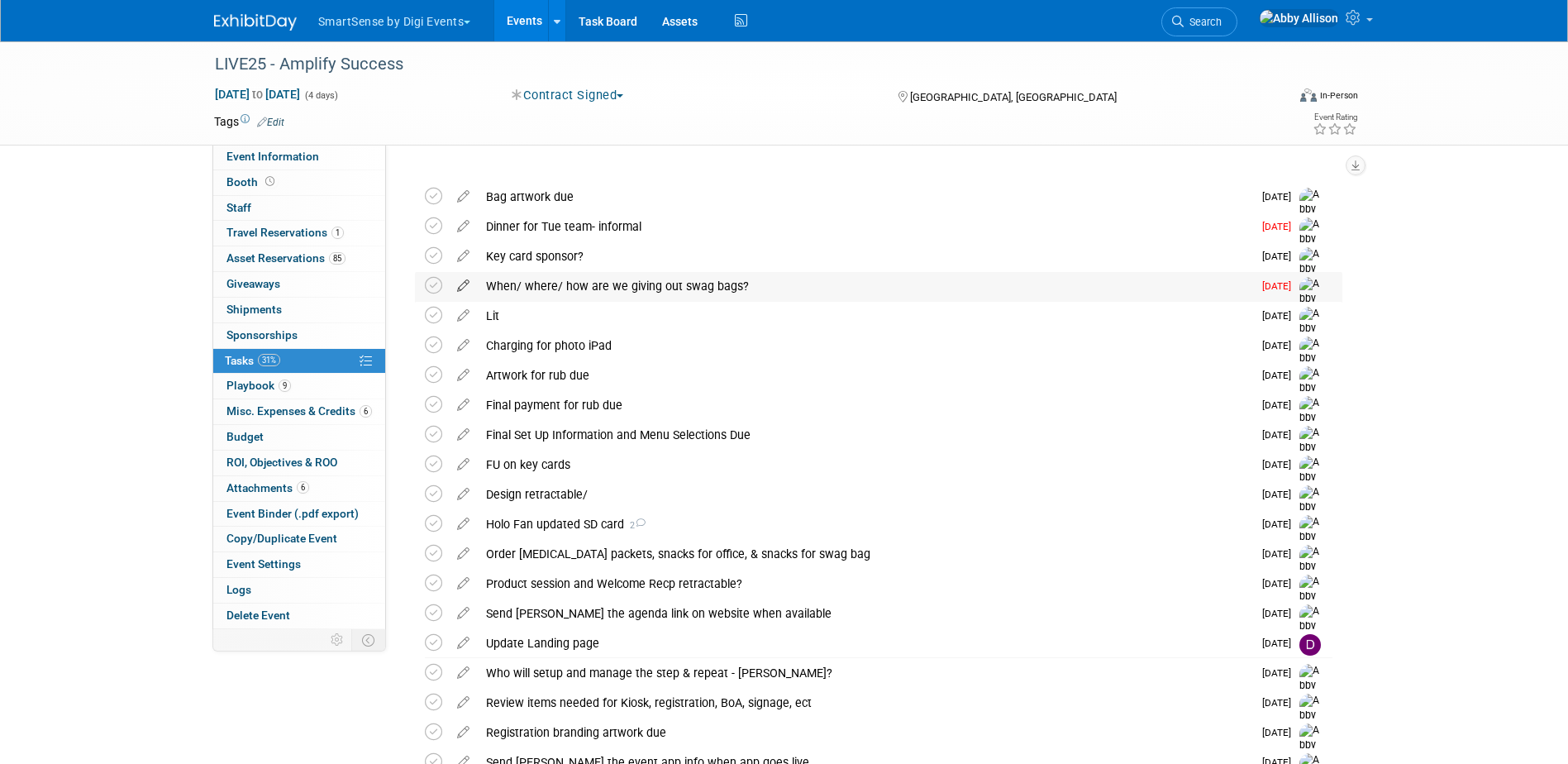
click at [466, 286] on icon at bounding box center [463, 282] width 29 height 21
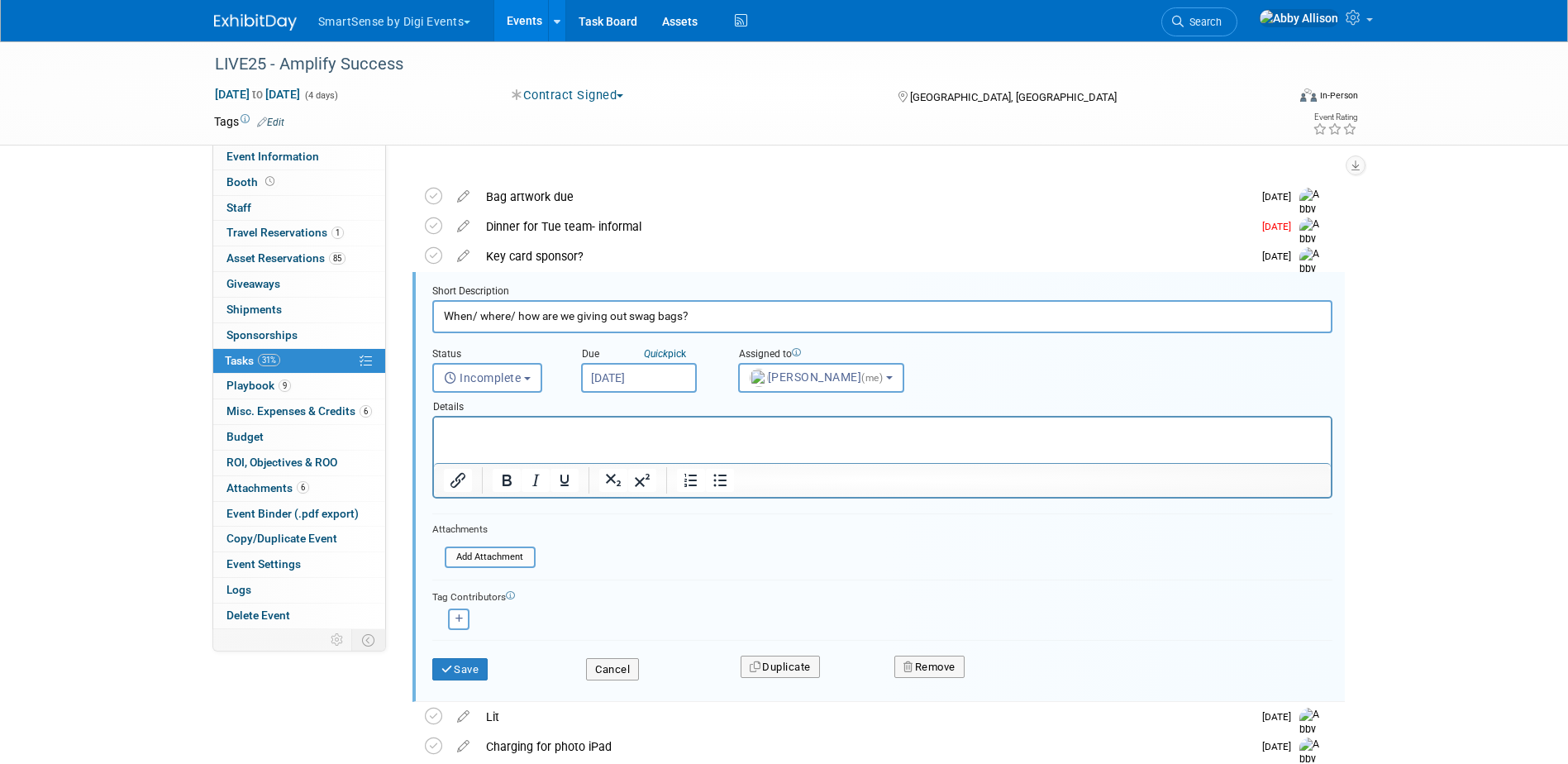
scroll to position [78, 0]
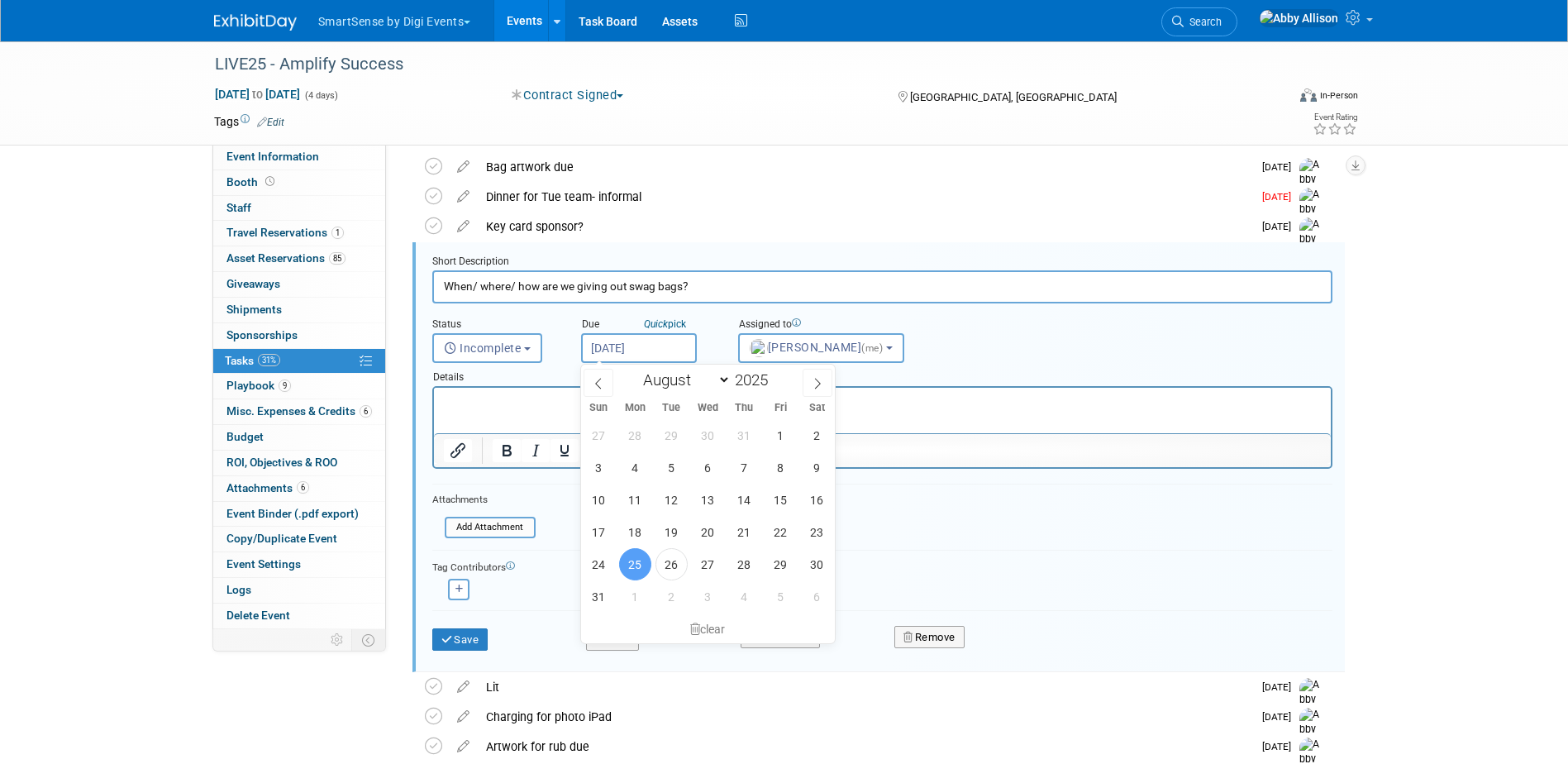
click at [635, 343] on input "Aug 25, 2025" at bounding box center [638, 348] width 116 height 30
click at [813, 386] on icon at bounding box center [817, 383] width 12 height 12
select select "8"
click at [635, 499] on span "15" at bounding box center [636, 499] width 32 height 32
type input "Sep 15, 2025"
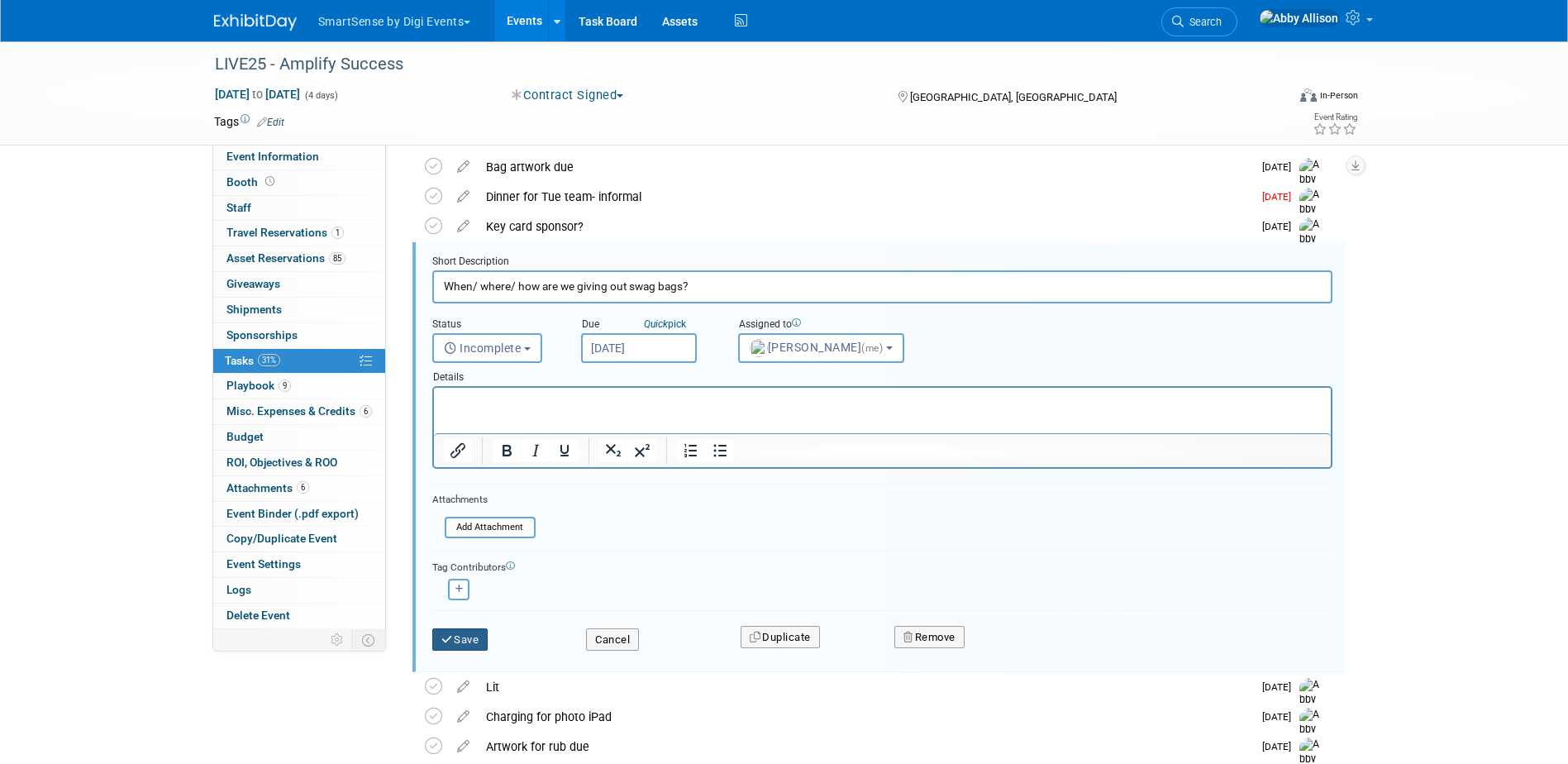
click at [468, 639] on button "Save" at bounding box center [460, 640] width 56 height 23
